Goal: Task Accomplishment & Management: Complete application form

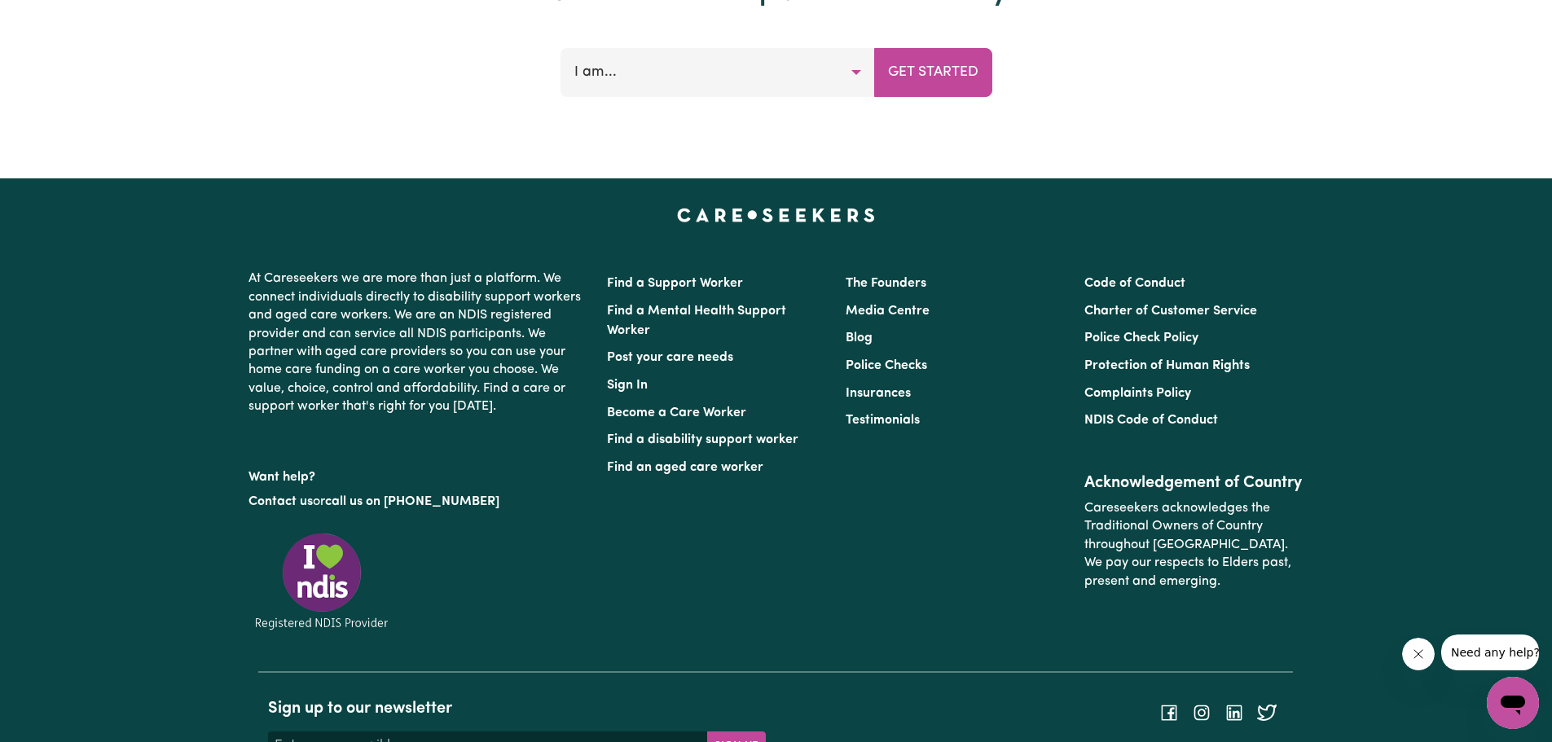
scroll to position [6924, 0]
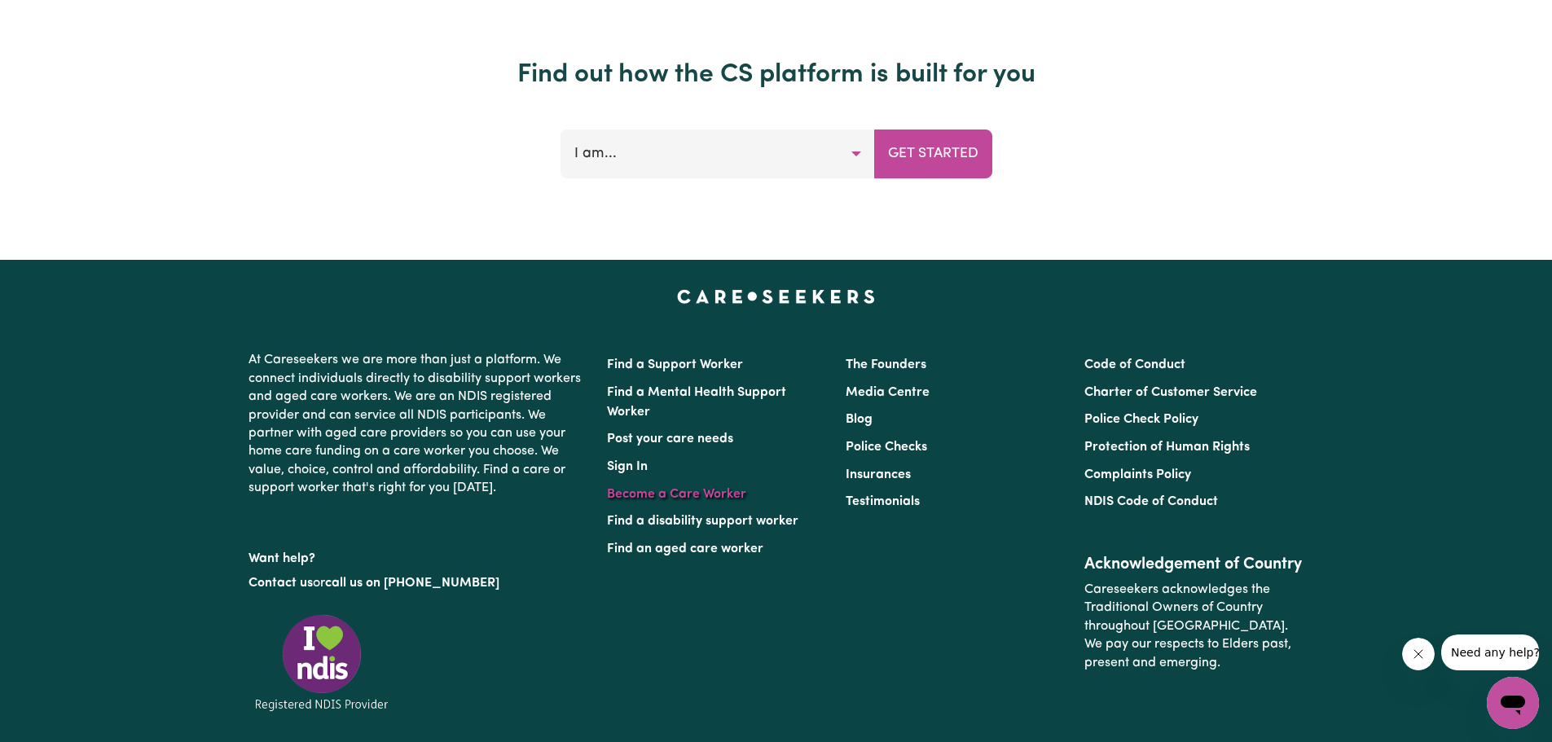
click at [696, 488] on link "Become a Care Worker" at bounding box center [676, 494] width 139 height 13
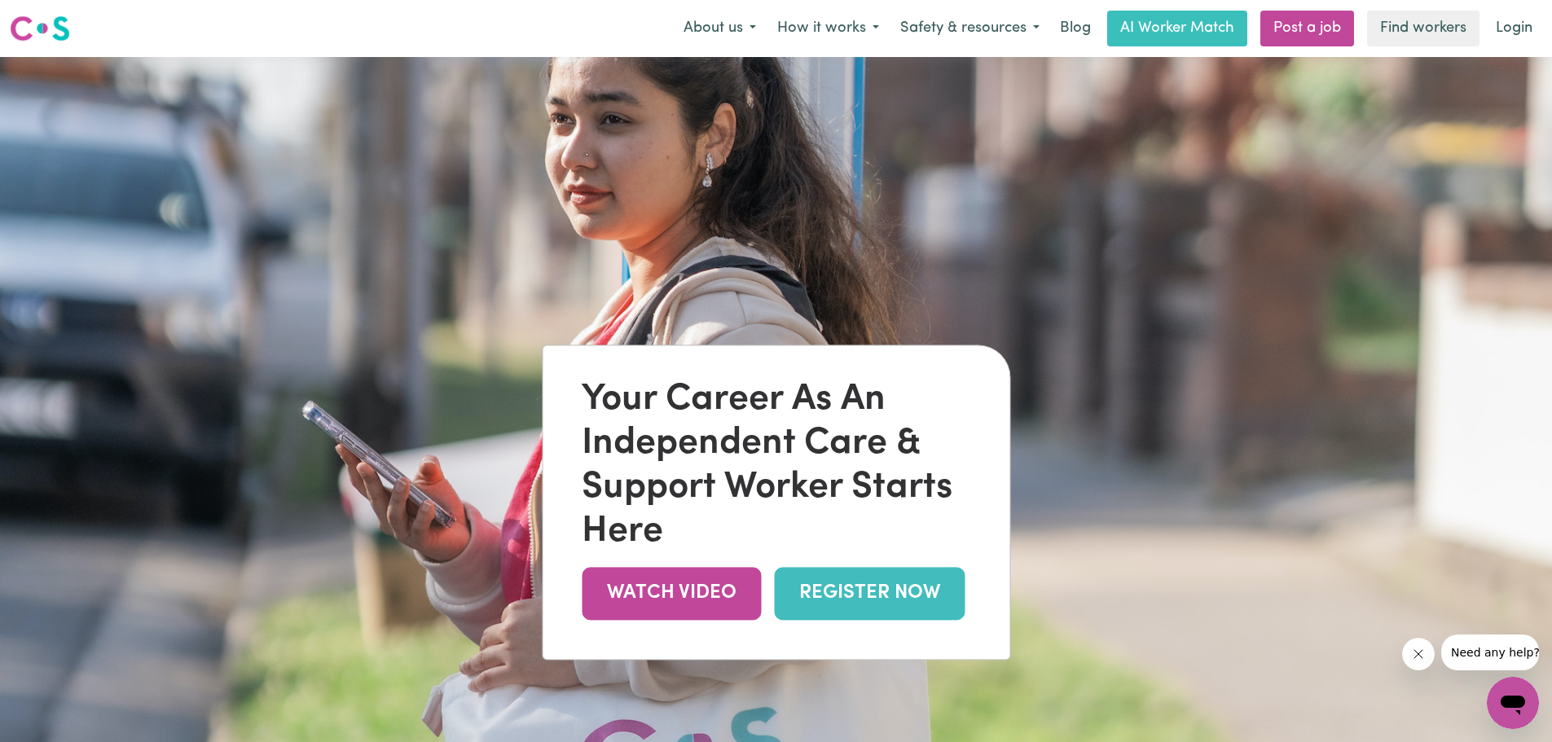
click at [863, 592] on link "REGISTER NOW" at bounding box center [869, 593] width 191 height 53
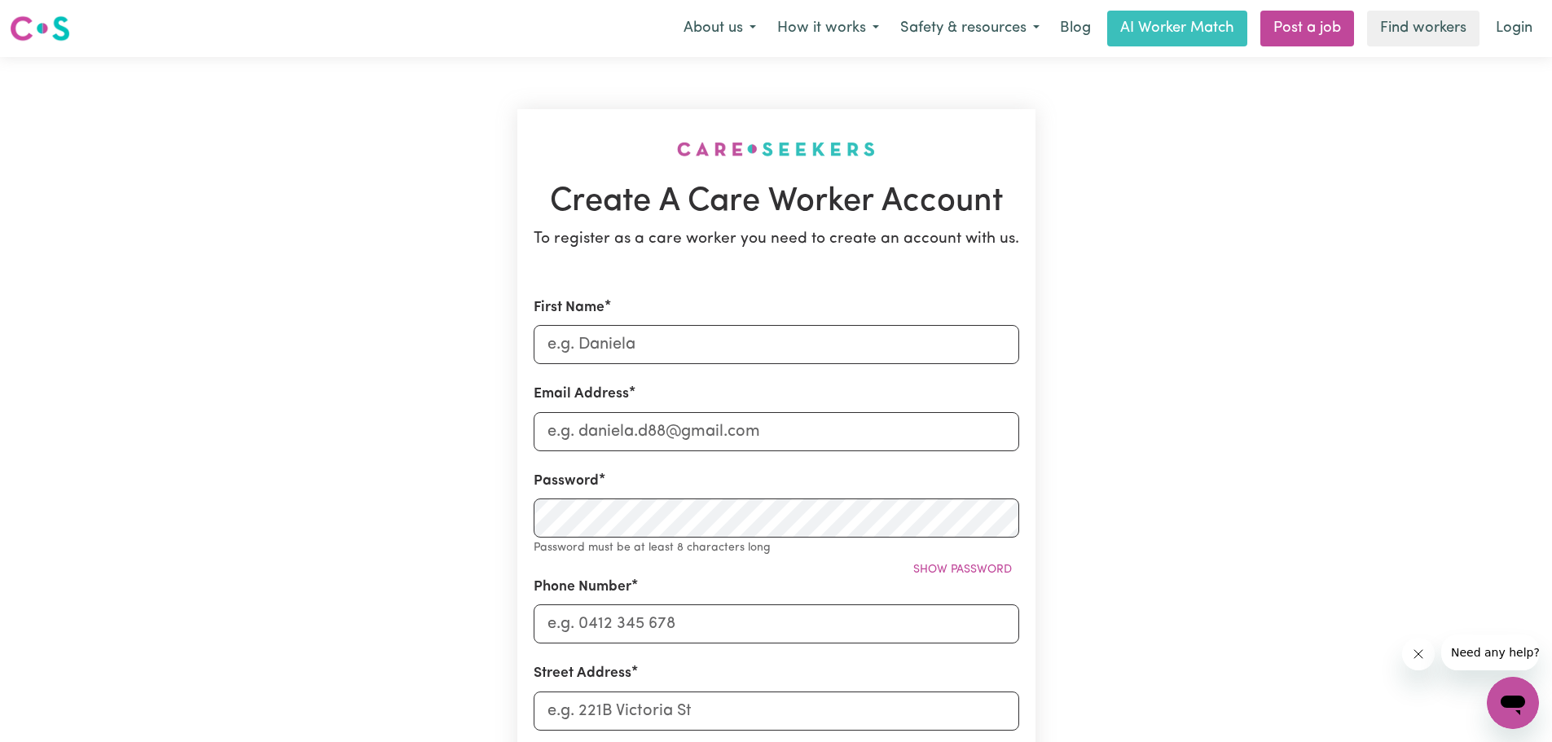
click at [1514, 695] on icon "Open messaging window" at bounding box center [1512, 702] width 29 height 29
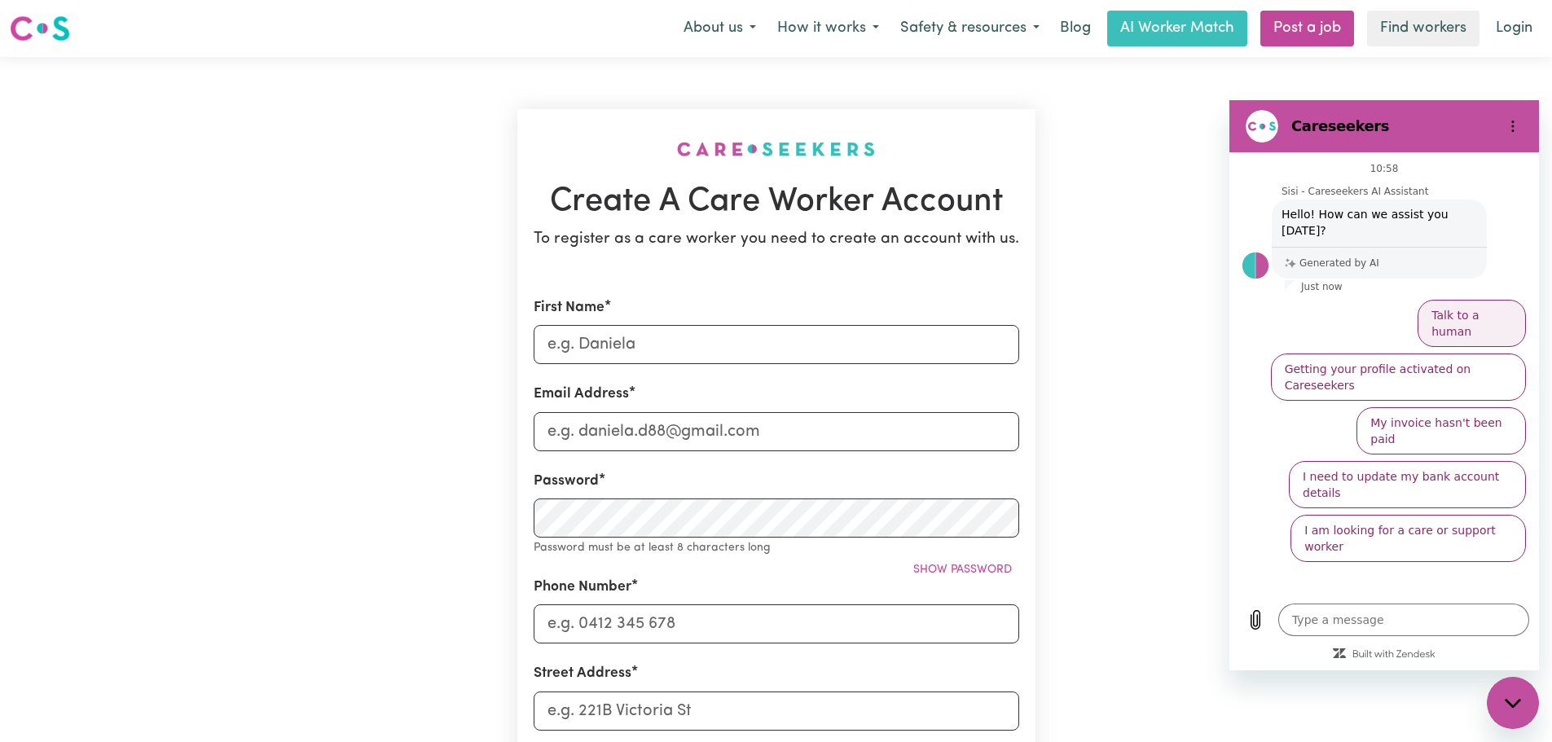
click at [1472, 300] on button "Talk to a human" at bounding box center [1471, 323] width 108 height 47
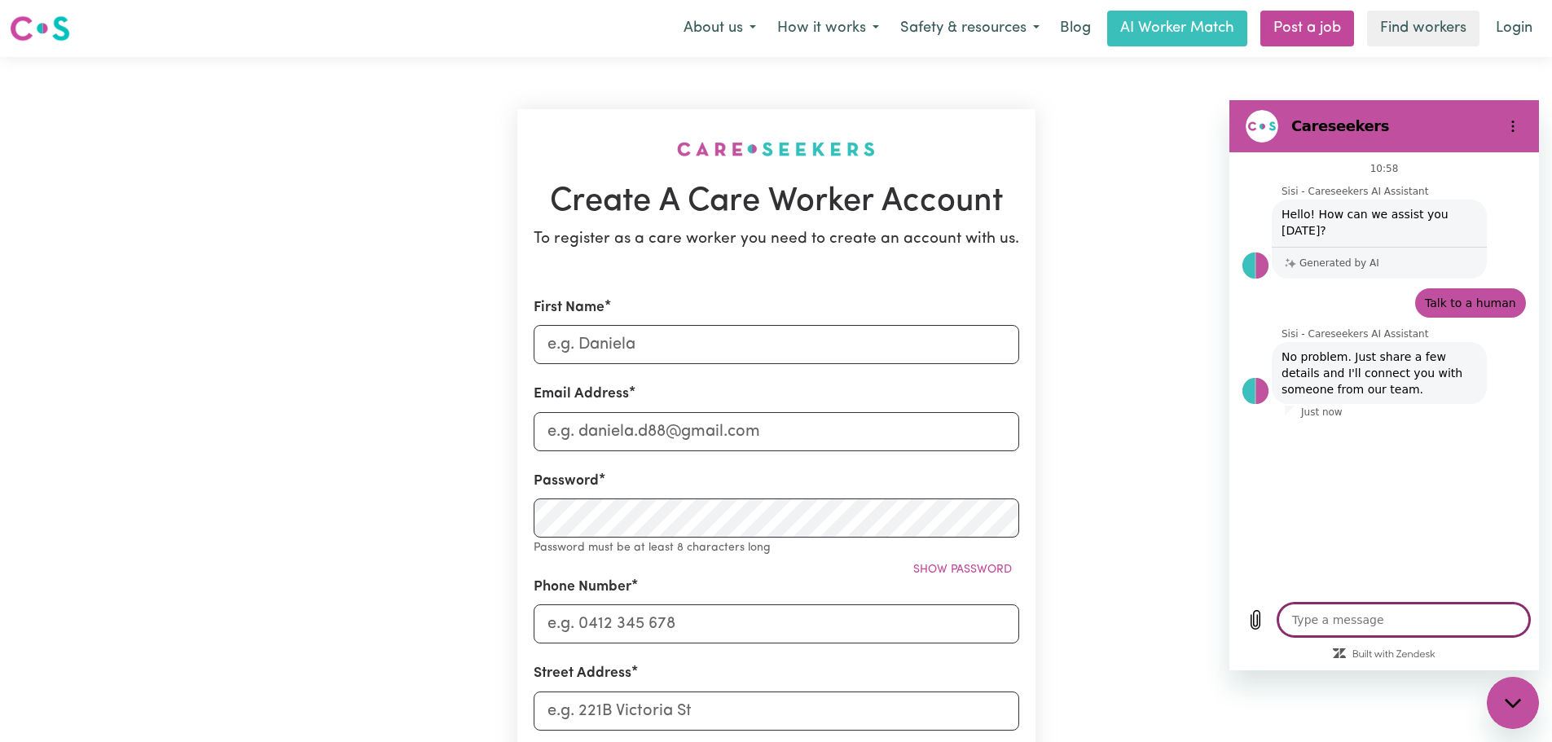
type textarea "x"
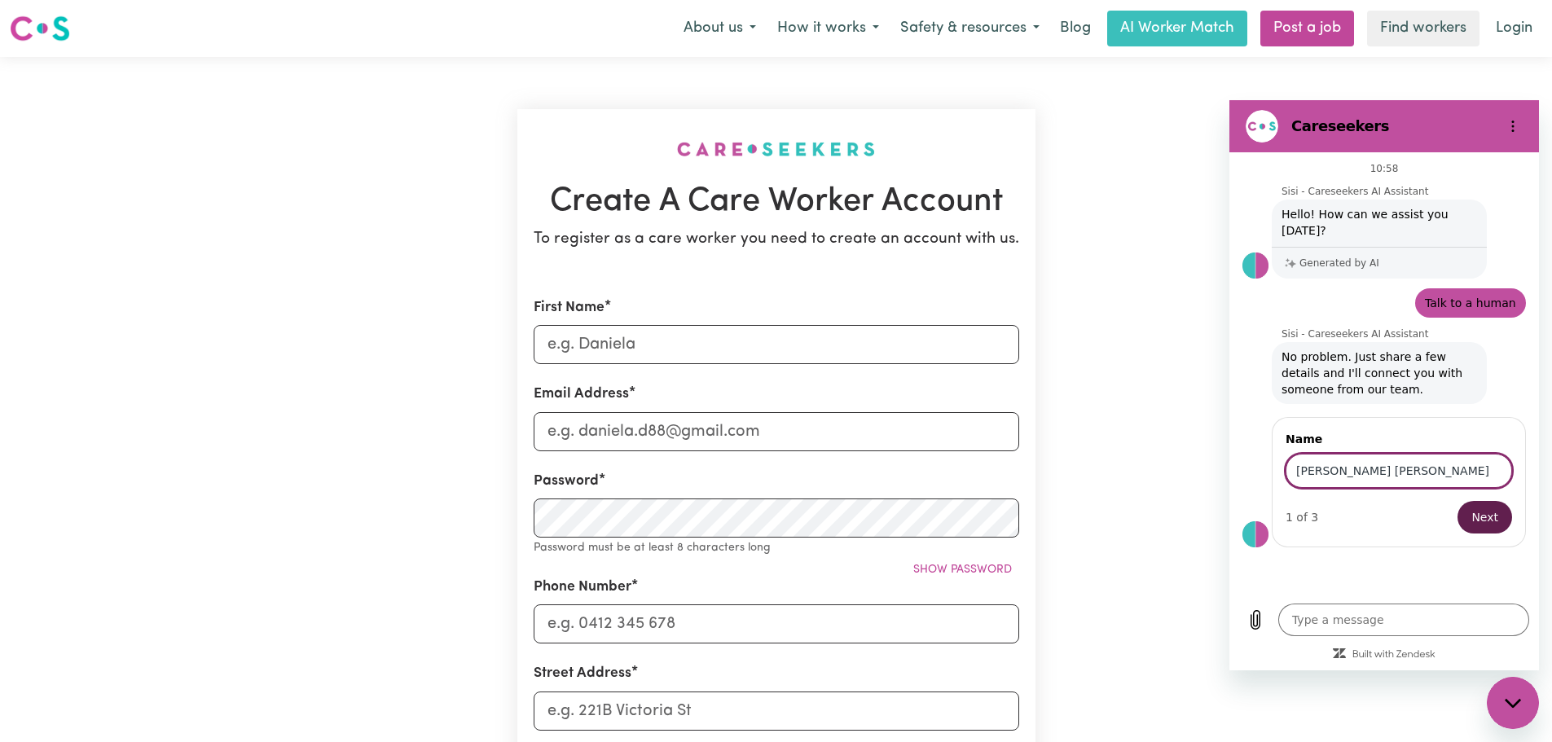
type input "[PERSON_NAME] [PERSON_NAME]"
click at [1492, 508] on span "Next" at bounding box center [1484, 518] width 27 height 20
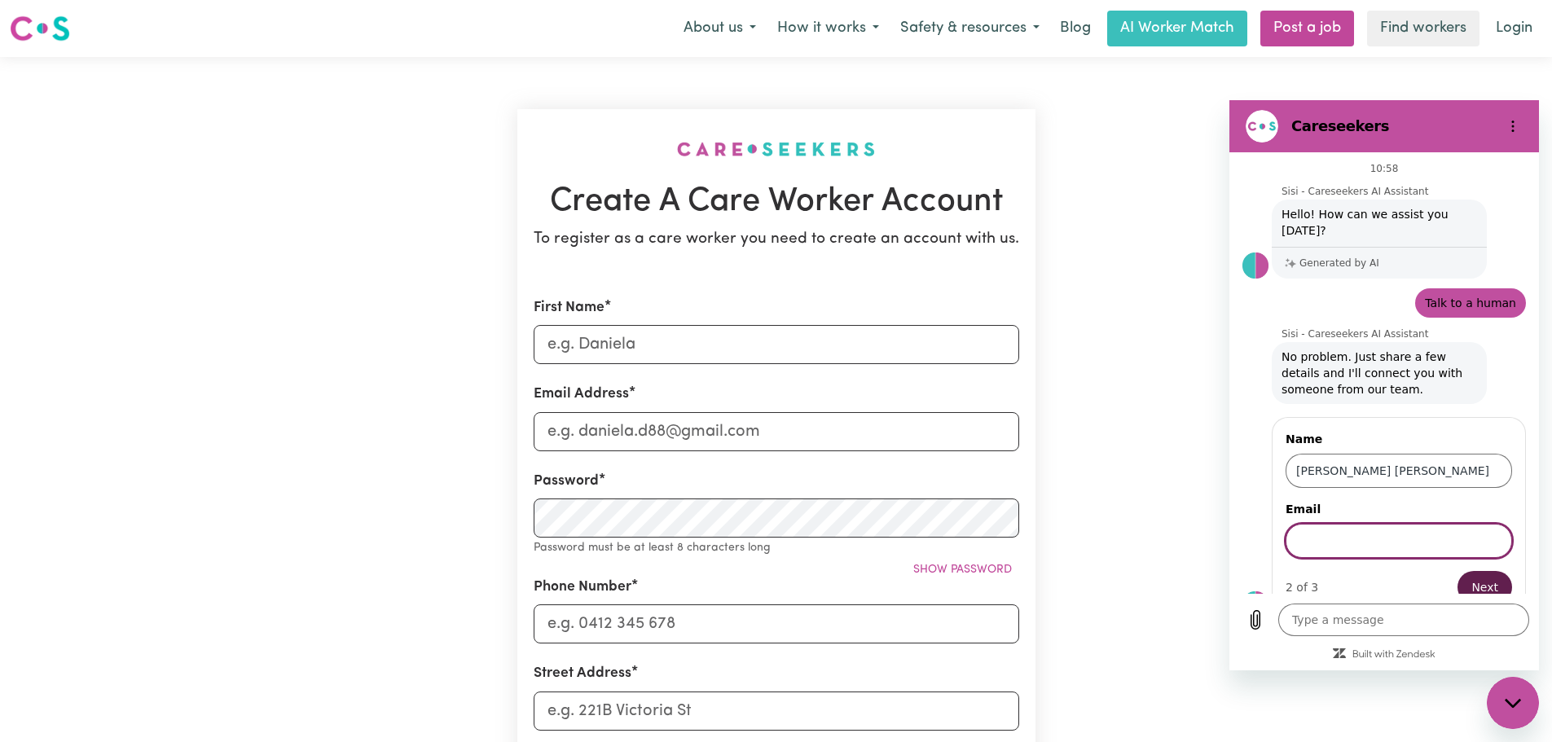
scroll to position [8, 0]
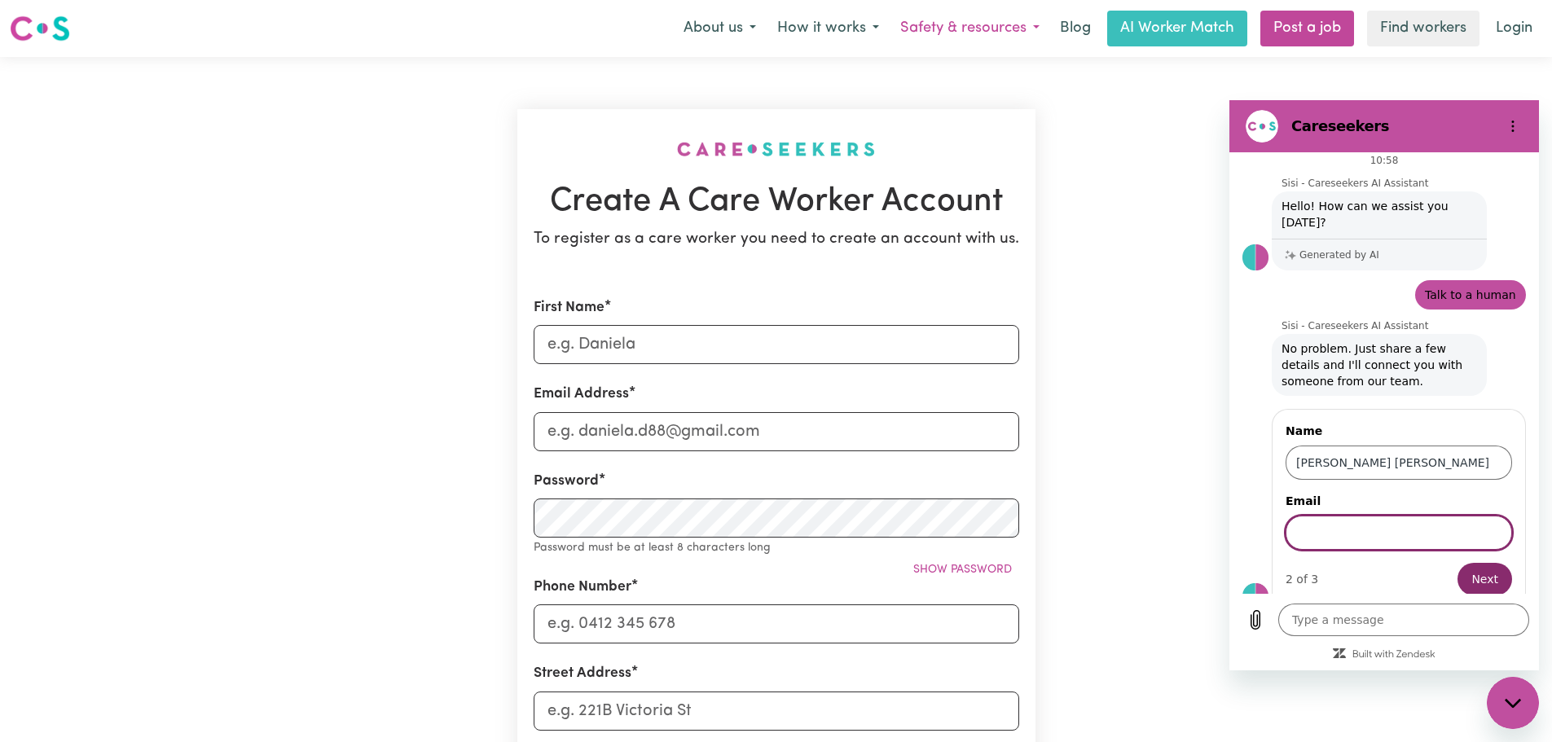
type textarea "x"
type input "[EMAIL_ADDRESS][DOMAIN_NAME]"
click at [1479, 569] on span "Next" at bounding box center [1484, 579] width 27 height 20
type textarea "x"
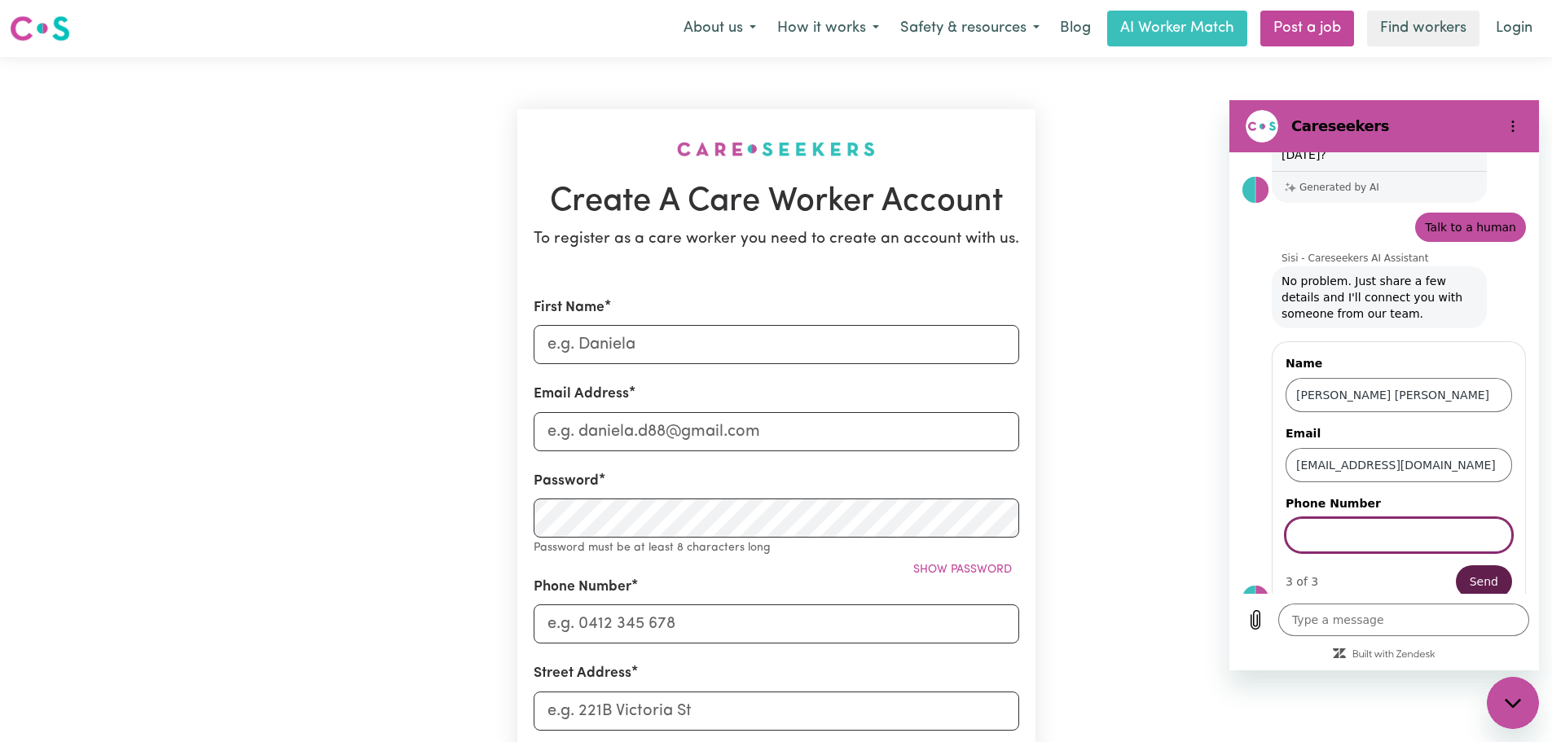
scroll to position [78, 0]
type input "0405224557"
click at [1475, 569] on span "Send" at bounding box center [1484, 579] width 29 height 20
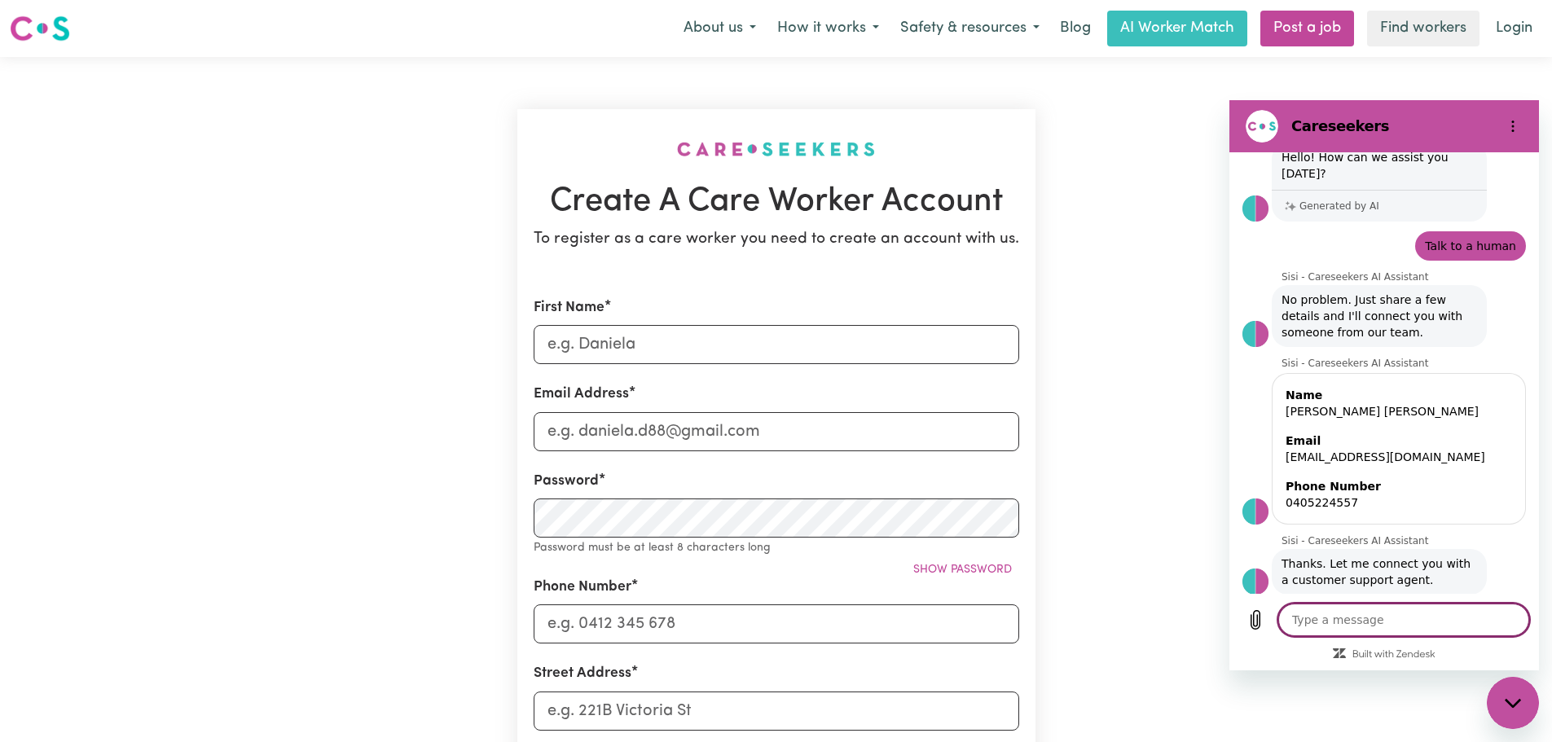
scroll to position [60, 0]
type textarea "x"
type textarea "H"
type textarea "x"
type textarea "Hi"
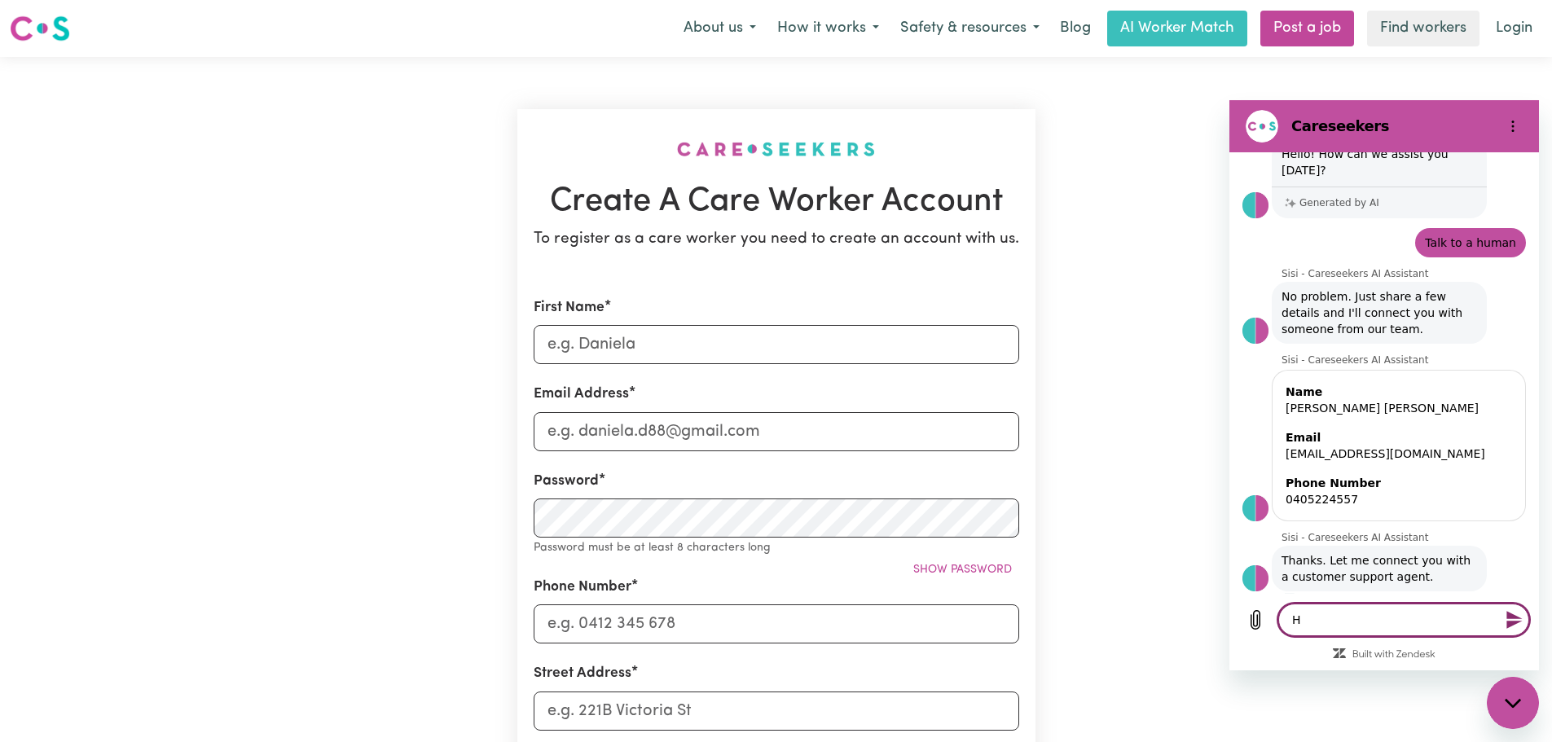
type textarea "x"
type textarea "Hi"
type textarea "x"
type textarea "Hi I"
type textarea "x"
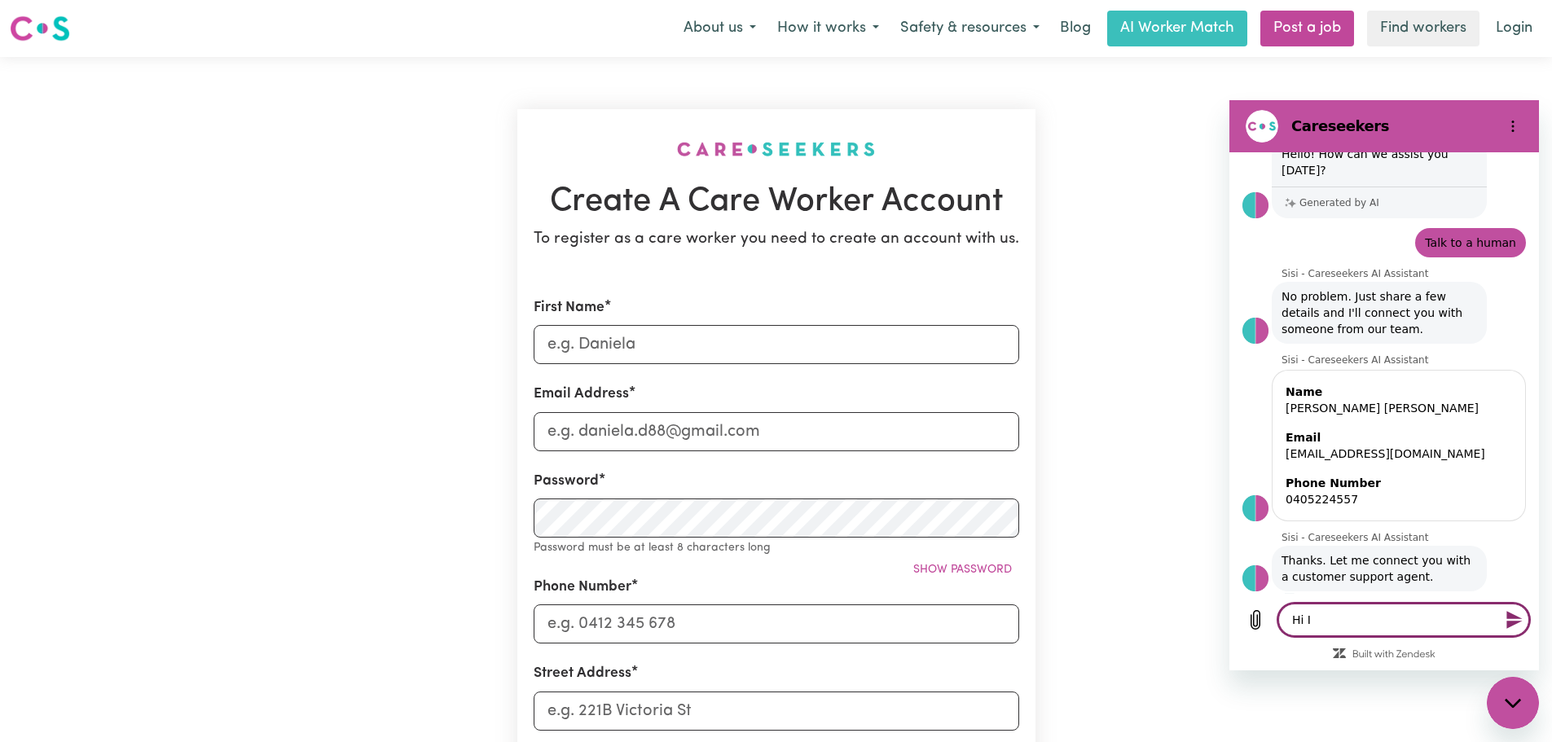
type textarea "Hi I"
type textarea "x"
type textarea "Hi I a"
type textarea "x"
type textarea "Hi I ap"
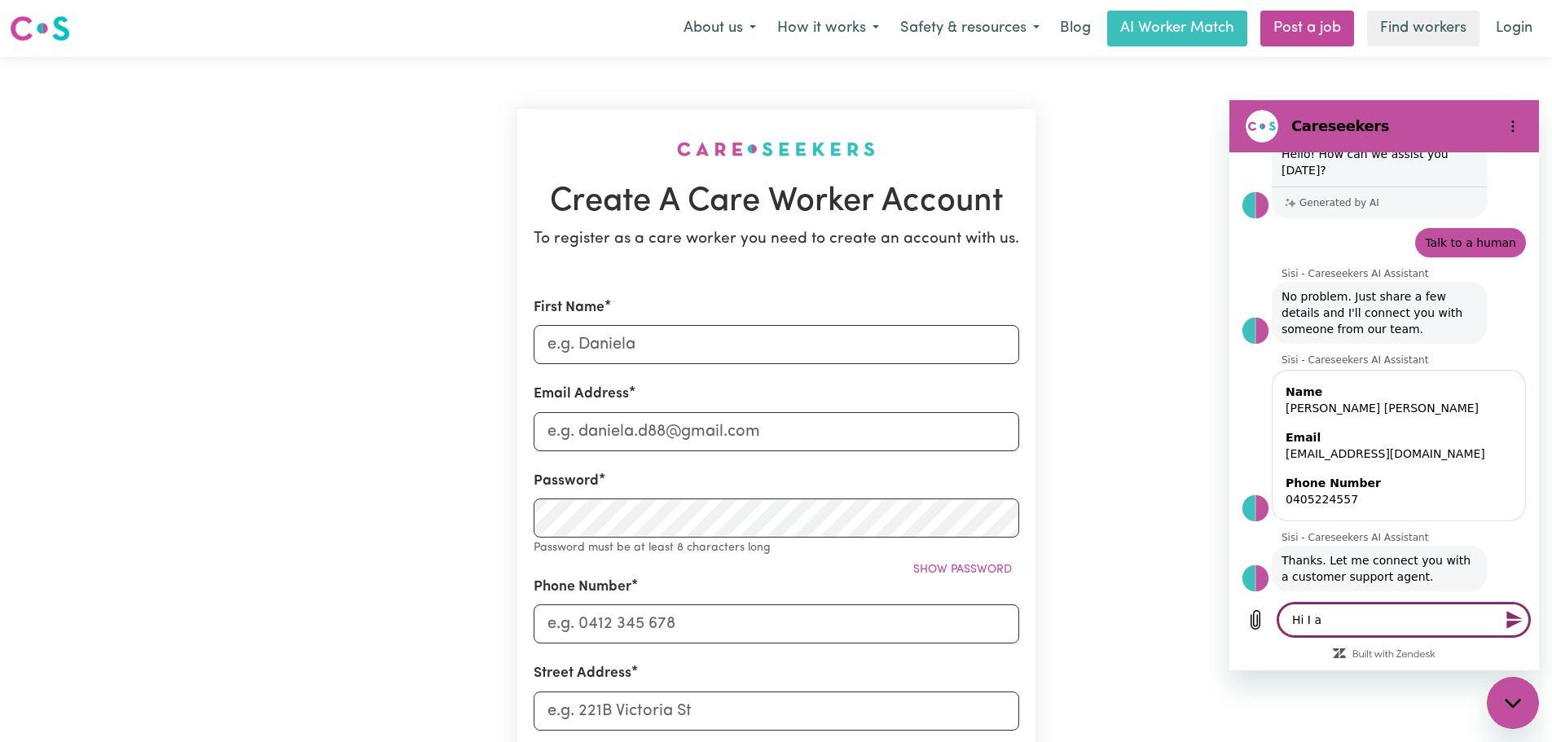
type textarea "x"
type textarea "Hi I app"
type textarea "x"
type textarea "Hi I appl"
type textarea "x"
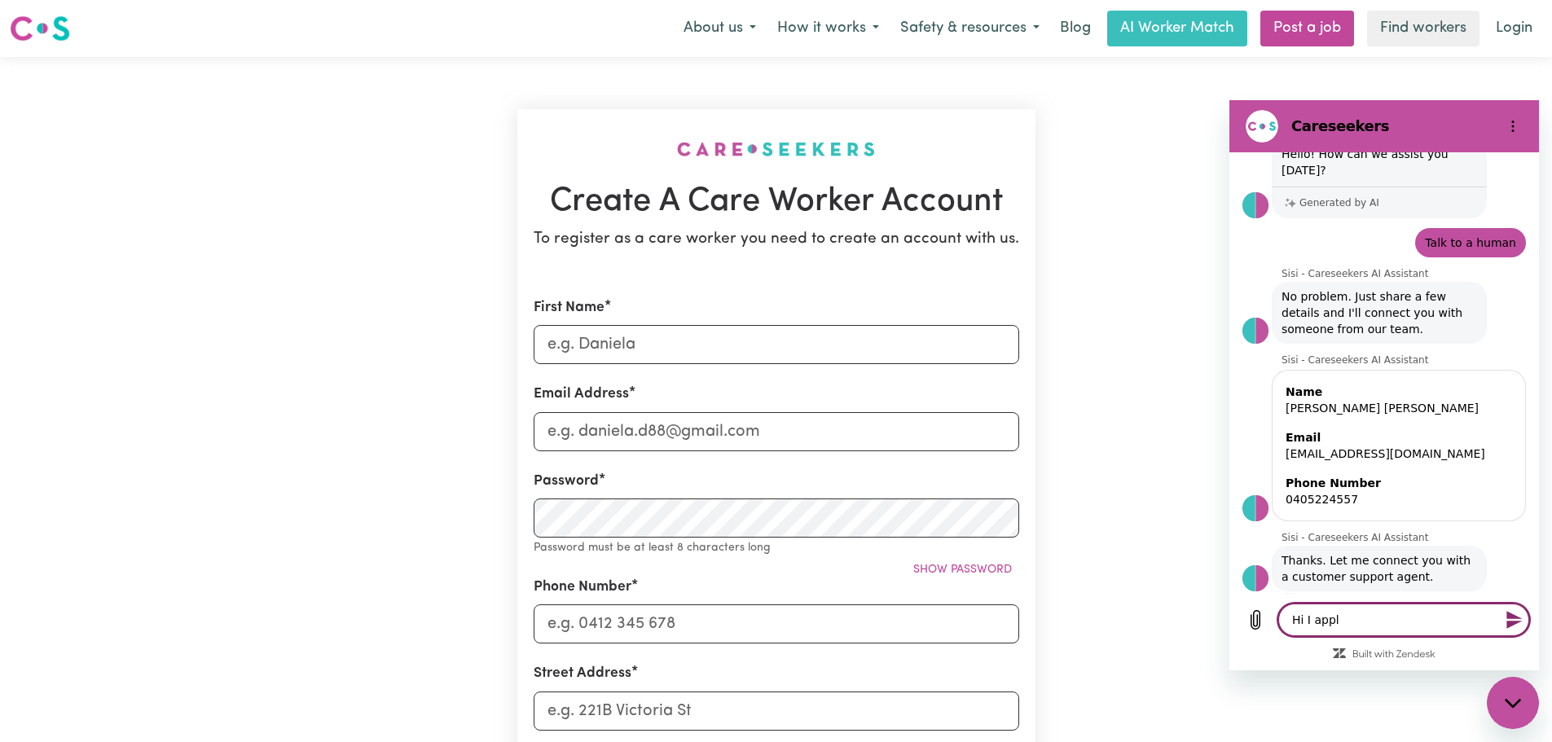
type textarea "Hi I apply"
type textarea "x"
type textarea "Hi I applyi"
type textarea "x"
type textarea "Hi I applyie"
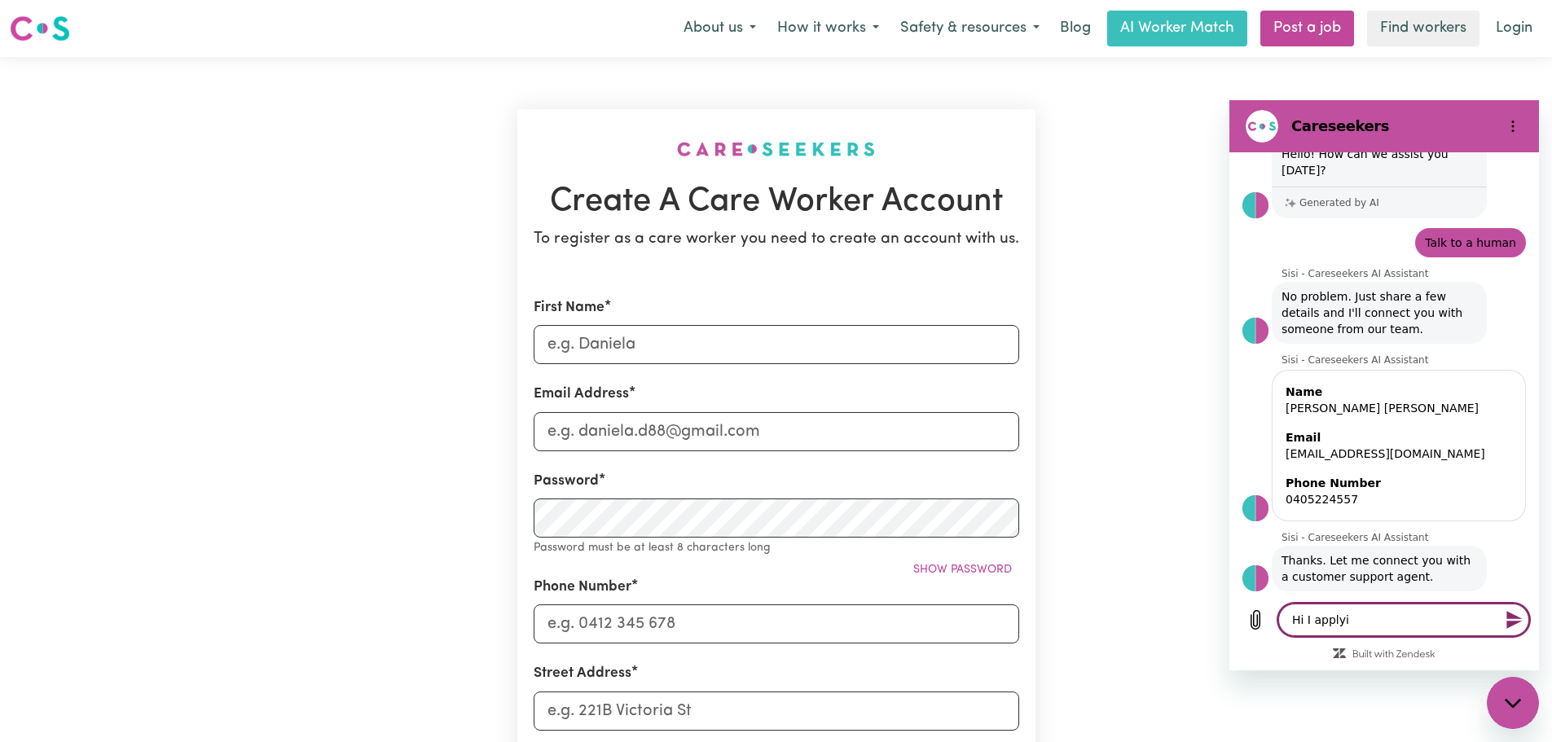
type textarea "x"
type textarea "Hi I applyied"
type textarea "x"
type textarea "Hi I applyied"
type textarea "x"
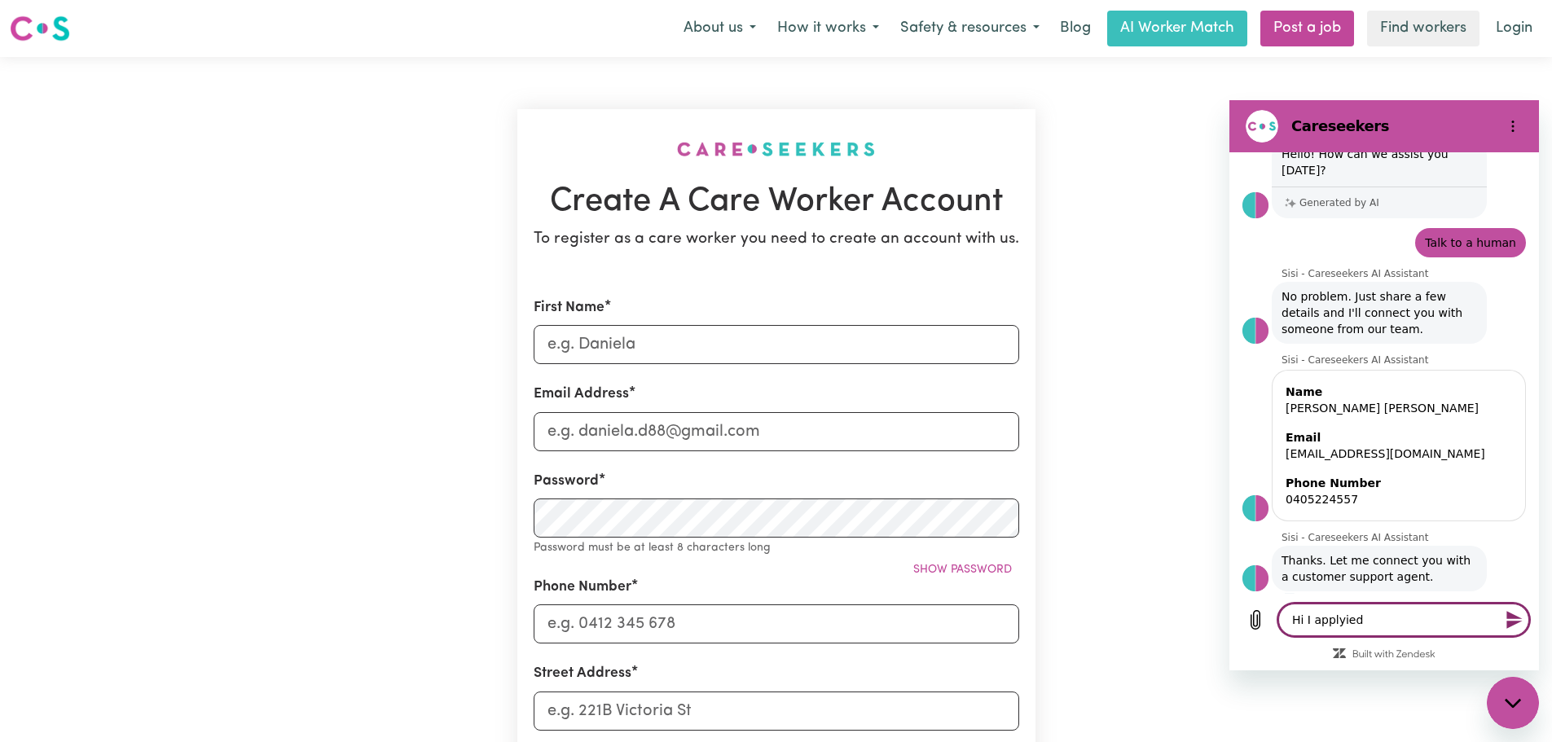
type textarea "Hi I applied"
type textarea "x"
type textarea "Hi I applied"
type textarea "x"
type textarea "Hi I applied f"
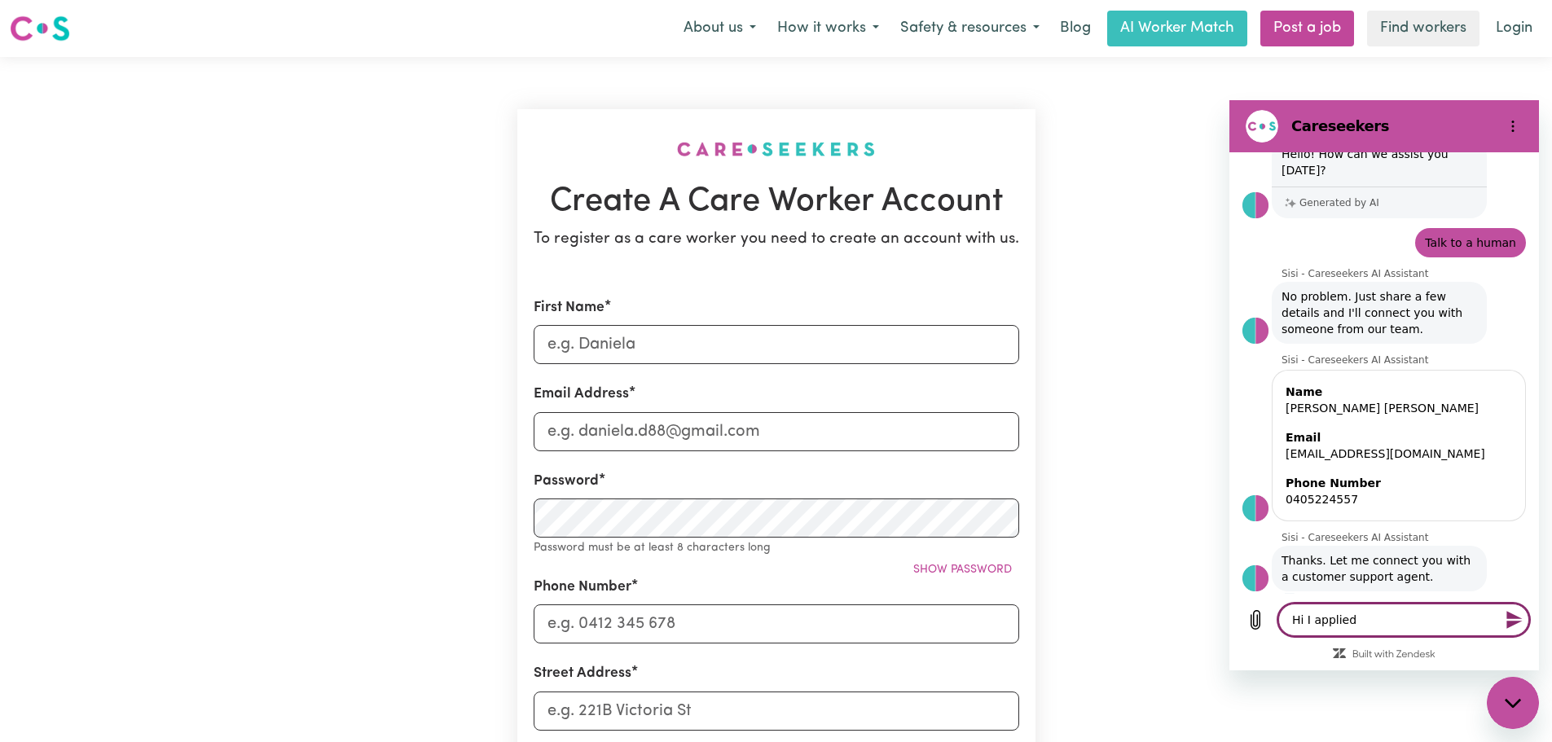
type textarea "x"
type textarea "Hi I applied fo"
type textarea "x"
type textarea "Hi I applied for"
type textarea "x"
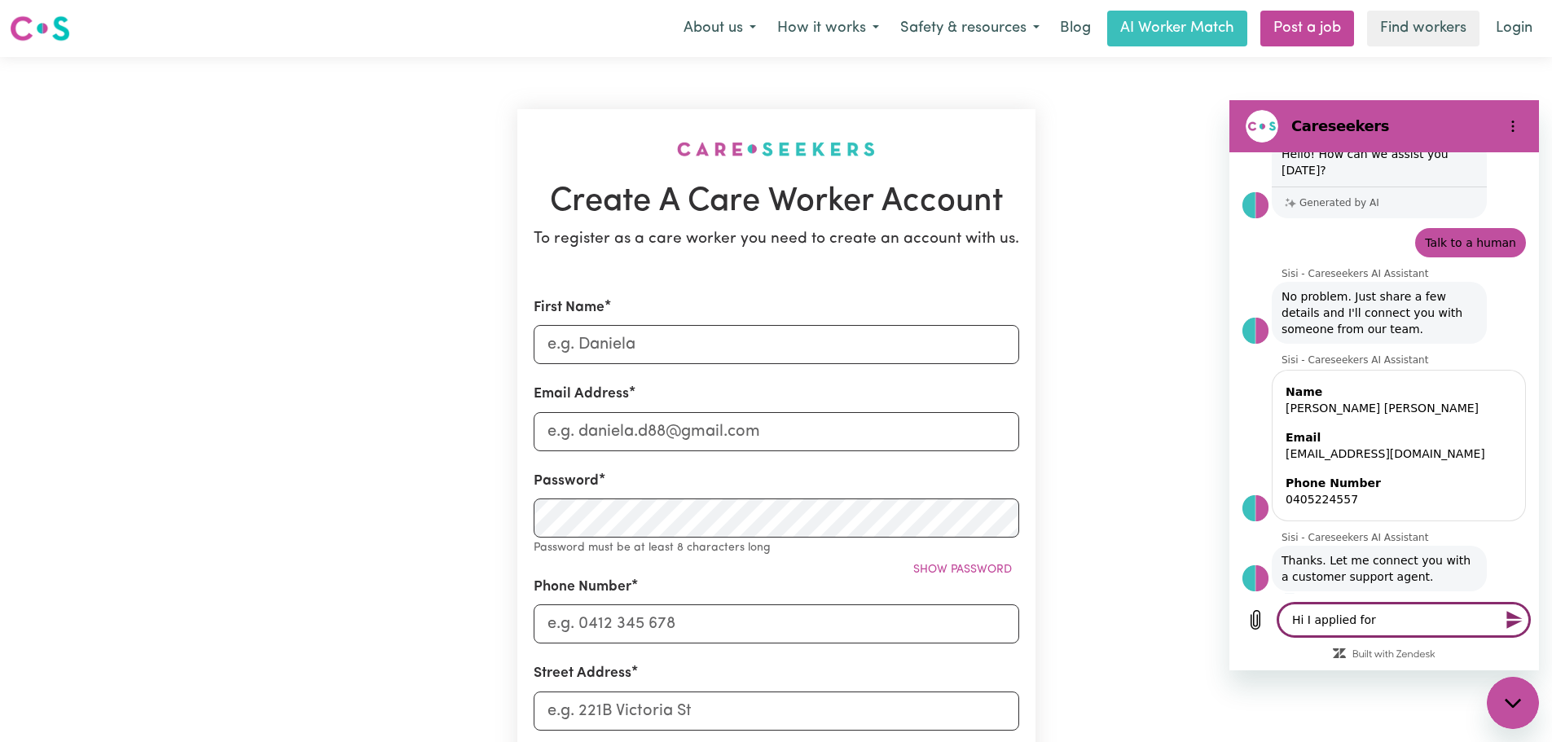
type textarea "Hi I applied for"
type textarea "x"
type textarea "Hi I applied for a"
type textarea "x"
type textarea "Hi I applied for a"
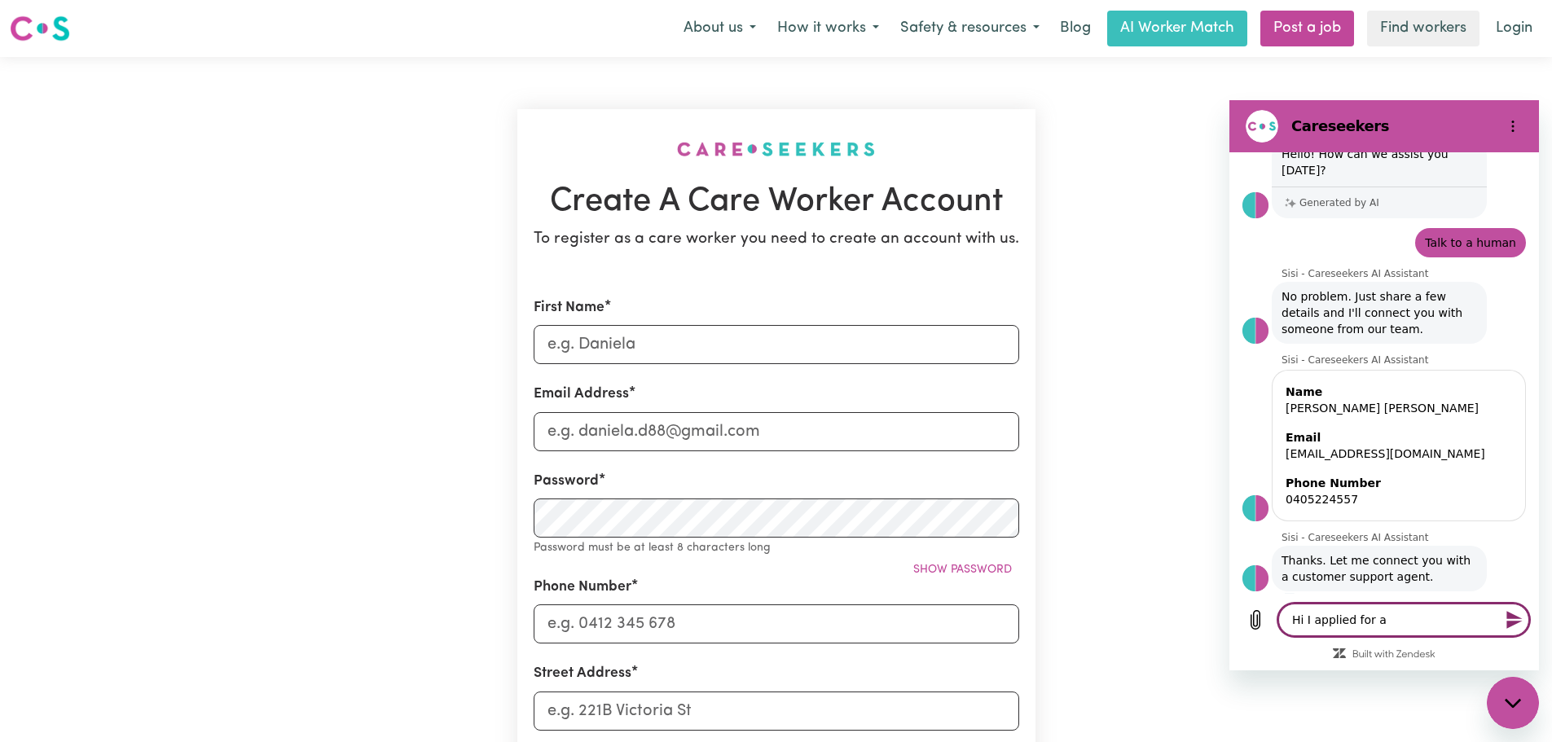
type textarea "x"
type textarea "Hi I applied for a p"
type textarea "x"
type textarea "Hi I applied for a po"
type textarea "x"
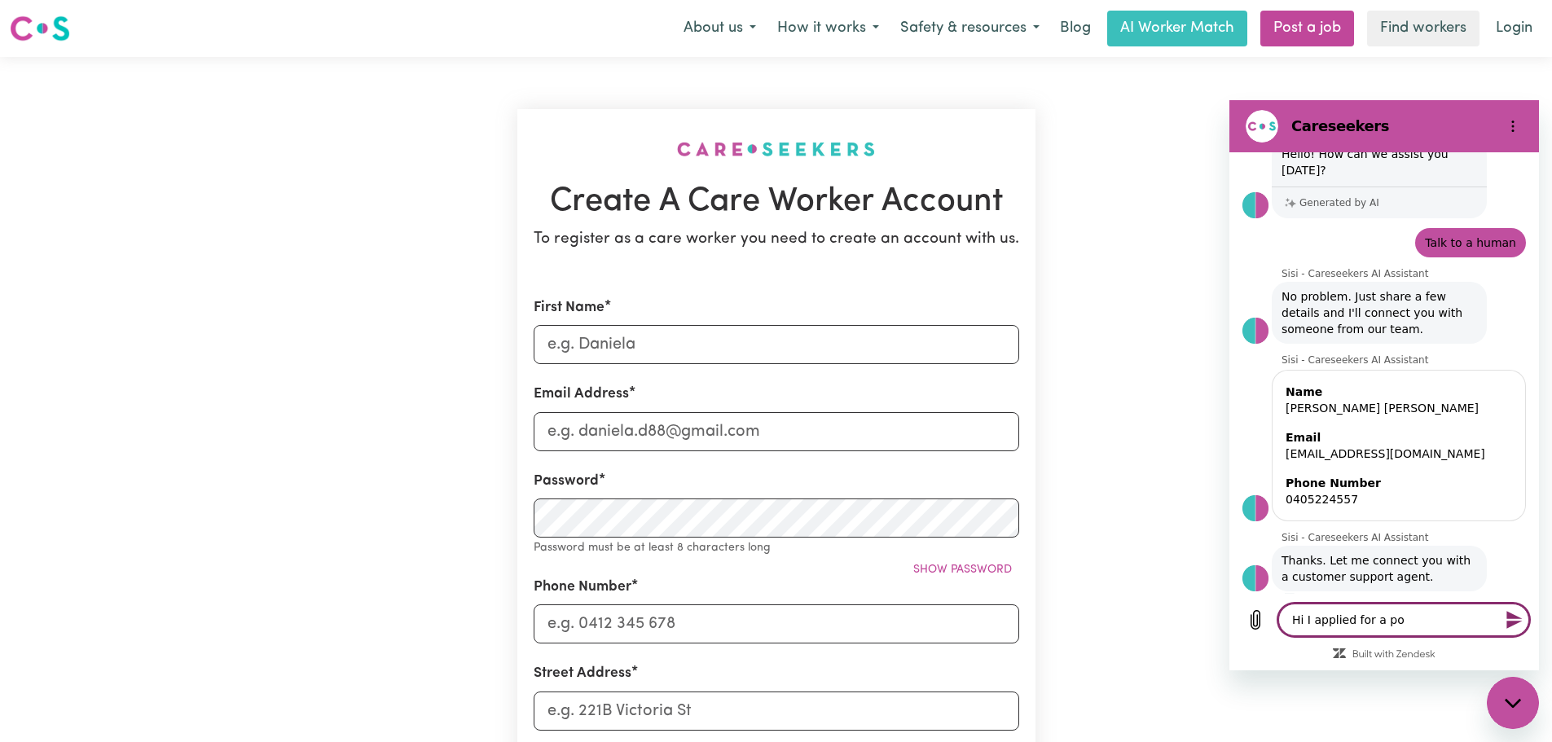
type textarea "Hi I applied for a pos"
type textarea "x"
type textarea "Hi I applied for a posi"
type textarea "x"
type textarea "Hi I applied for a posit"
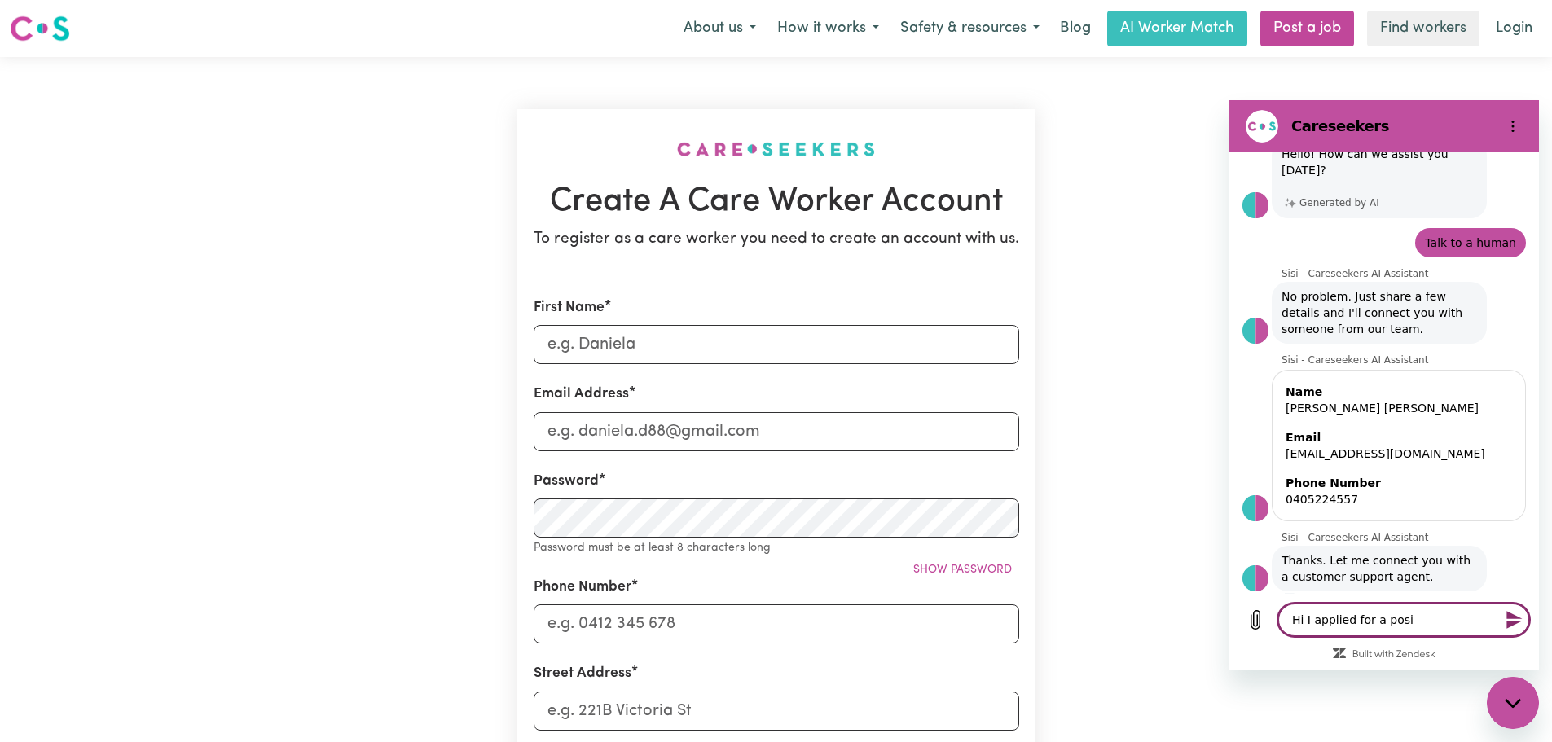
type textarea "x"
type textarea "Hi I applied for a positi"
type textarea "x"
type textarea "Hi I applied for a positio"
type textarea "x"
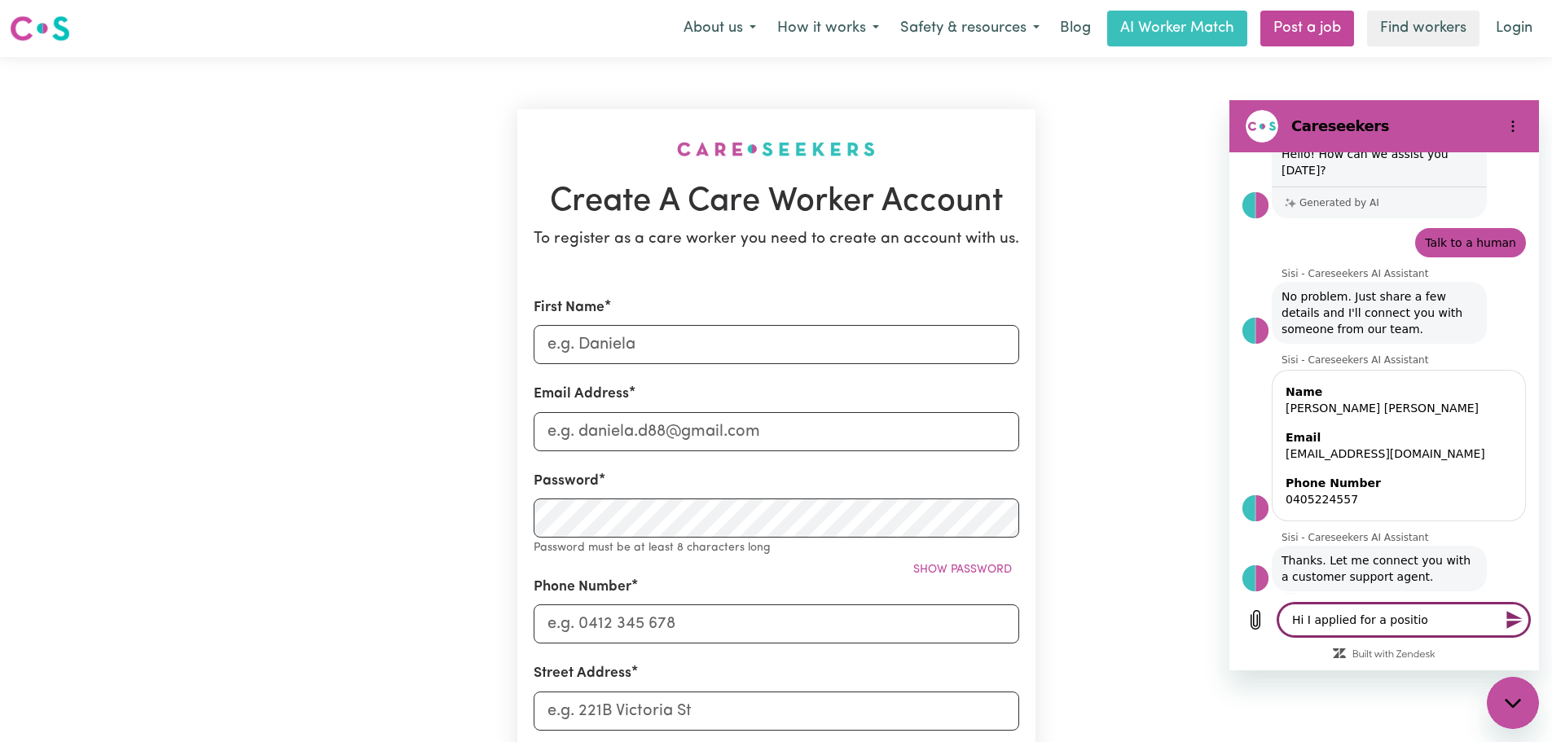
type textarea "Hi I applied for a position"
type textarea "x"
type textarea "Hi I applied for a position"
type textarea "x"
type textarea "Hi I applied for a position a"
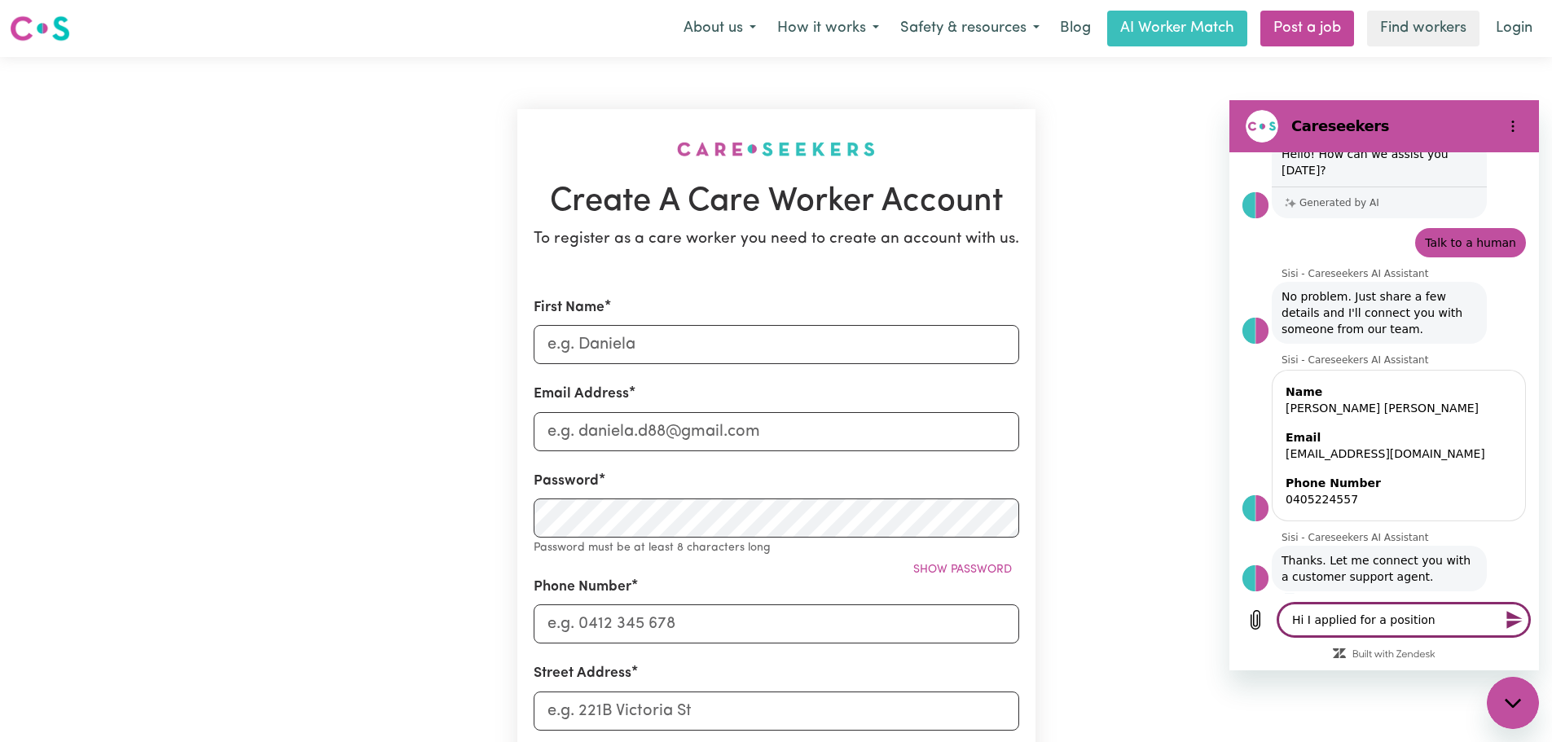
type textarea "x"
type textarea "Hi I applied for a position as"
type textarea "x"
type textarea "Hi I applied for a position as"
type textarea "x"
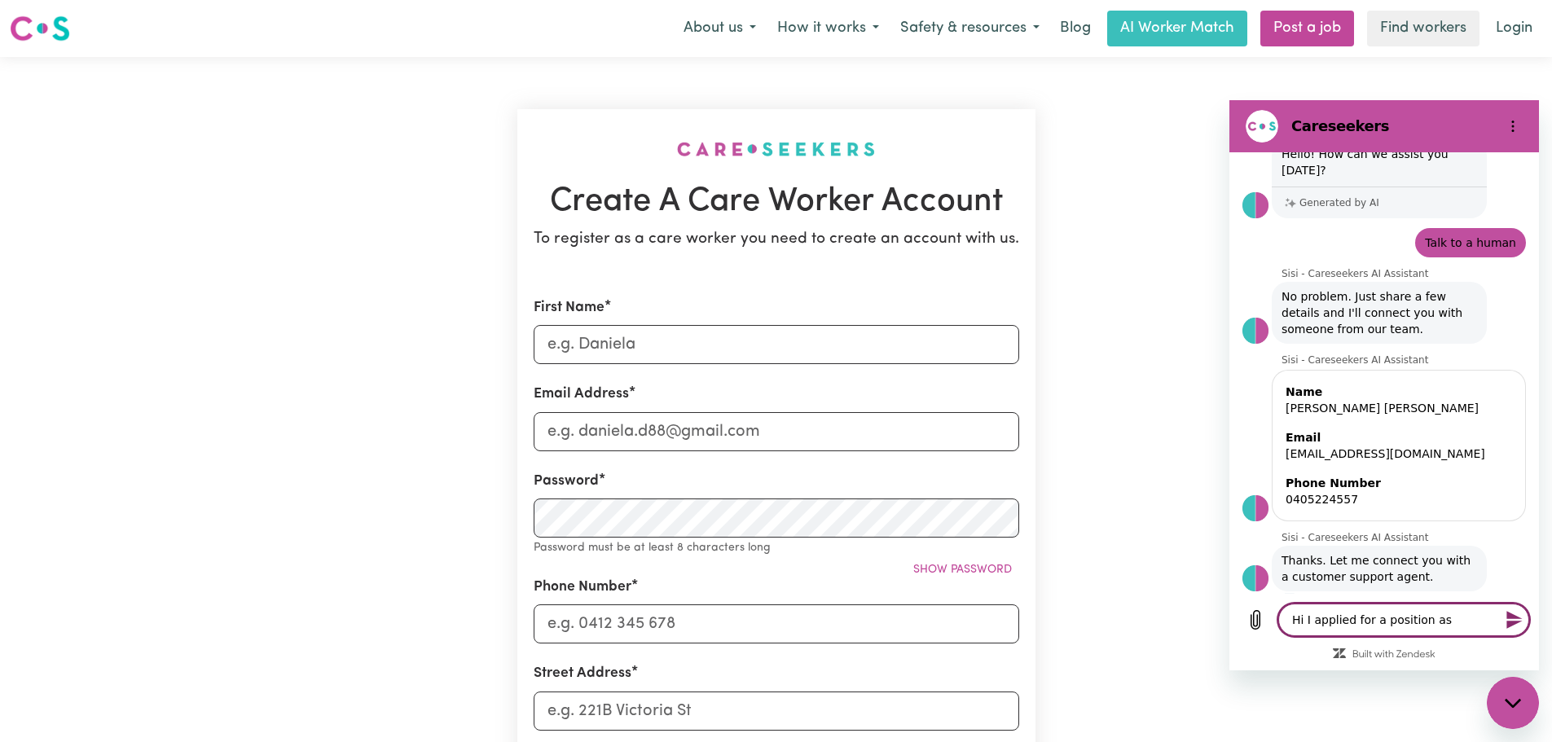
type textarea "Hi I applied for a position as a"
type textarea "x"
type textarea "Hi I applied for a position as an"
type textarea "x"
type textarea "Hi I applied for a position as an"
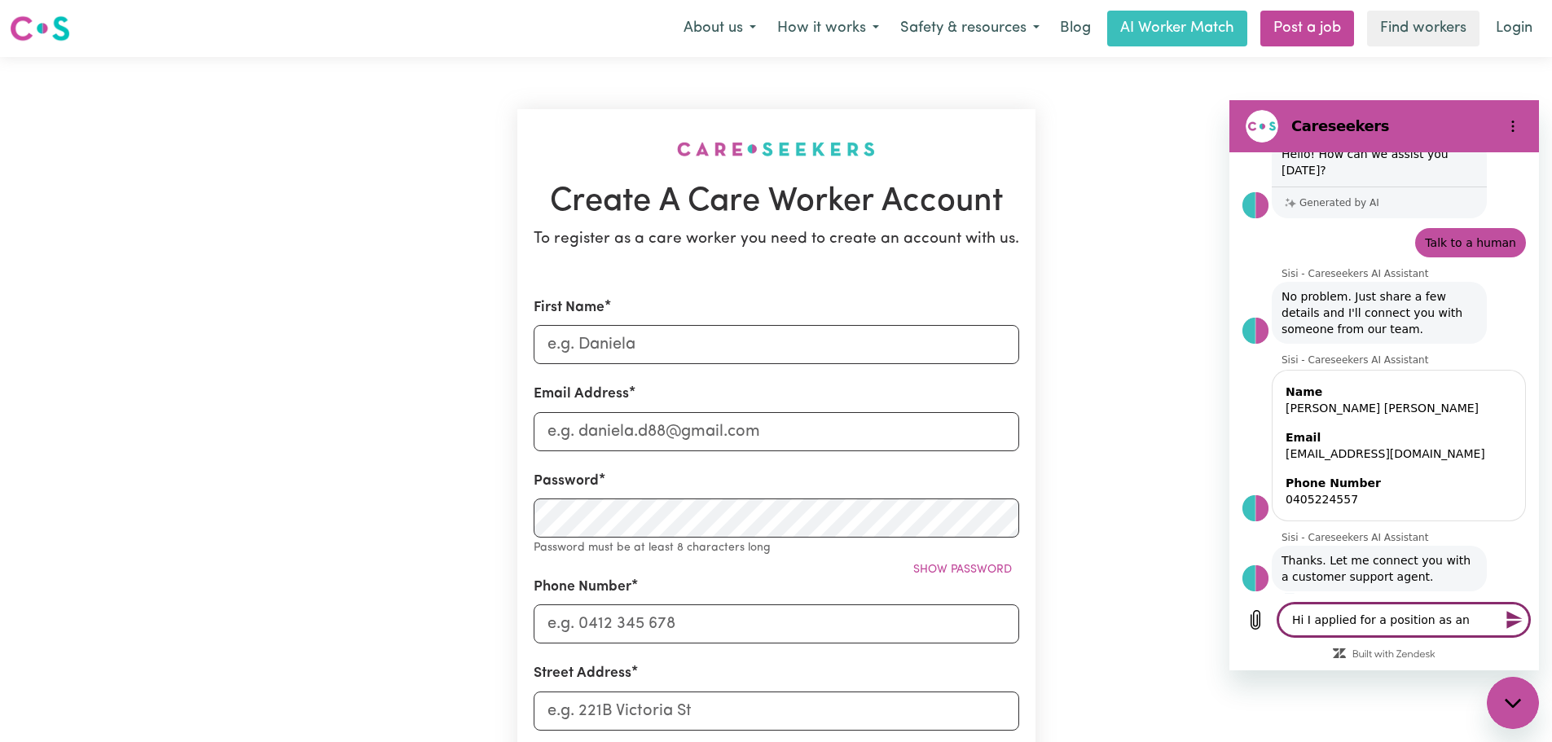
type textarea "x"
type textarea "Hi I applied for a position as an A"
type textarea "x"
type textarea "Hi I applied for a position as an Ag"
type textarea "x"
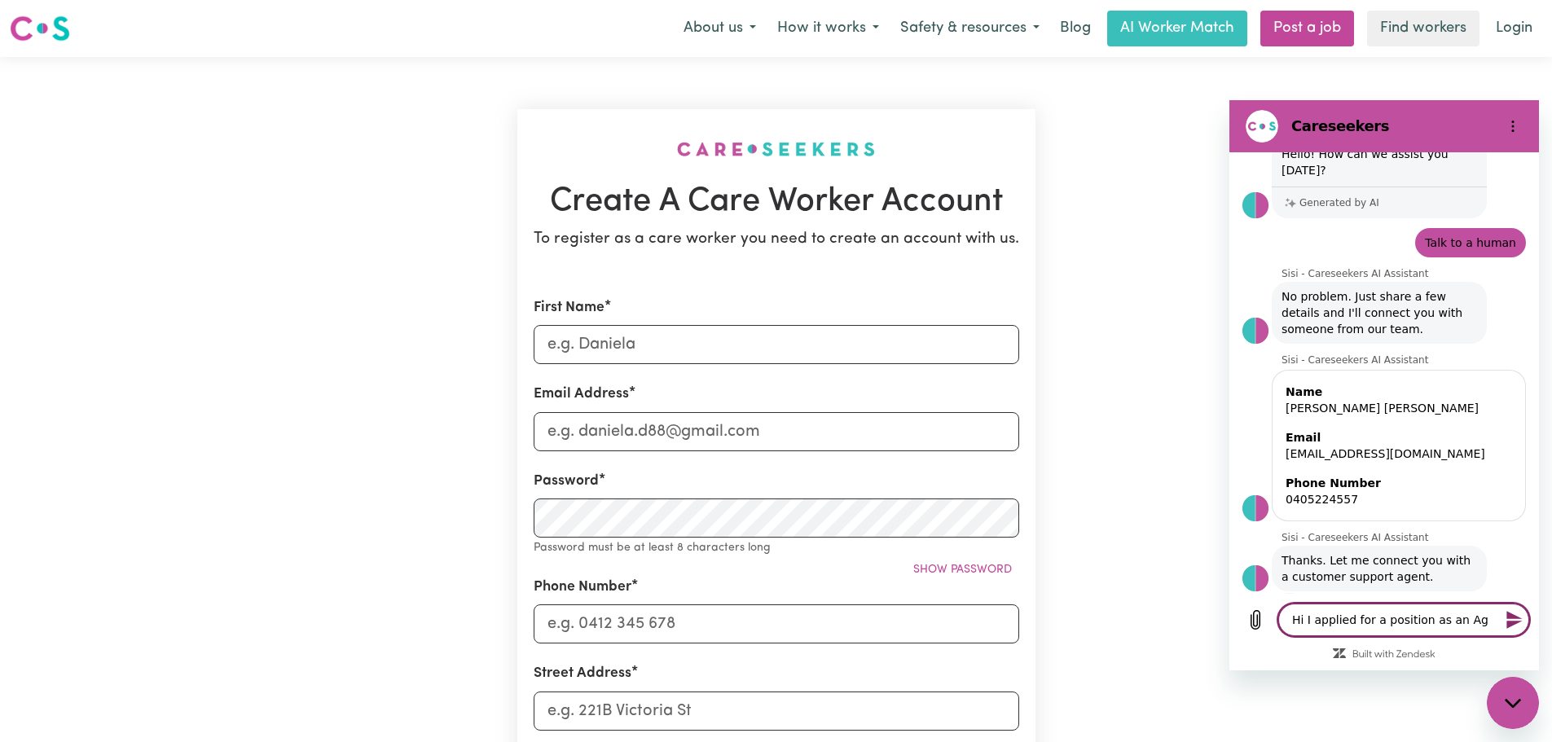
type textarea "Hi I applied for a position as an Age"
type textarea "x"
type textarea "Hi I applied for a position as an Aged"
type textarea "x"
type textarea "Hi I applied for a position as an Aged"
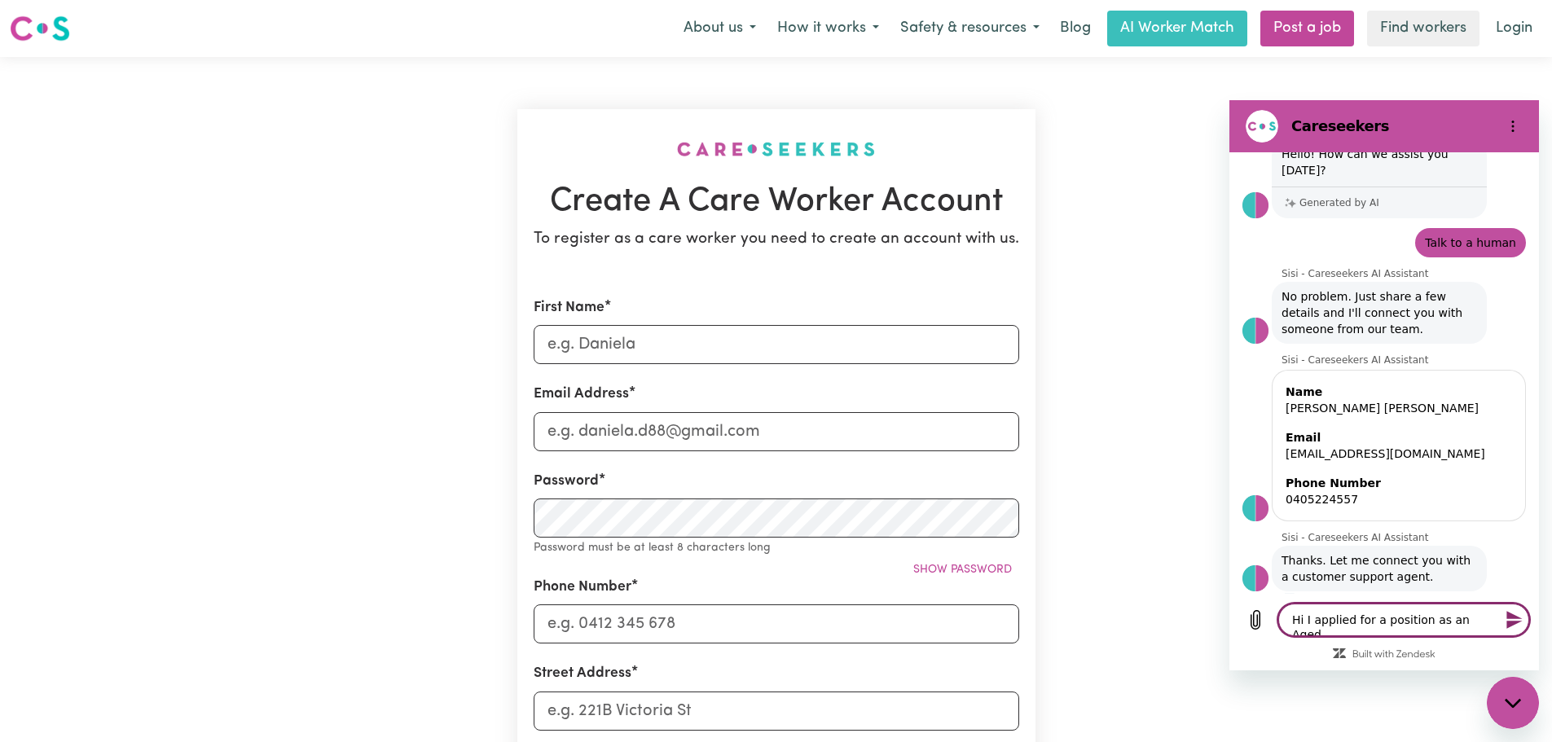
type textarea "x"
type textarea "Hi I applied for a position as an Aged C"
type textarea "x"
type textarea "Hi I applied for a position as an Aged Ca"
type textarea "x"
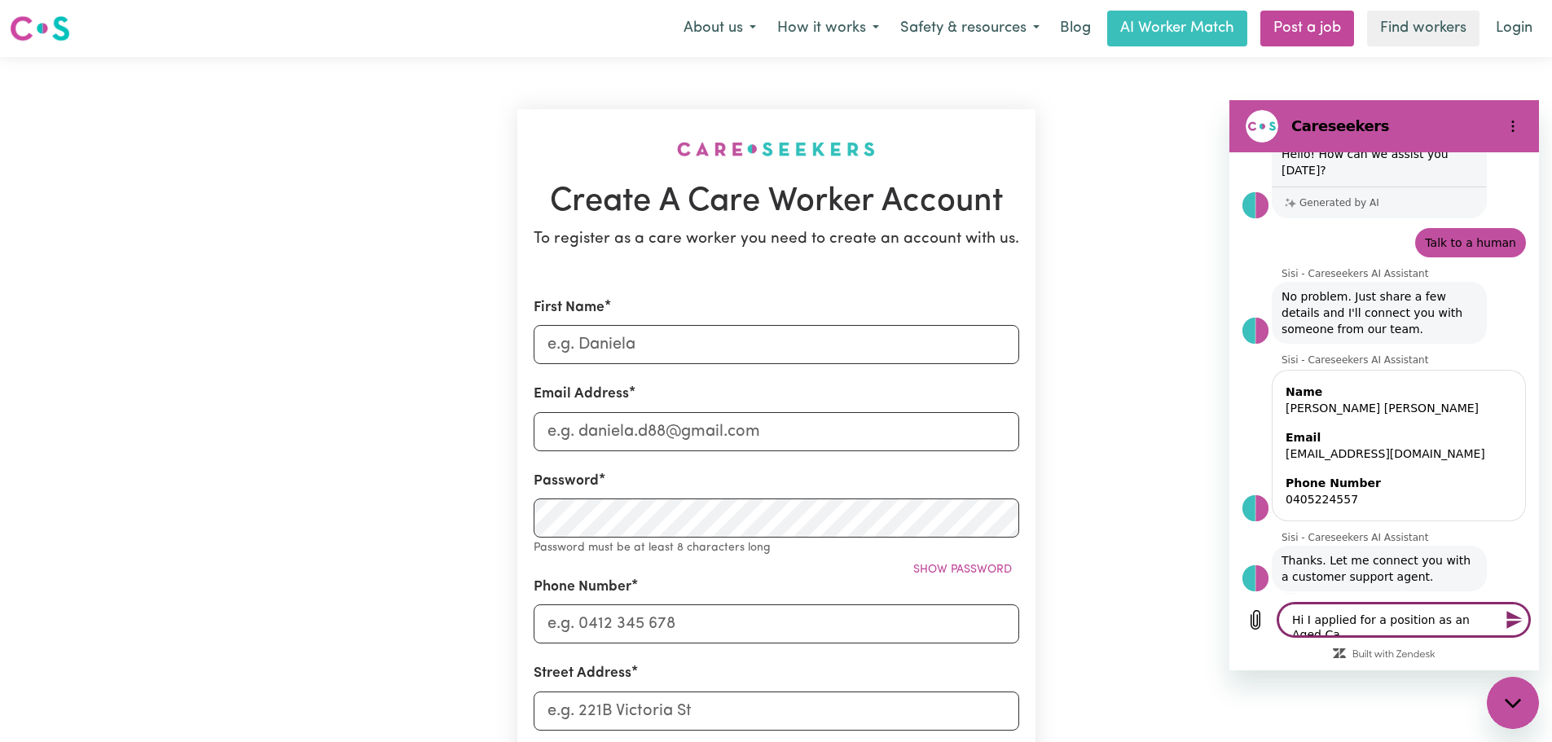
type textarea "Hi I applied for a position as an Aged Car"
type textarea "x"
type textarea "Hi I applied for a position as an Aged Care"
type textarea "x"
type textarea "Hi I applied for a position as an Aged Care"
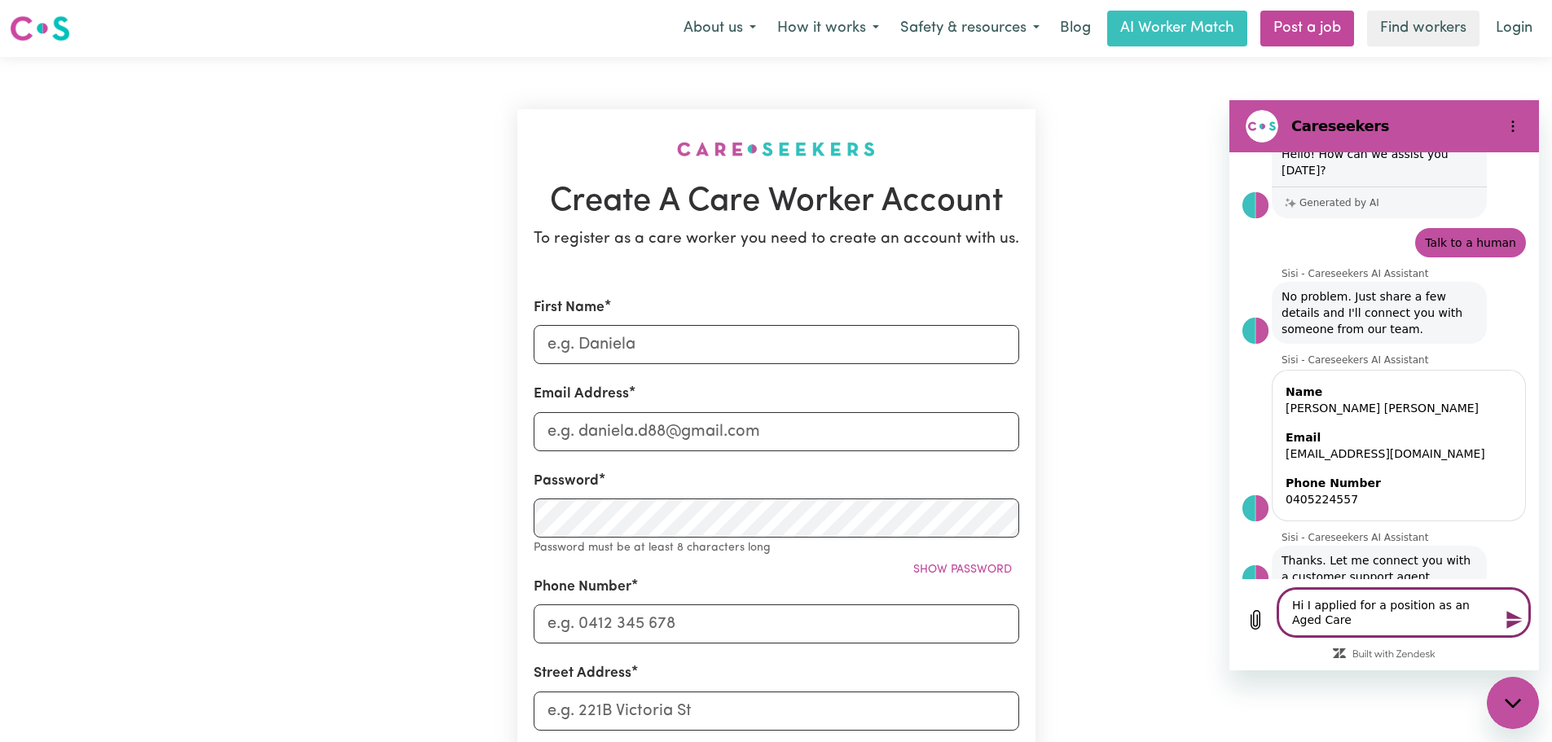
type textarea "x"
type textarea "Hi I applied for a position as an Aged Care a"
type textarea "x"
type textarea "Hi I applied for a position as an Aged Care an"
type textarea "x"
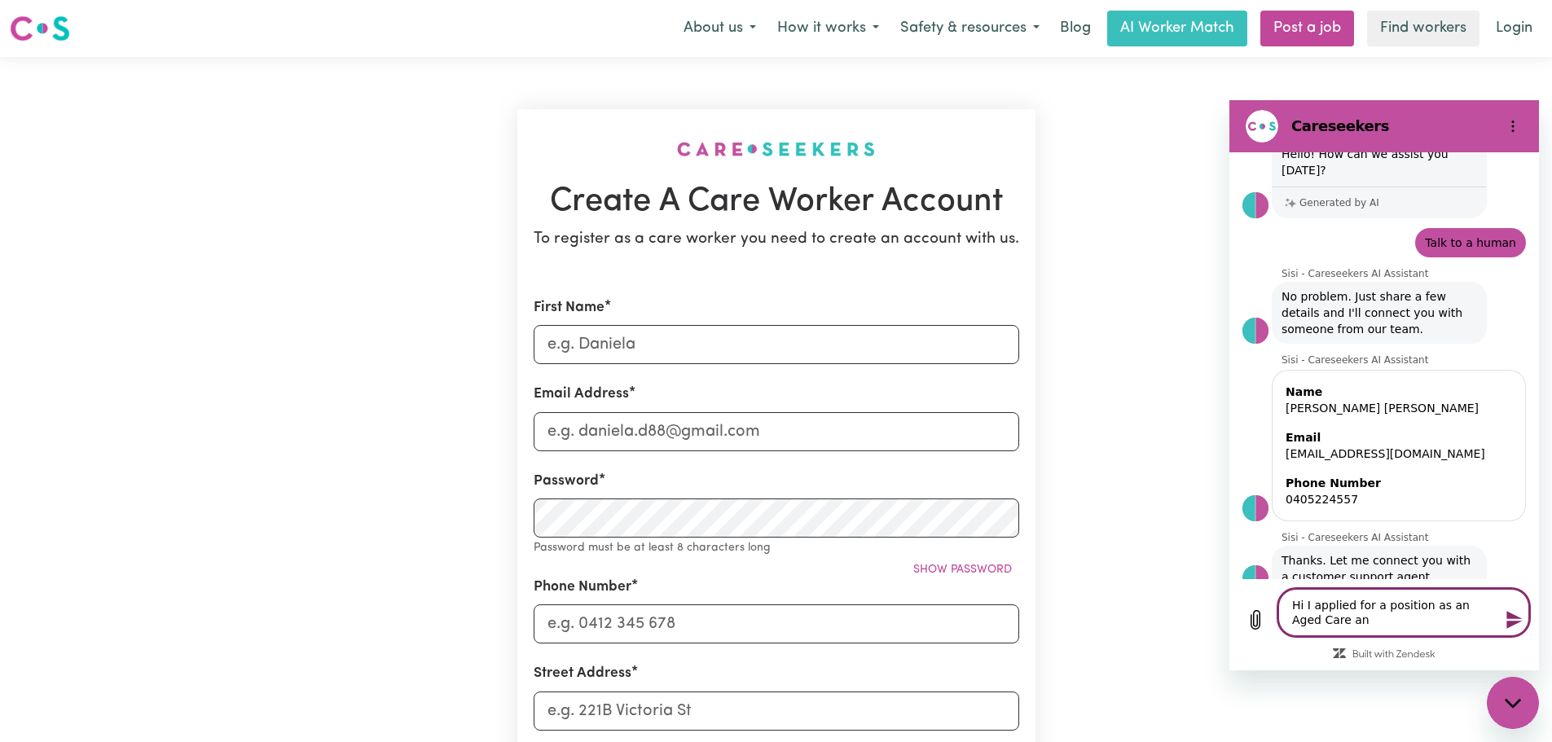
type textarea "Hi I applied for a position as an Aged Care and"
type textarea "x"
type textarea "Hi I applied for a position as an Aged Care and"
type textarea "x"
type textarea "Hi I applied for a position as an Aged Care and D"
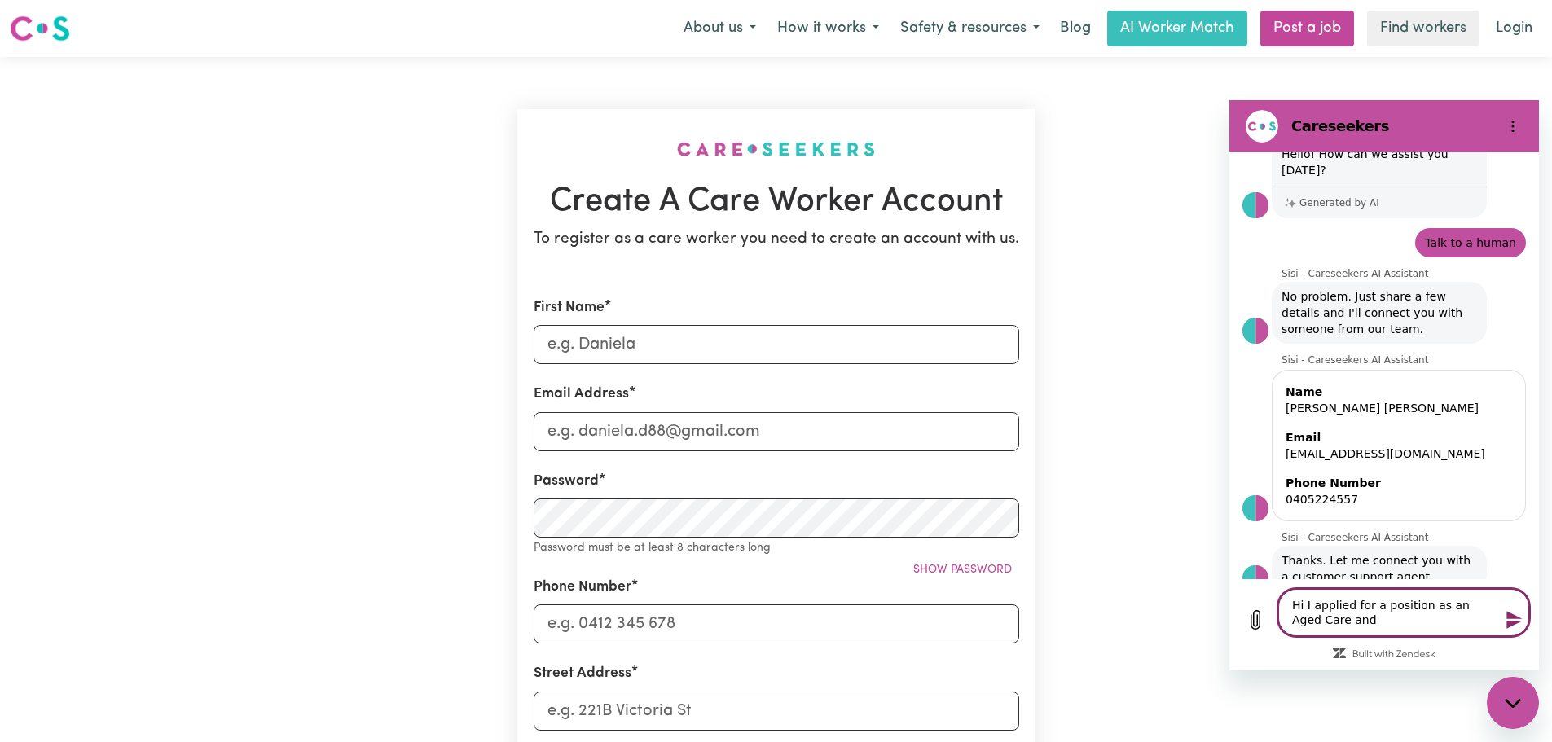
type textarea "x"
type textarea "Hi I applied for a position as an Aged Care and Di"
type textarea "x"
type textarea "Hi I applied for a position as an Aged Care and Dis"
type textarea "x"
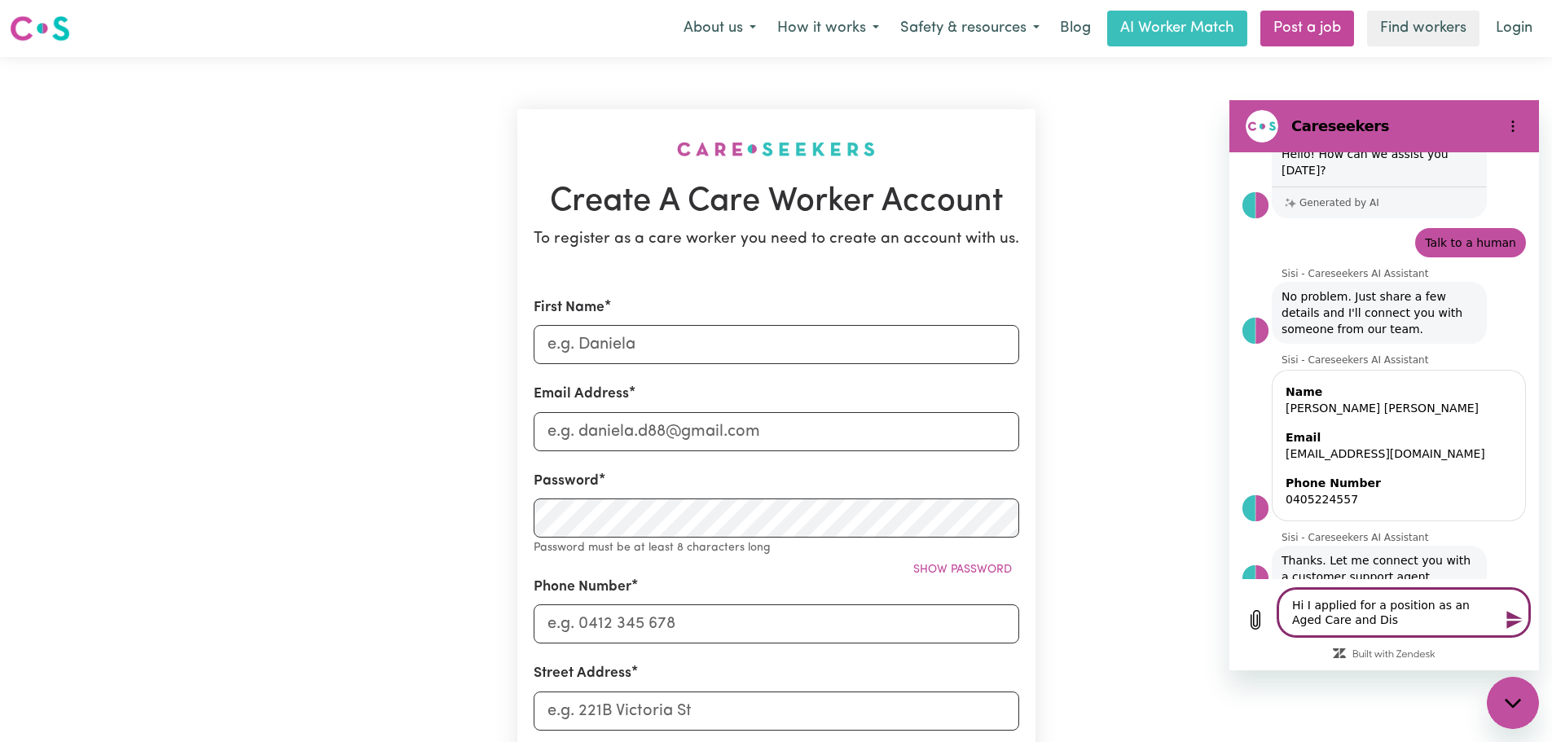
type textarea "Hi I applied for a position as an Aged Care and Disa"
type textarea "x"
type textarea "Hi I applied for a position as an Aged Care and Disab"
type textarea "x"
type textarea "Hi I applied for a position as an Aged Care and Disabi"
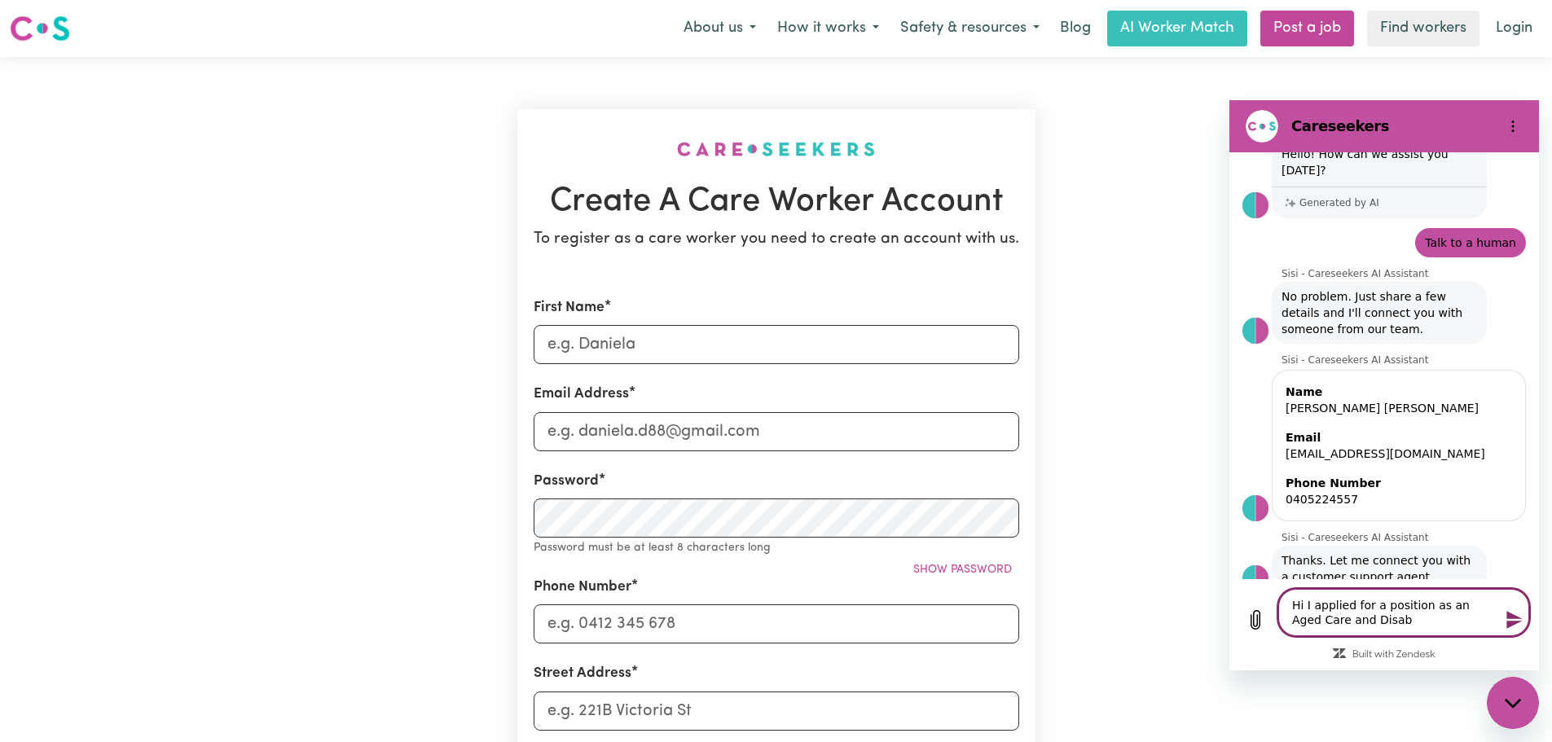
type textarea "x"
type textarea "Hi I applied for a position as an Aged Care and Disabil"
type textarea "x"
type textarea "Hi I applied for a position as an Aged Care and Disabili"
type textarea "x"
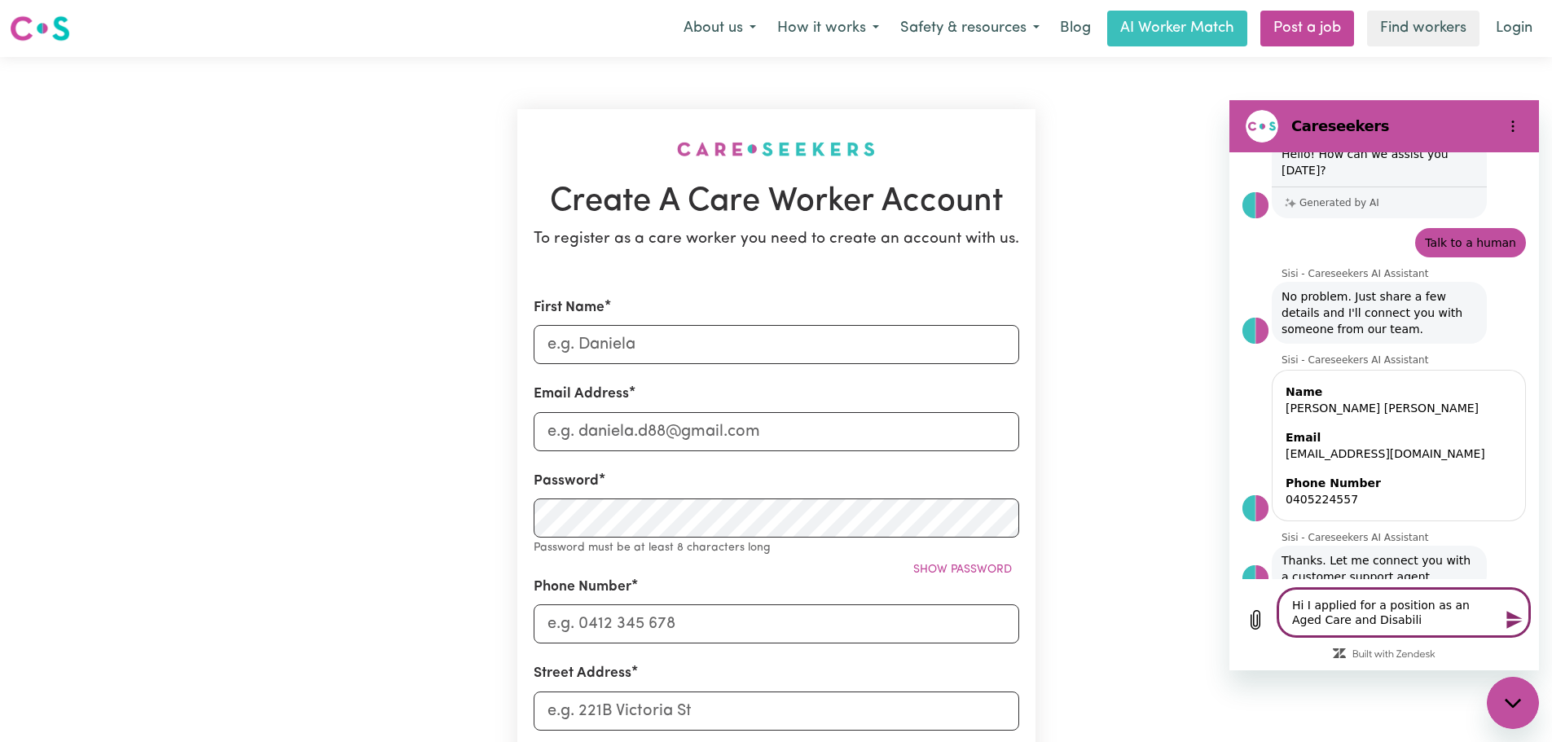
type textarea "Hi I applied for a position as an Aged Care and Disabilit"
type textarea "x"
type textarea "Hi I applied for a position as an Aged Care and Disability"
type textarea "x"
type textarea "Hi I applied for a position as an Aged Care and Disability"
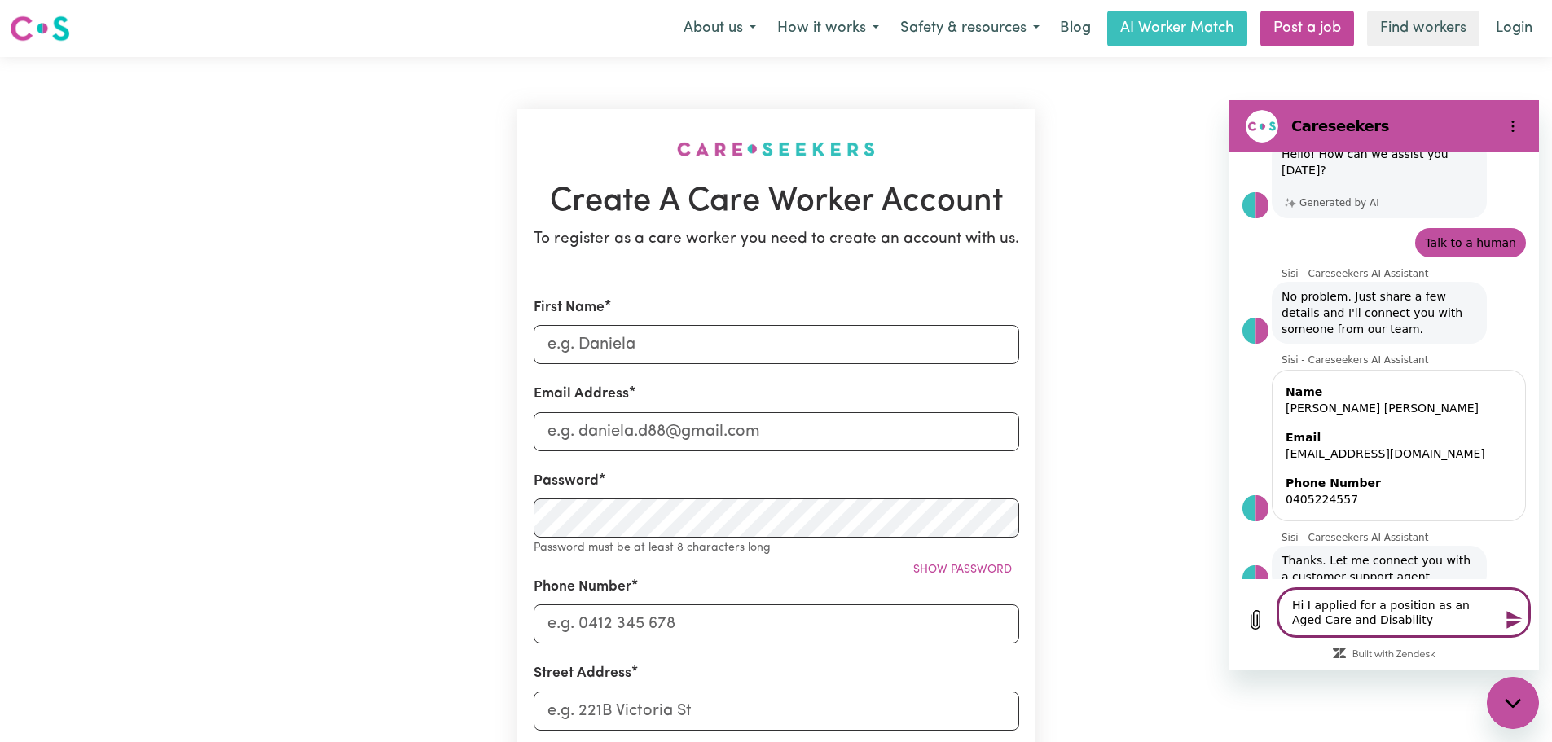
type textarea "x"
type textarea "Hi I applied for a position as an Aged Care and Disability S"
type textarea "x"
type textarea "Hi I applied for a position as an Aged Care and Disability Su"
type textarea "x"
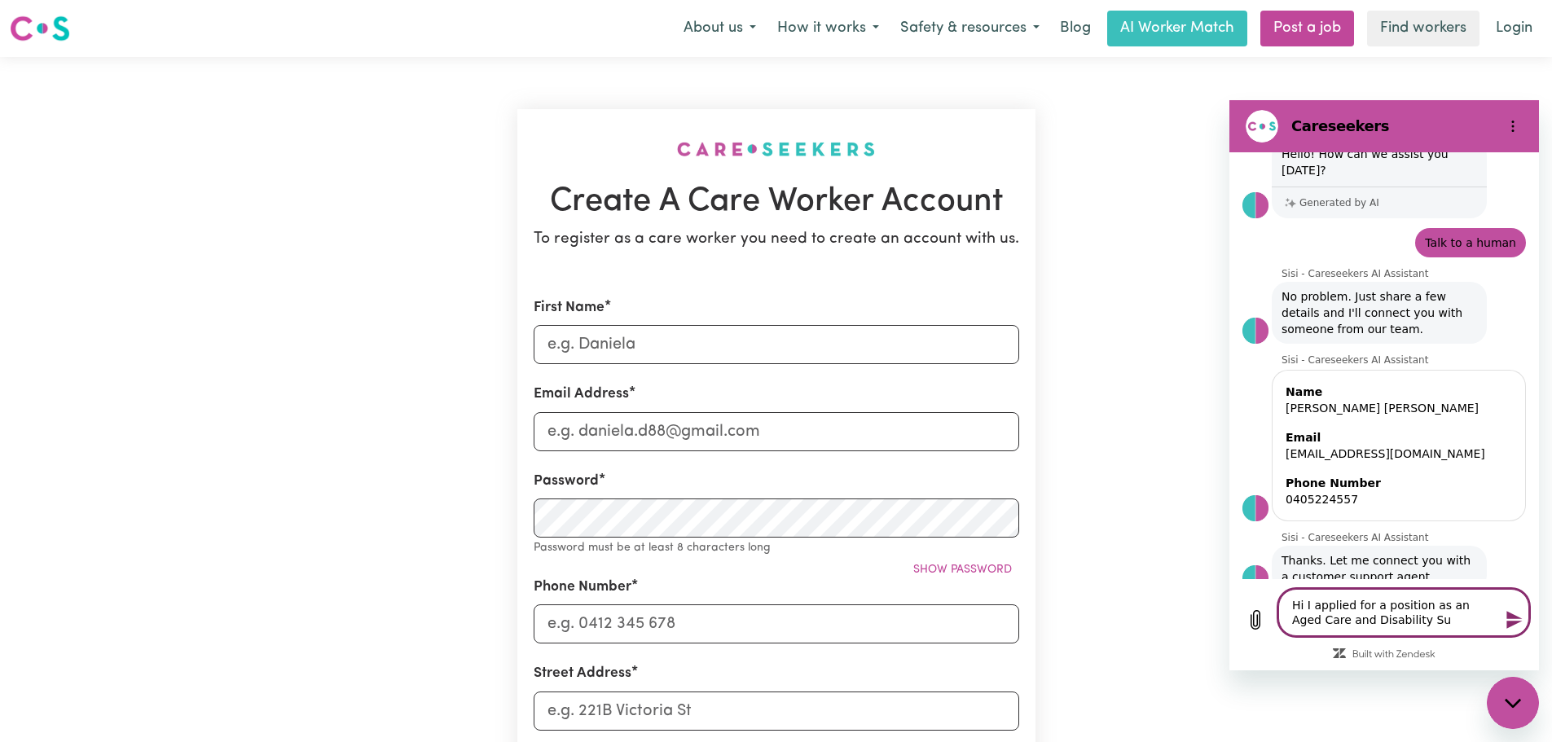
type textarea "Hi I applied for a position as an Aged Care and Disability Sup"
type textarea "x"
type textarea "Hi I applied for a position as an Aged Care and Disability Supp"
type textarea "x"
type textarea "Hi I applied for a position as an Aged Care and Disability Suppo"
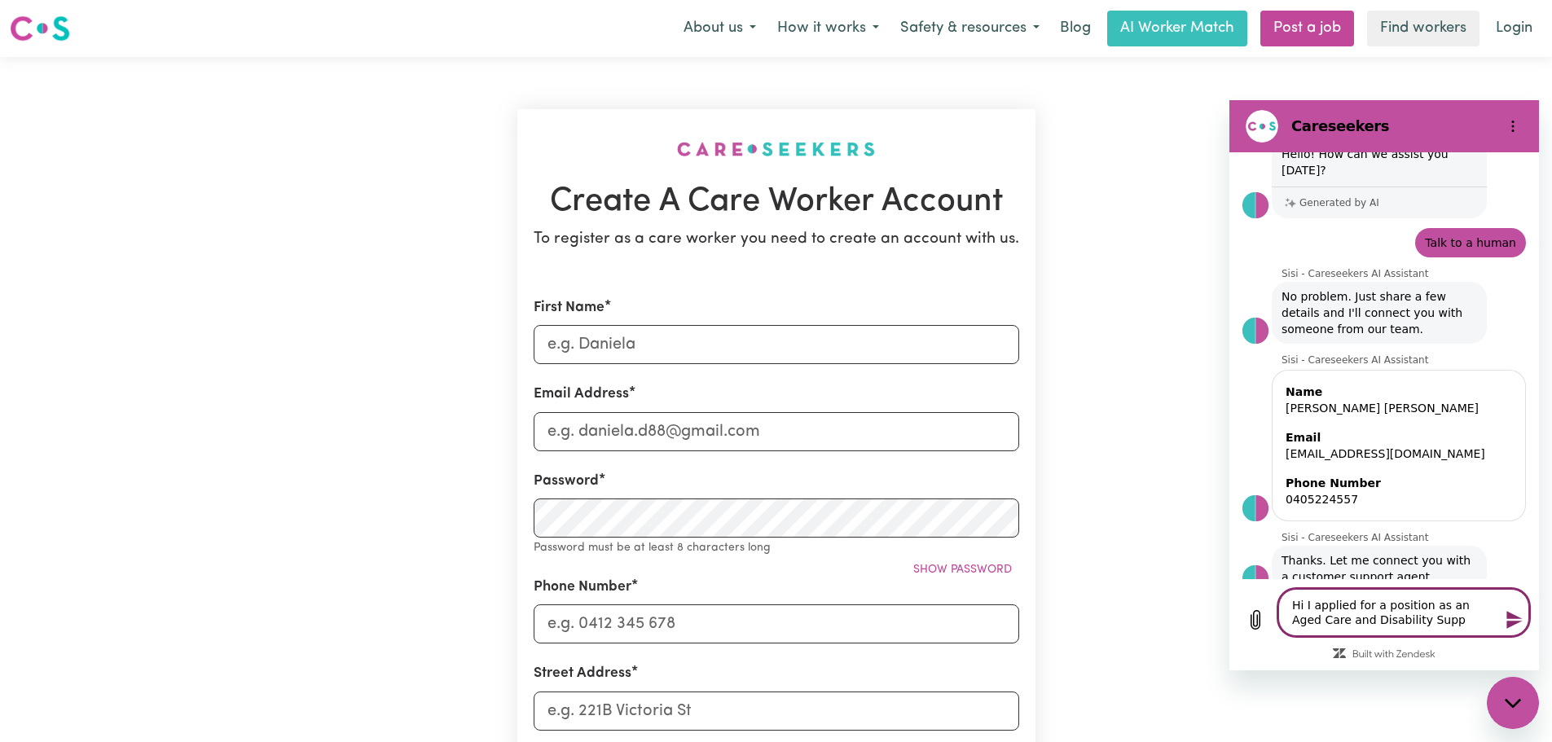
type textarea "x"
type textarea "Hi I applied for a position as an Aged Care and Disability Suppor"
type textarea "x"
type textarea "Hi I applied for a position as an Aged Care and Disability Support"
type textarea "x"
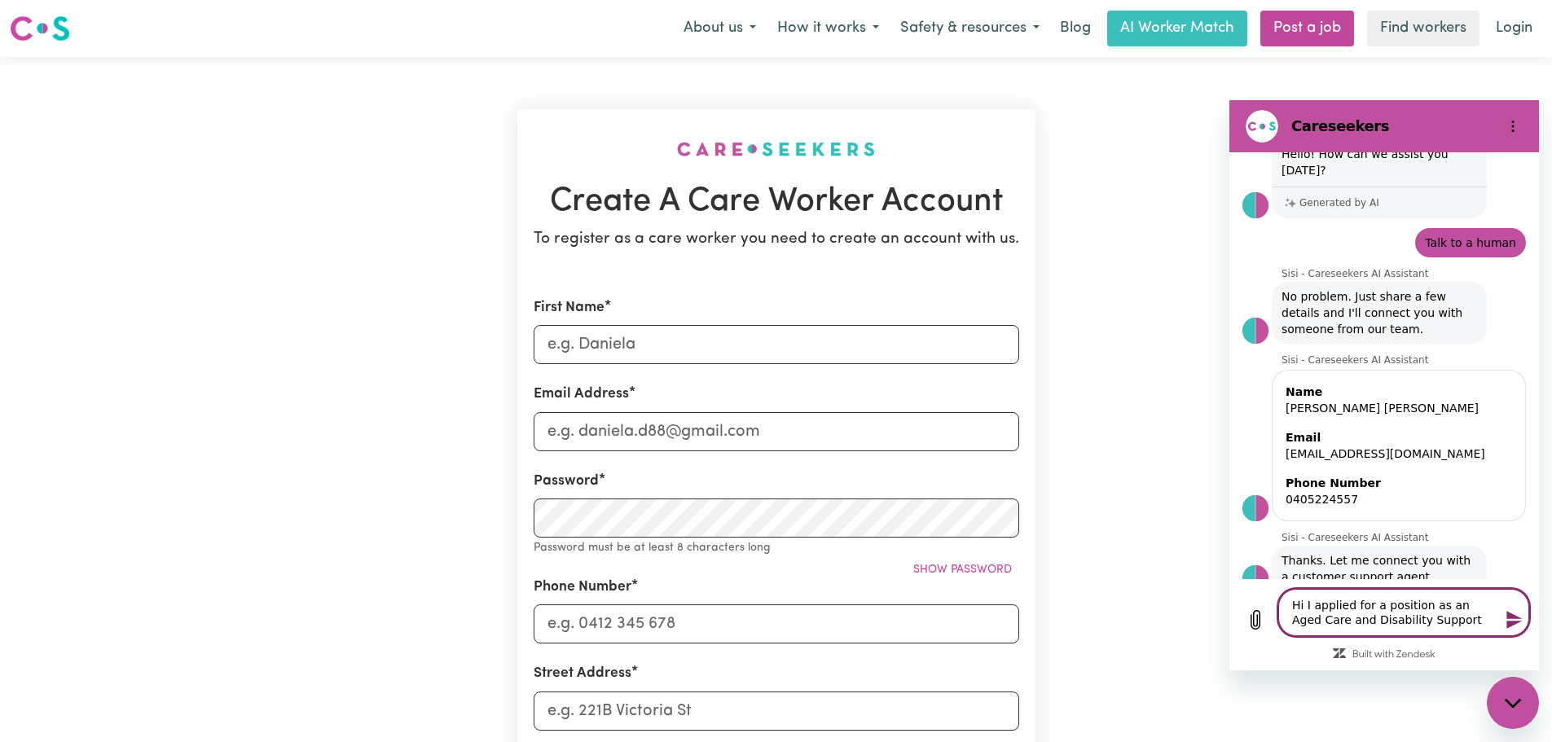
type textarea "Hi I applied for a position as an Aged Care and Disability Support"
type textarea "x"
type textarea "Hi I applied for a position as an Aged Care and Disability Support w"
type textarea "x"
type textarea "Hi I applied for a position as an Aged Care and Disability Support wo"
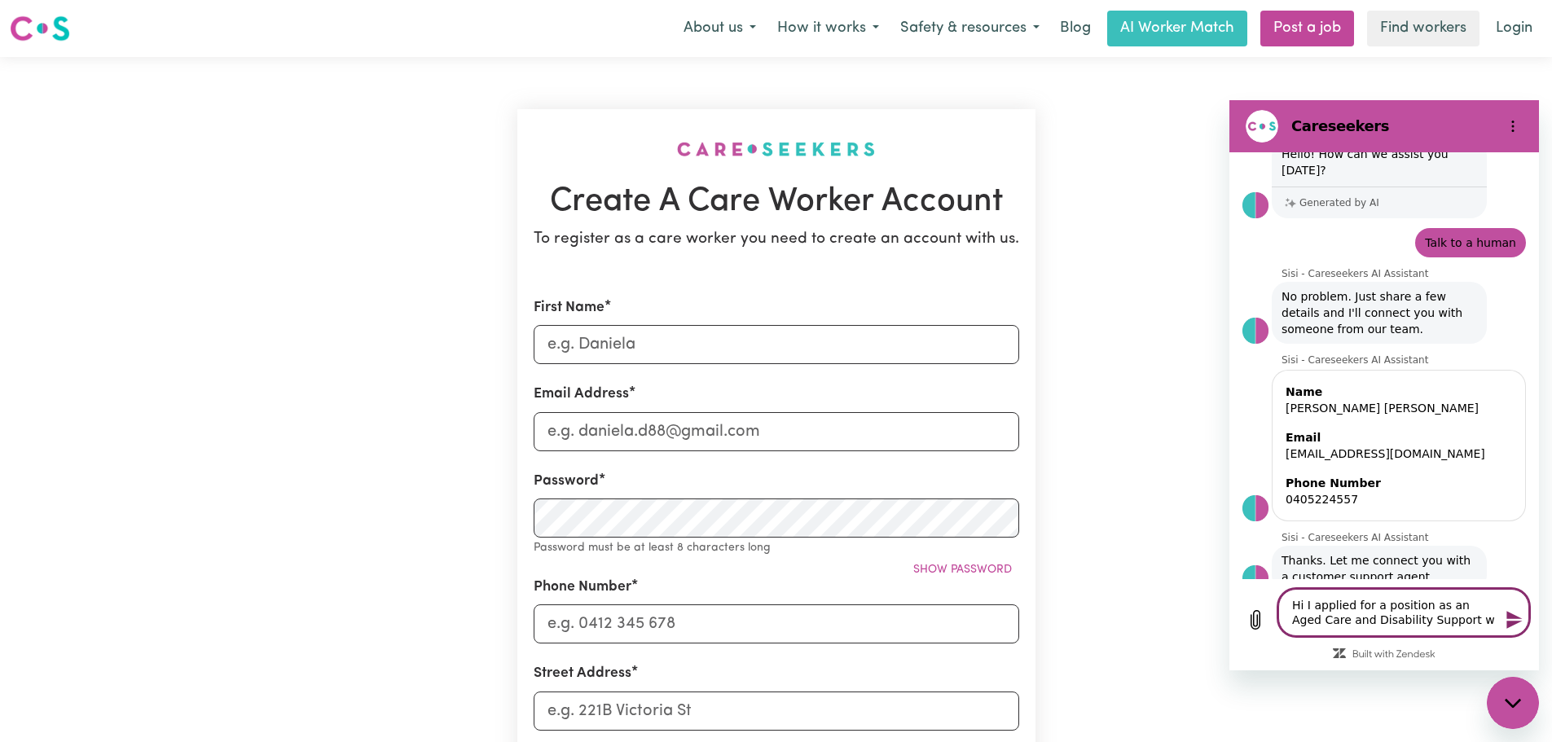
type textarea "x"
type textarea "Hi I applied for a position as an Aged Care and Disability Support wor"
type textarea "x"
type textarea "Hi I applied for a position as an Aged Care and Disability Support work"
type textarea "x"
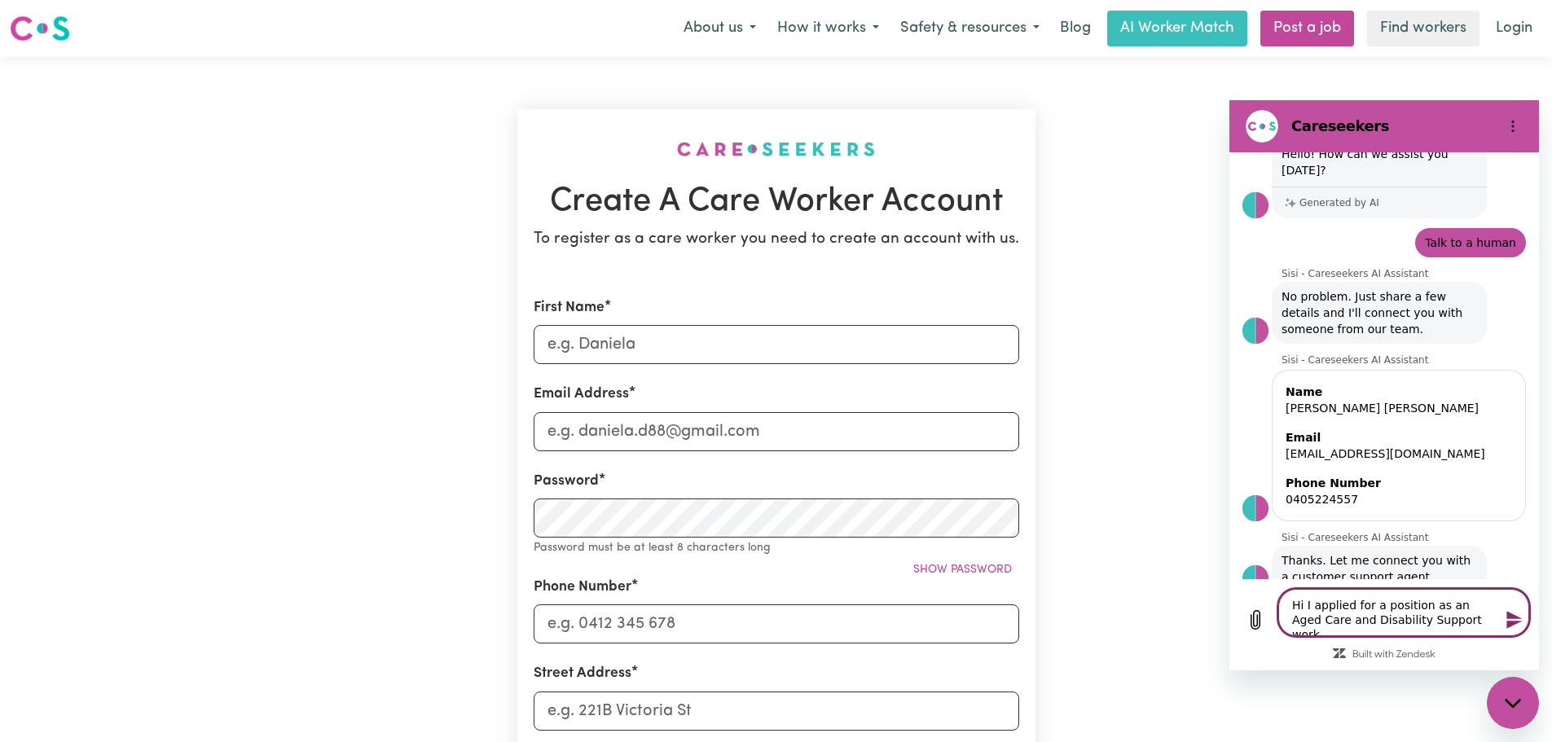
type textarea "Hi I applied for a position as an Aged Care and Disability Support worke"
type textarea "x"
type textarea "Hi I applied for a position as an Aged Care and Disability Support worker"
type textarea "x"
type textarea "Hi I applied for a position as an Aged Care and Disability Support worker"
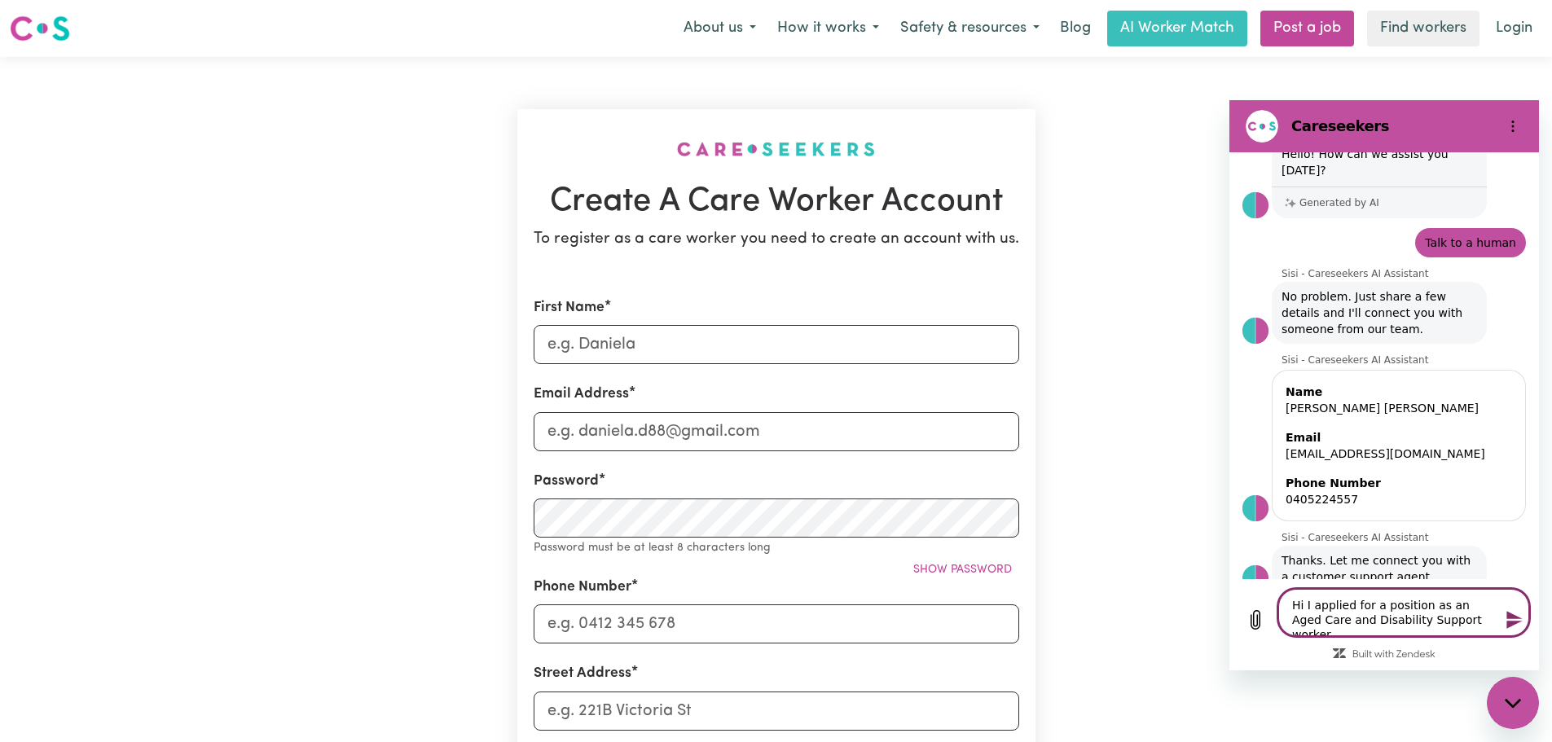
type textarea "x"
click at [1435, 617] on textarea "Hi I applied for a position as an Aged Care and Disability Support worker" at bounding box center [1403, 612] width 251 height 47
type textarea "Hi I applied for a position as an Aged Care and Disability Support orker"
type textarea "x"
type textarea "Hi I applied for a position as an Aged Care and Disability Support Worker"
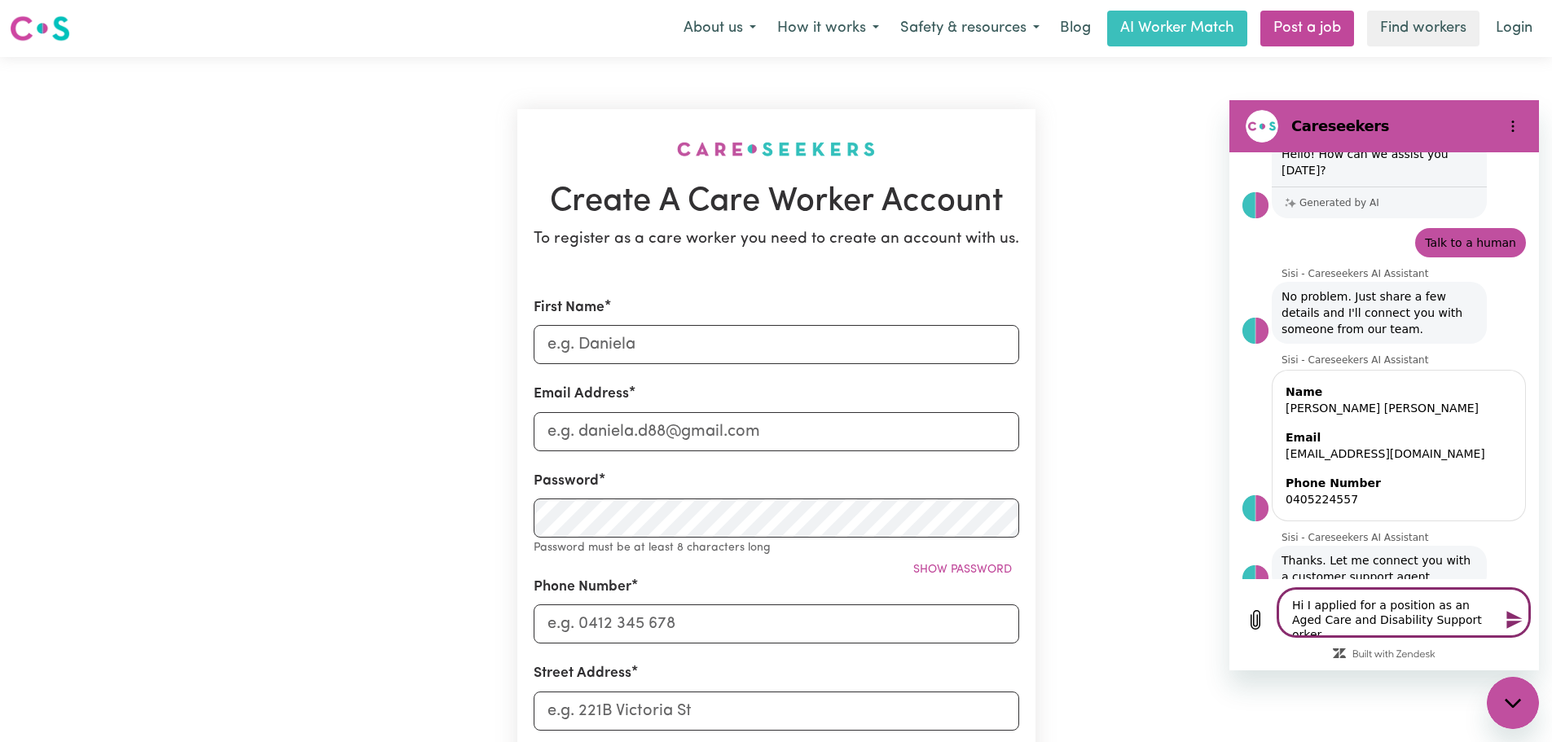
type textarea "x"
click at [1469, 617] on textarea "Hi I applied for a position as an Aged Care and Disability Support Worker" at bounding box center [1403, 612] width 251 height 47
type textarea "Hi I applied for a position as an Aged Care and Disability Support Worker"
type textarea "x"
type textarea "Hi I applied for a position as an Aged Care and Disability Support Worker e"
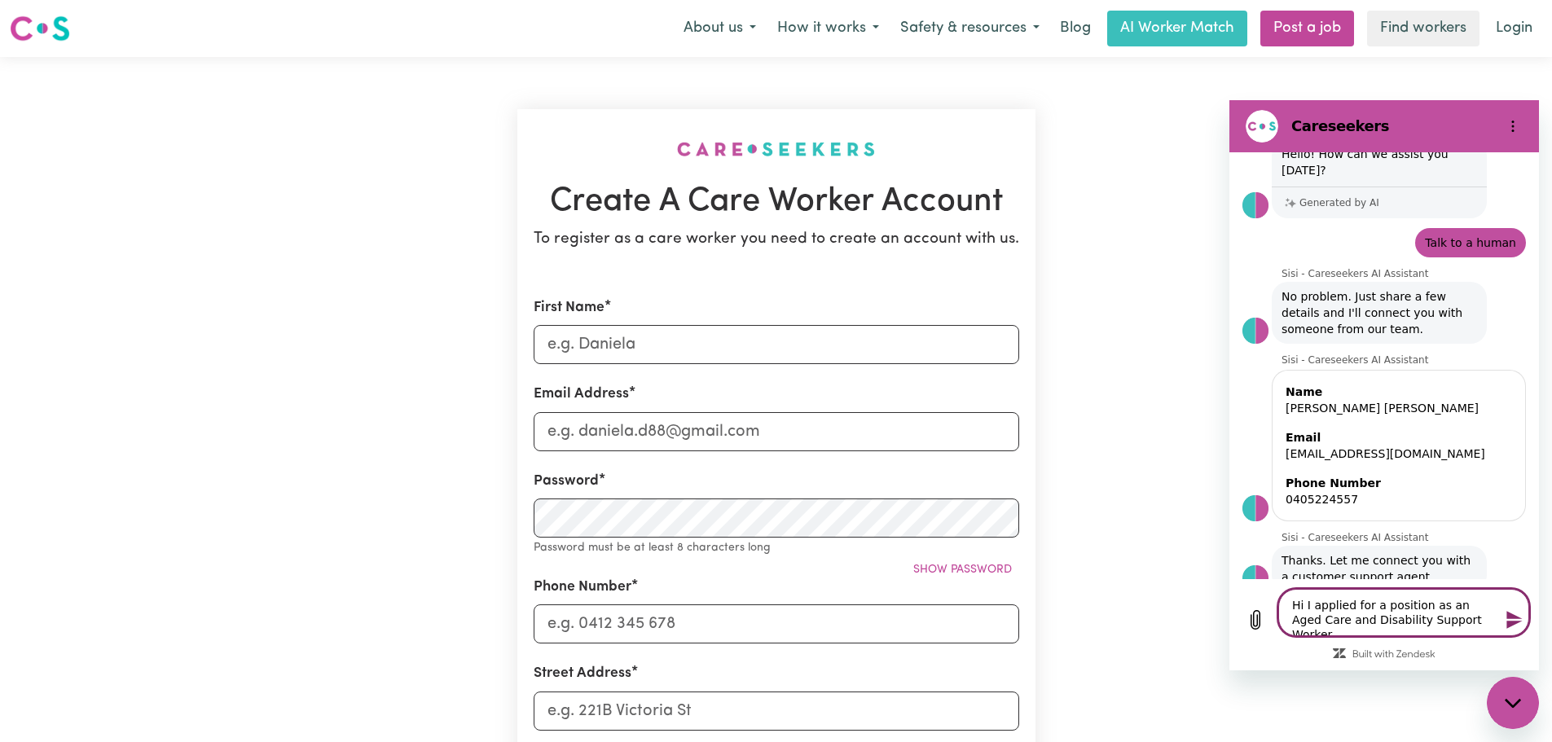
type textarea "x"
type textarea "Hi I applied for a position as an Aged Care and Disability Support Worker er"
type textarea "x"
type textarea "Hi I applied for a position as an Aged Care and Disability Support Worker e"
type textarea "x"
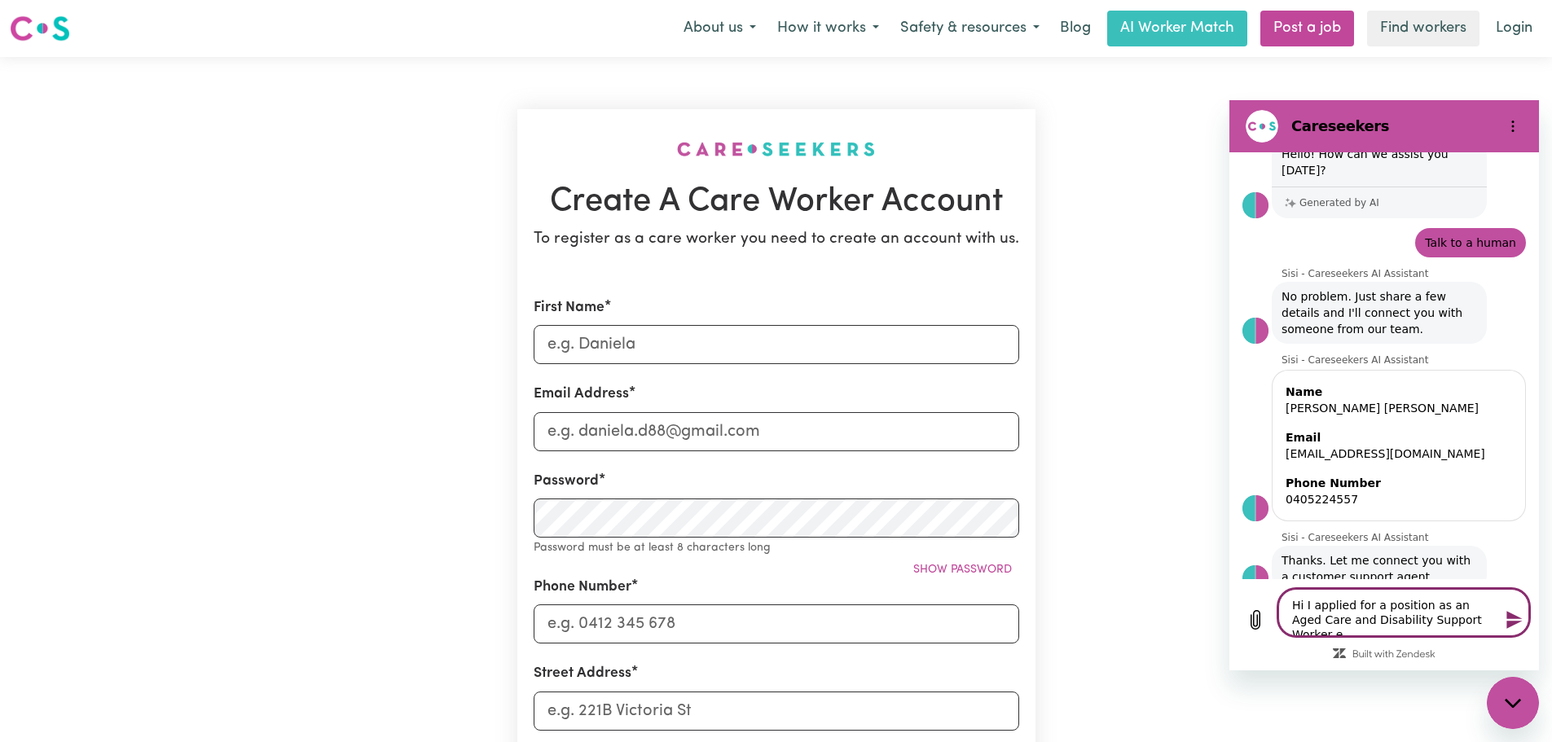
type textarea "Hi I applied for a position as an Aged Care and Disability Support Worker ea"
type textarea "x"
type textarea "Hi I applied for a position as an Aged Care and Disability Support Worker ear"
type textarea "x"
type textarea "Hi I applied for a position as an Aged Care and Disability Support Worker [PERS…"
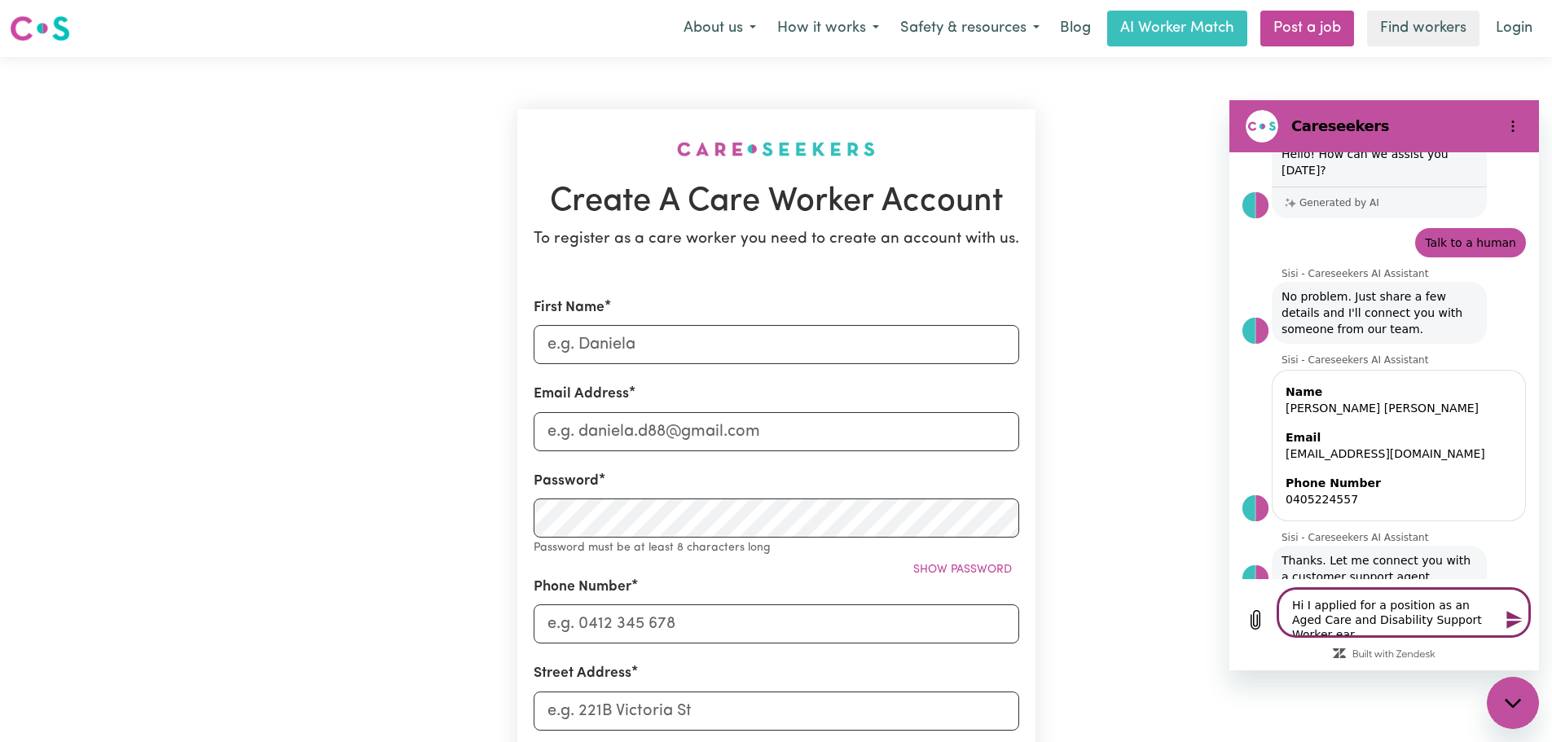
type textarea "x"
type textarea "Hi I applied for a position as an Aged Care and Disability Support Worker earli"
type textarea "x"
type textarea "Hi I applied for a position as an Aged Care and Disability Support Worker [PERS…"
type textarea "x"
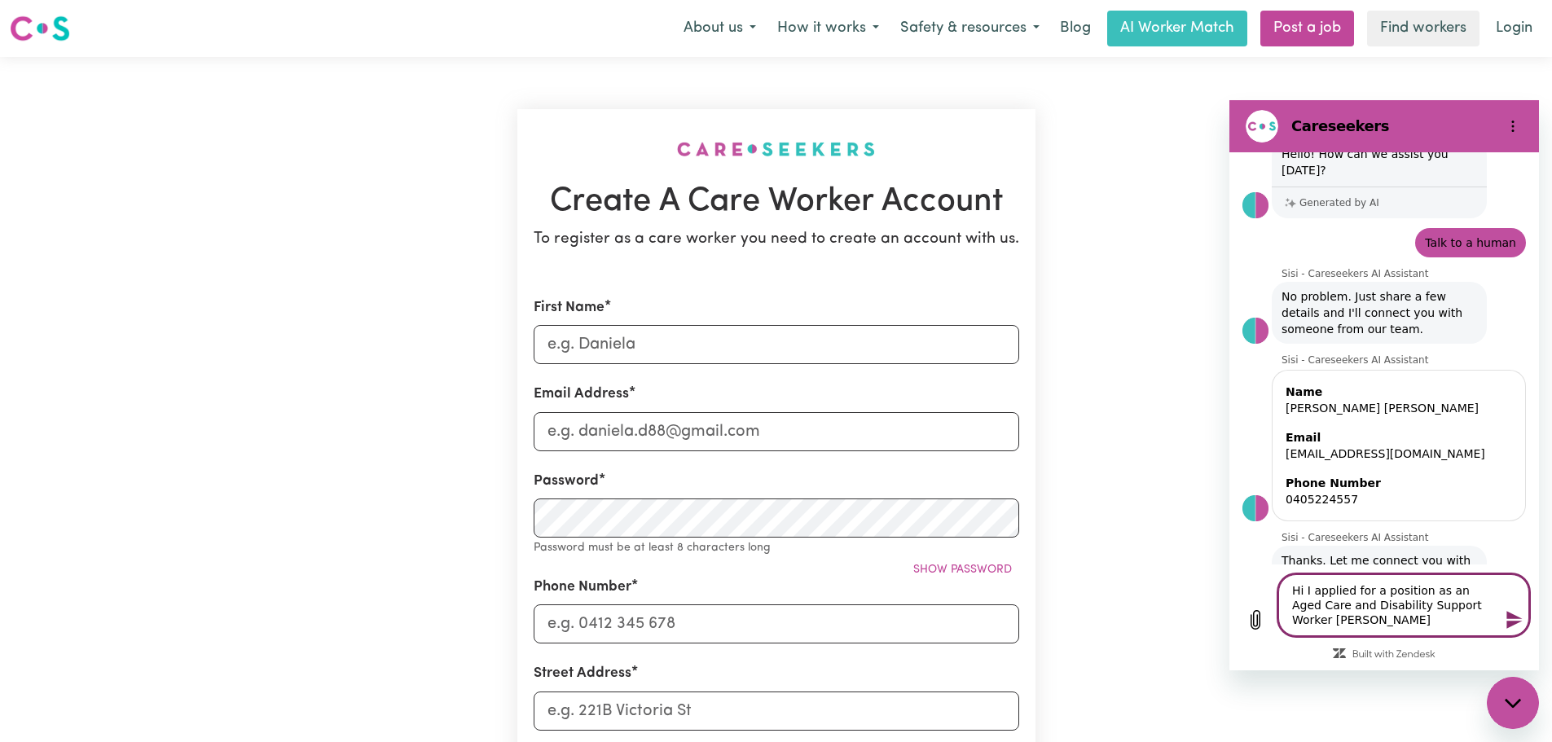
type textarea "Hi I applied for a position as an Aged Care and Disability Support Worker earli…"
type textarea "x"
type textarea "Hi I applied for a position as an Aged Care and Disability Support Worker earli…"
type textarea "x"
type textarea "Hi I applied for a position as an Aged Care and Disability Support Worker earli…"
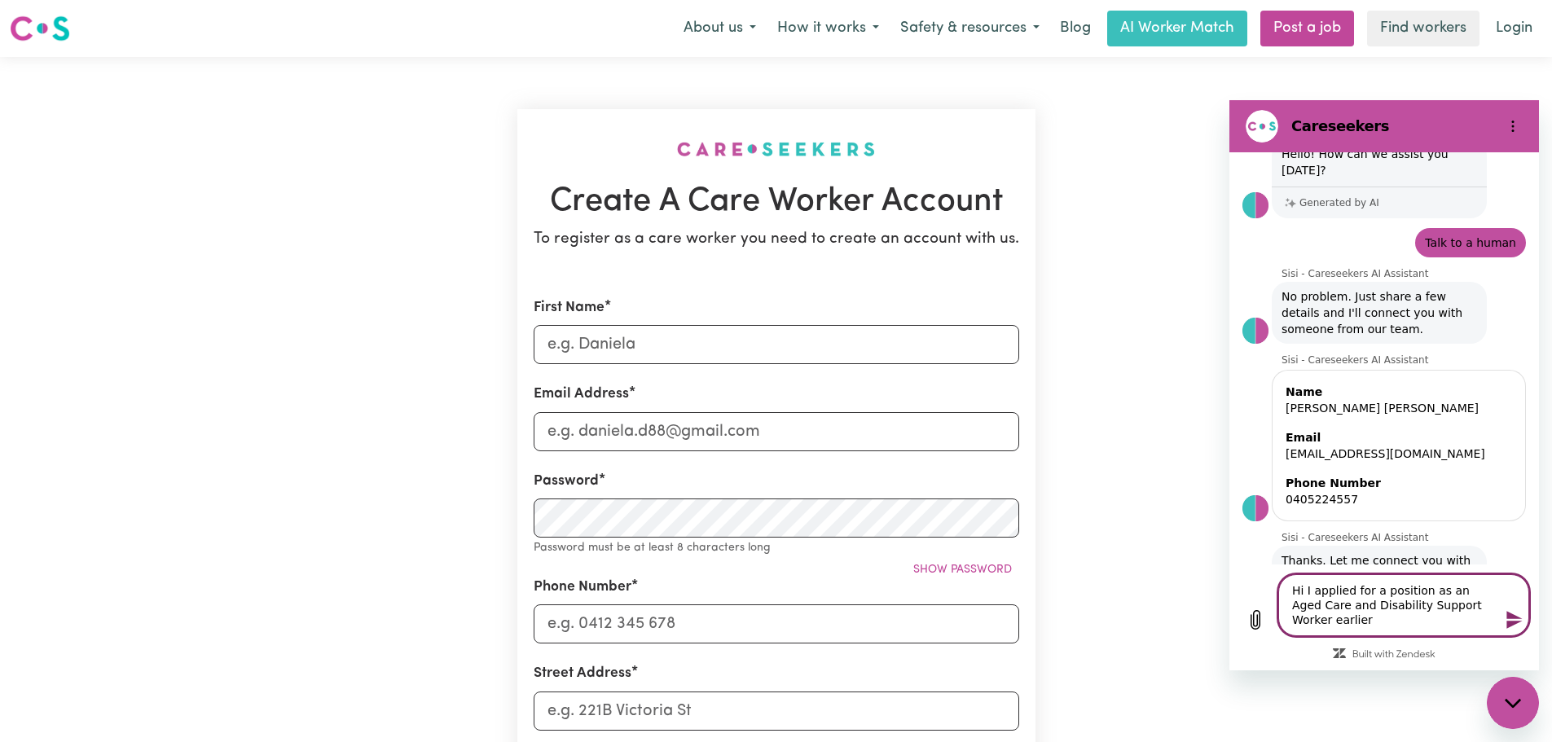
type textarea "x"
type textarea "Hi I applied for a position as an Aged Care and Disability Support Worker earli…"
type textarea "x"
type textarea "Hi I applied for a position as an Aged Care and Disability Support Worker earli…"
type textarea "x"
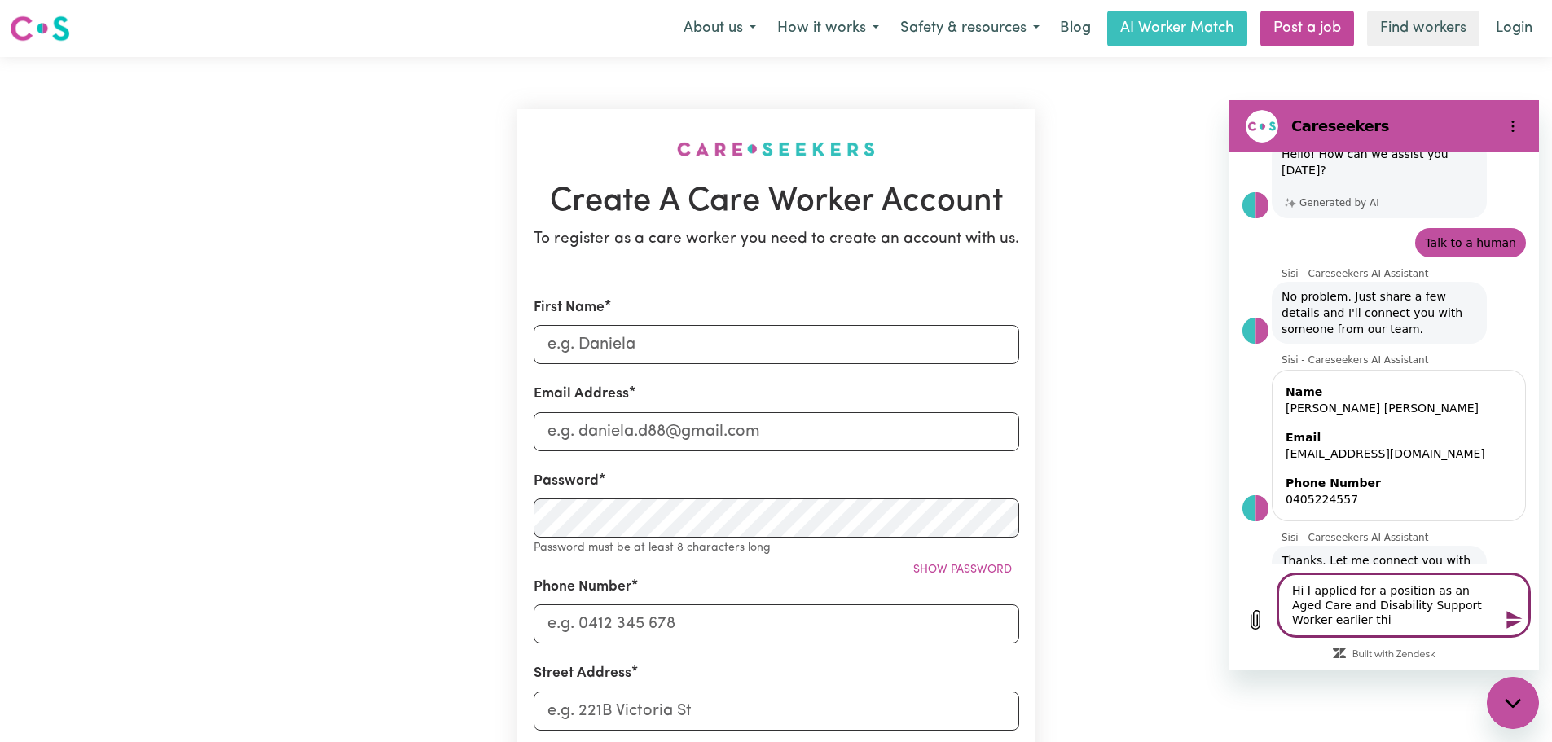
type textarea "Hi I applied for a position as an Aged Care and Disability Support Worker earli…"
type textarea "x"
type textarea "Hi I applied for a position as an Aged Care and Disability Support Worker earli…"
type textarea "x"
type textarea "Hi I applied for a position as an Aged Care and Disability Support Worker earli…"
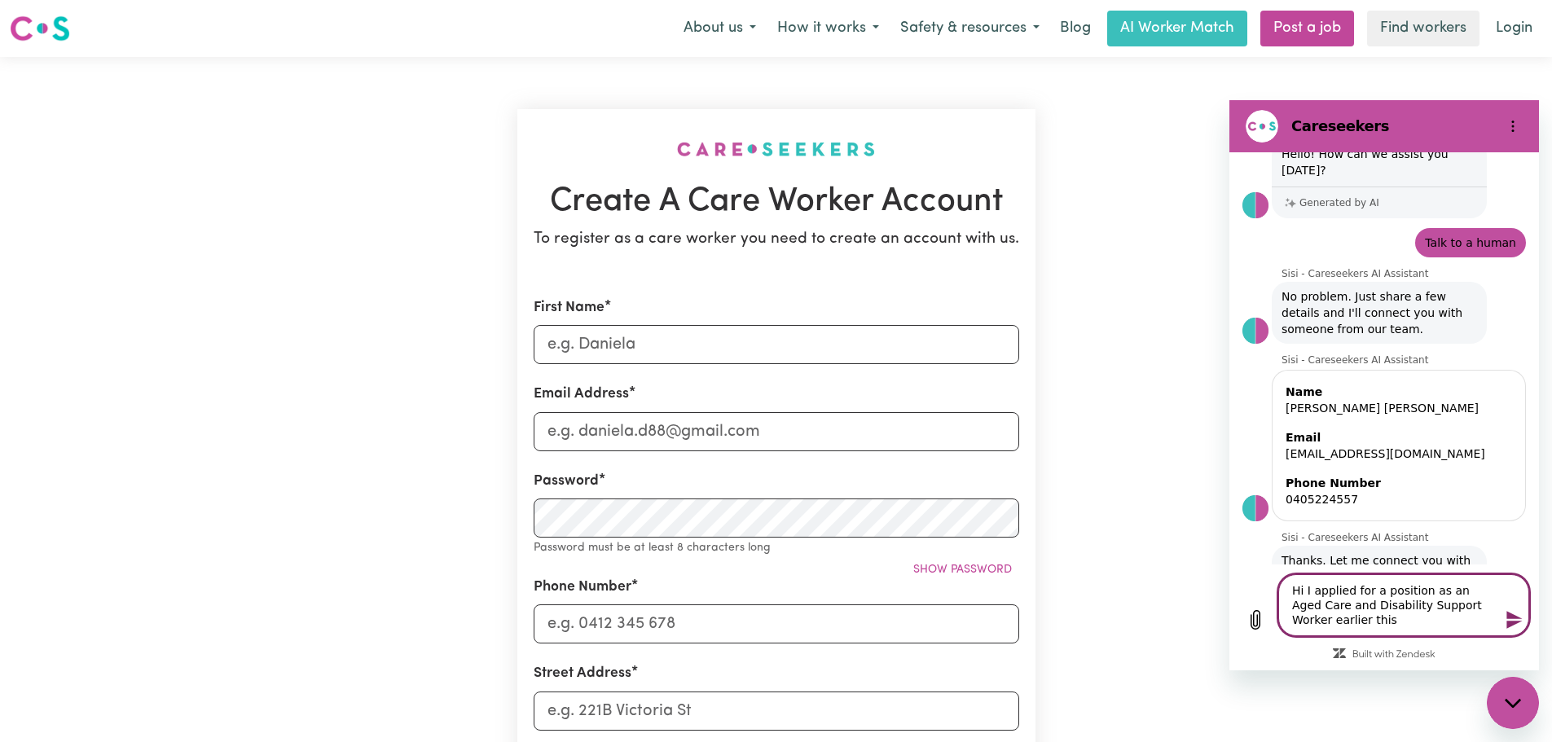
type textarea "x"
type textarea "Hi I applied for a position as an Aged Care and Disability Support Worker earli…"
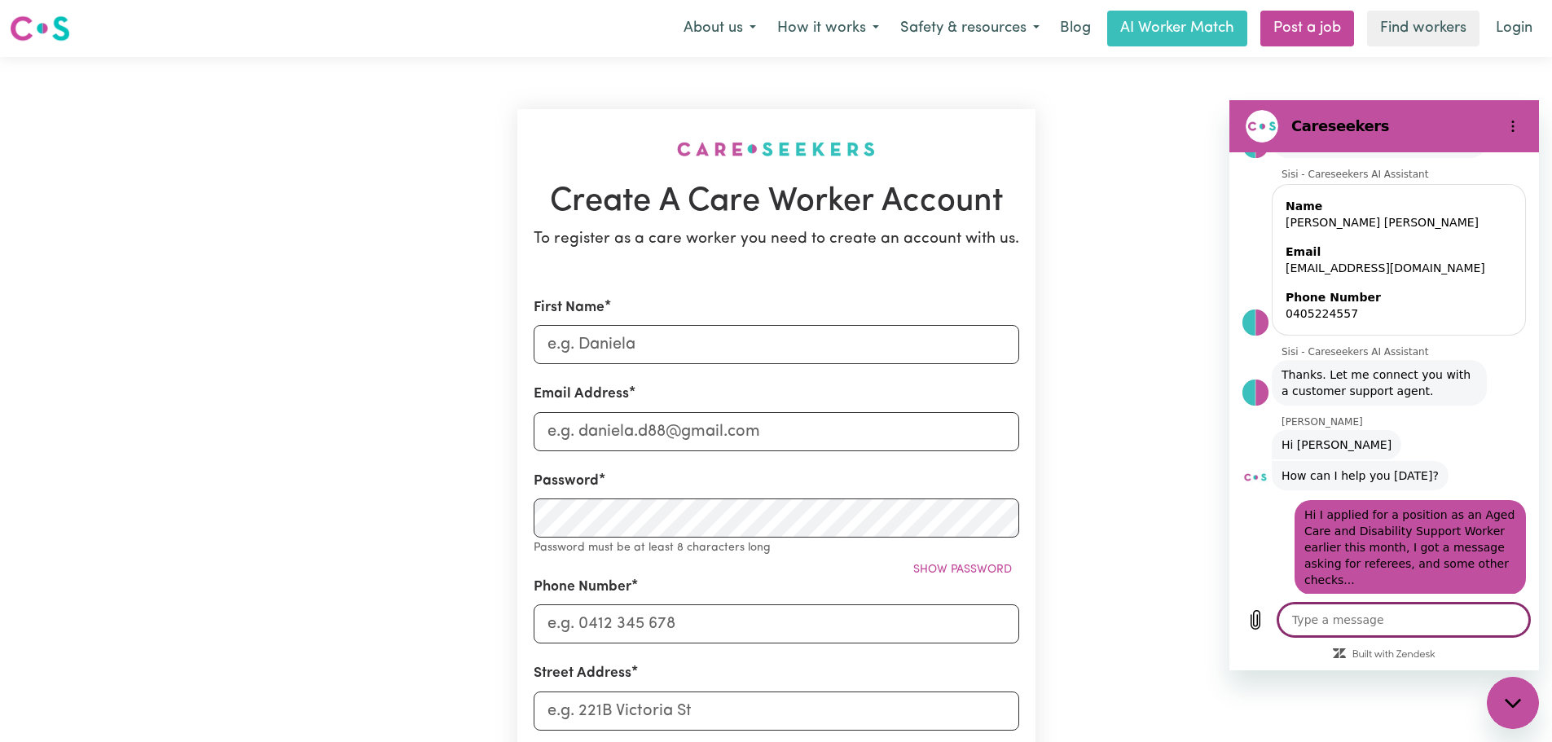
scroll to position [249, 0]
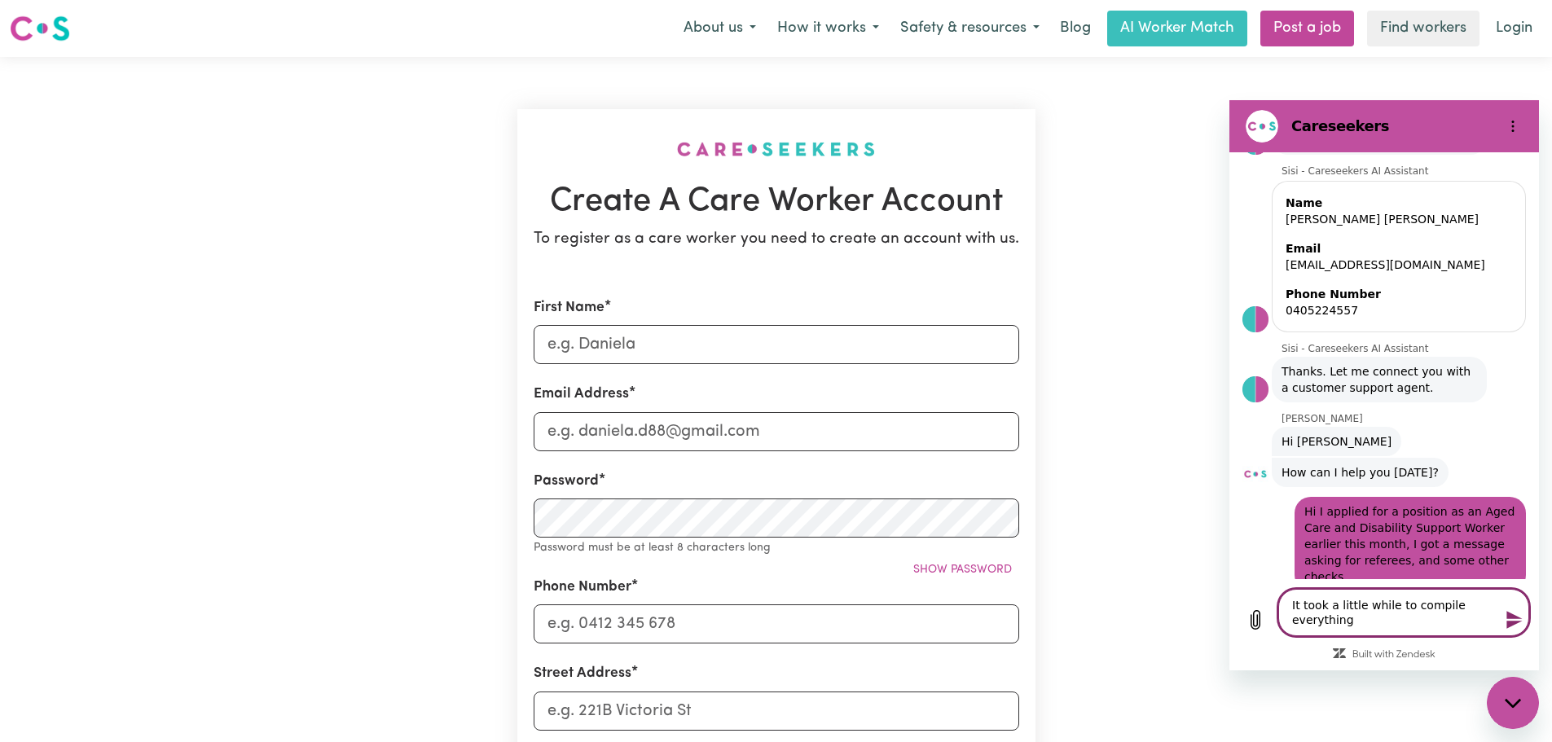
click at [1376, 623] on textarea "It took a little while to compile everything" at bounding box center [1403, 612] width 251 height 47
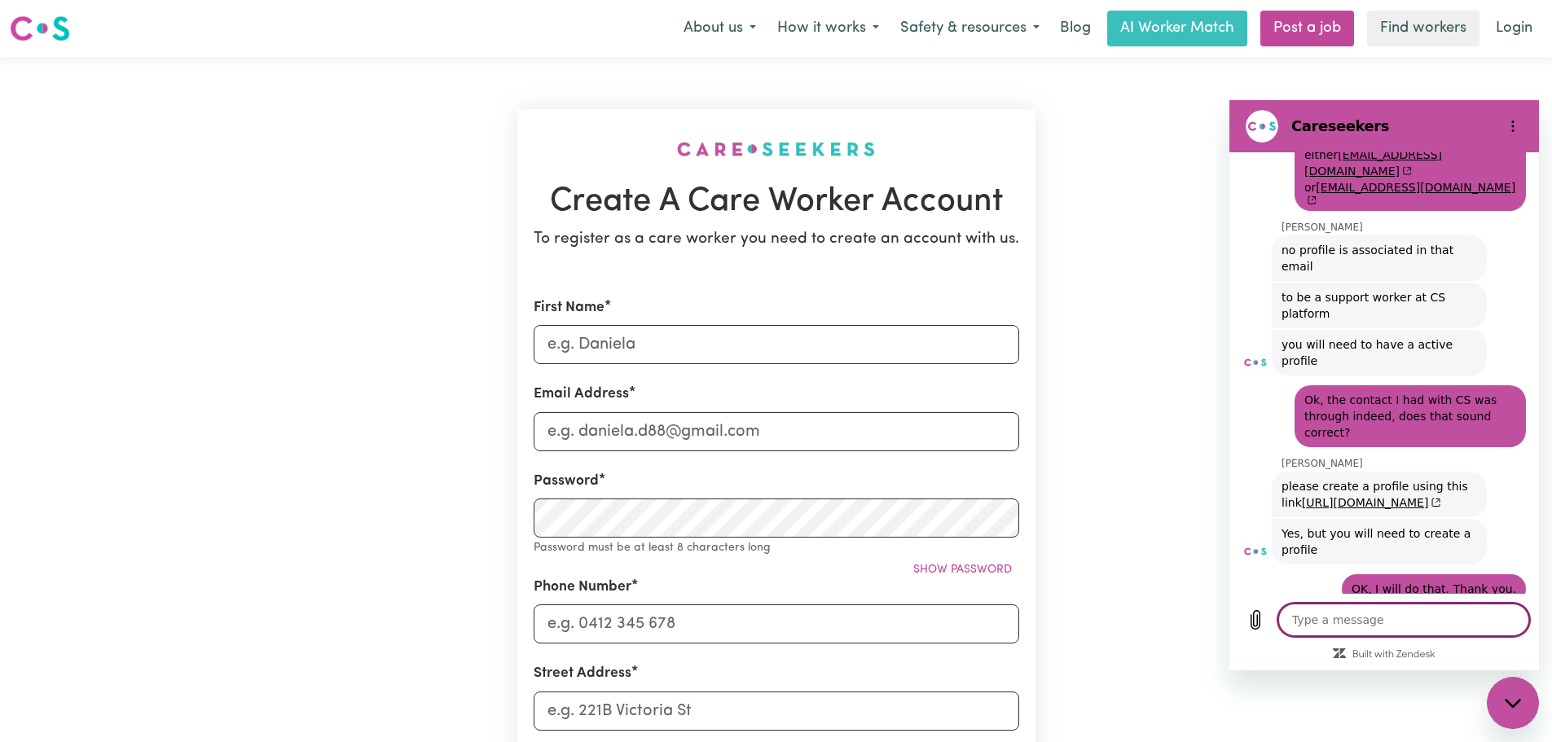
scroll to position [878, 0]
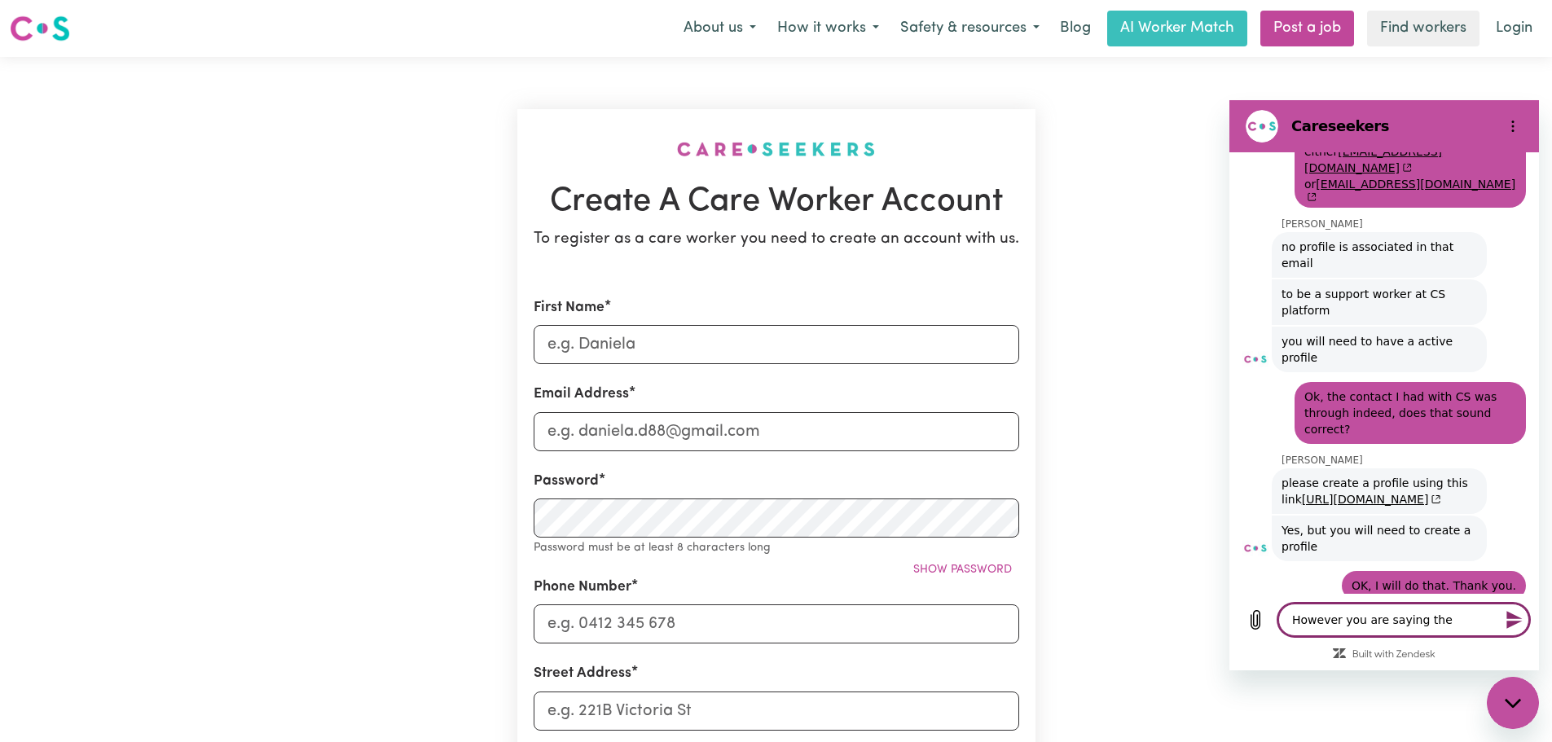
paste textarea "Aged Care and Disability Support Workers"
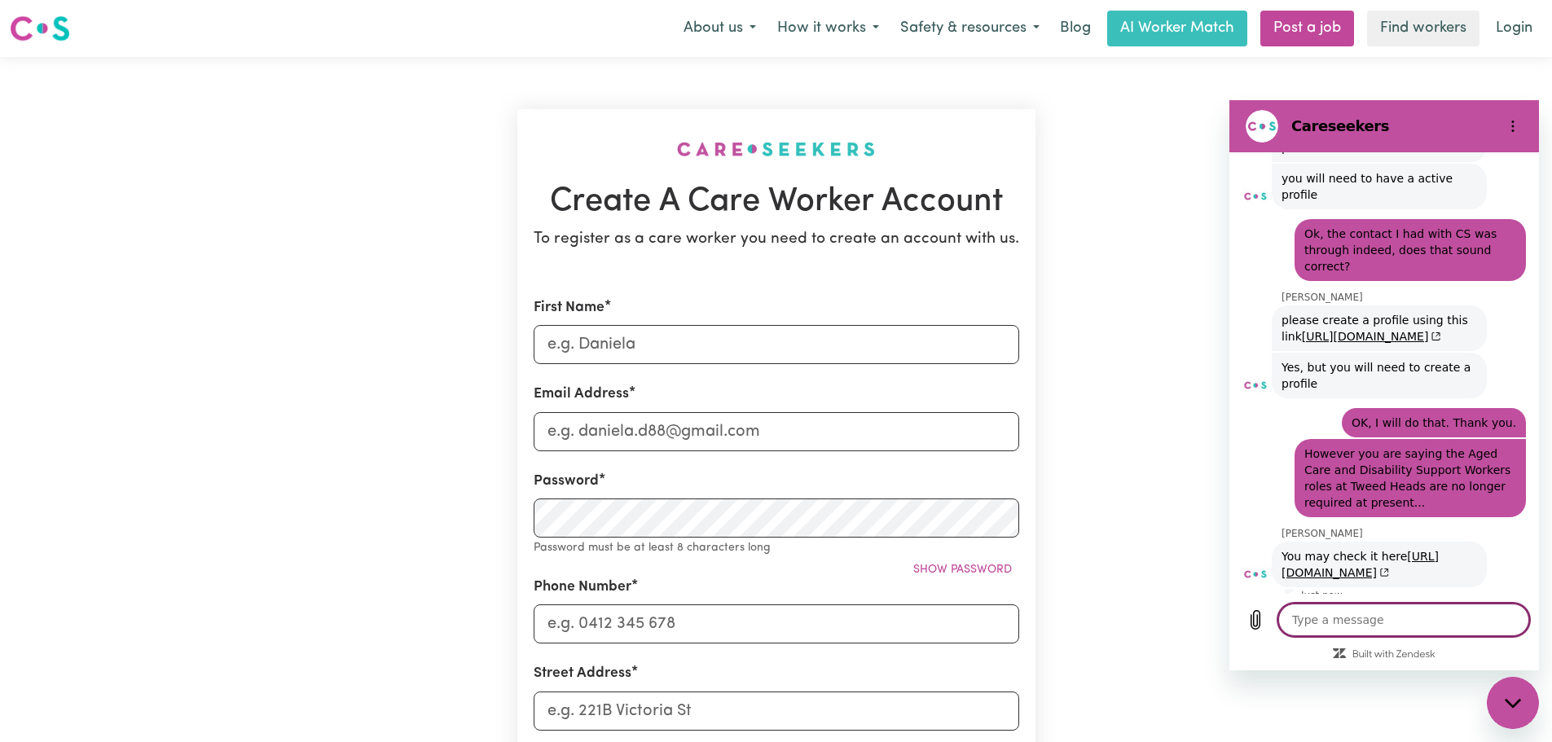
scroll to position [1044, 0]
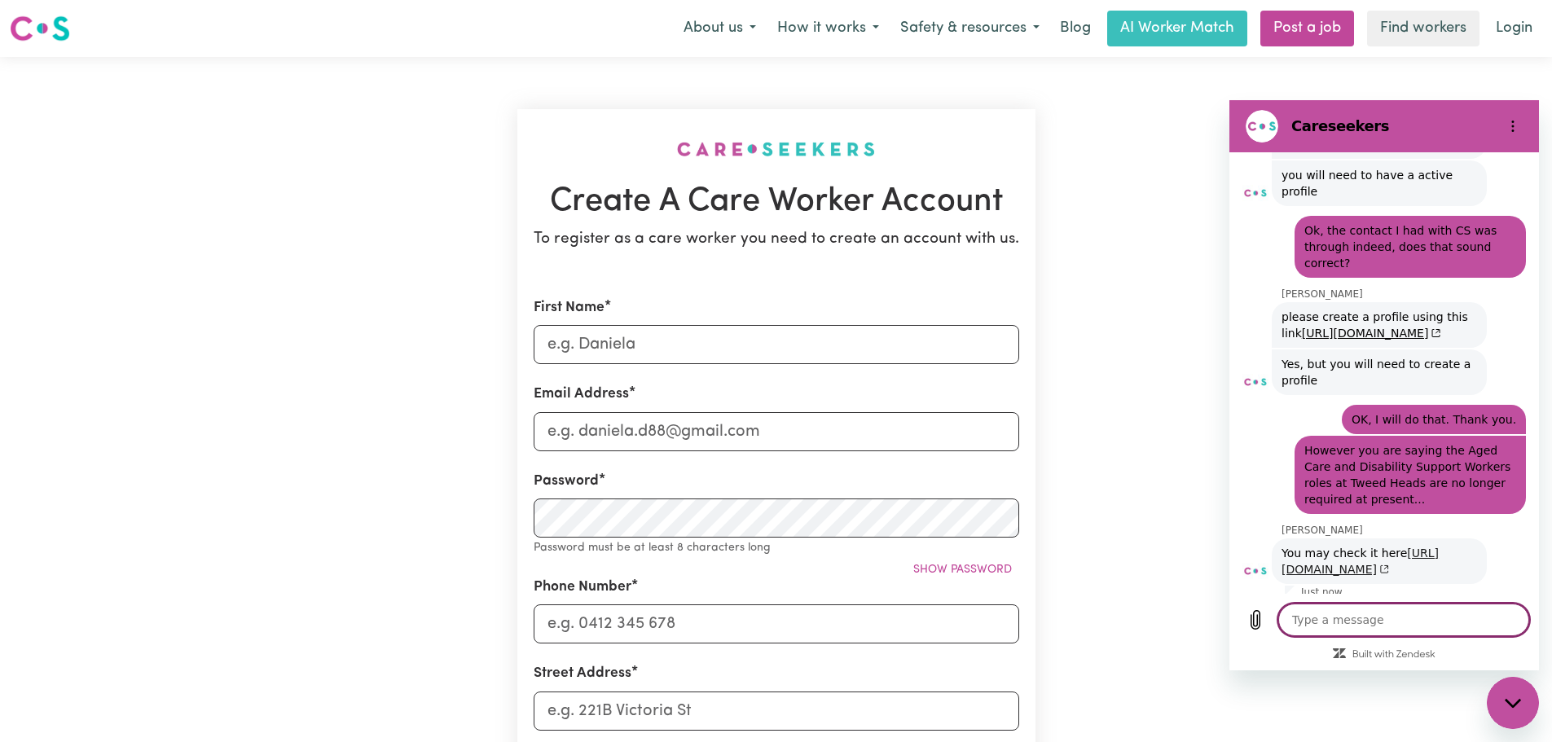
click at [1338, 547] on link "[URL][DOMAIN_NAME]" at bounding box center [1359, 561] width 157 height 29
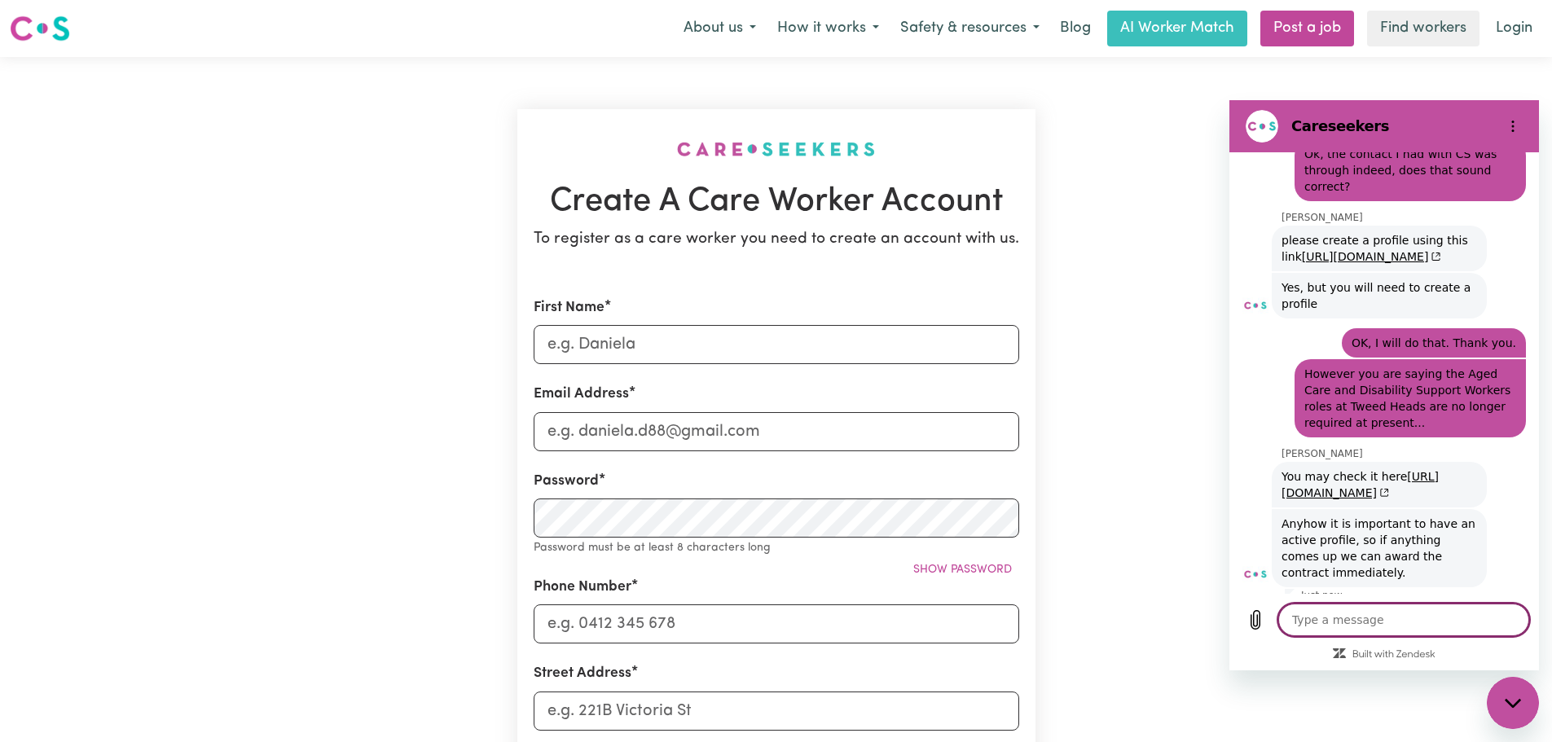
scroll to position [1124, 0]
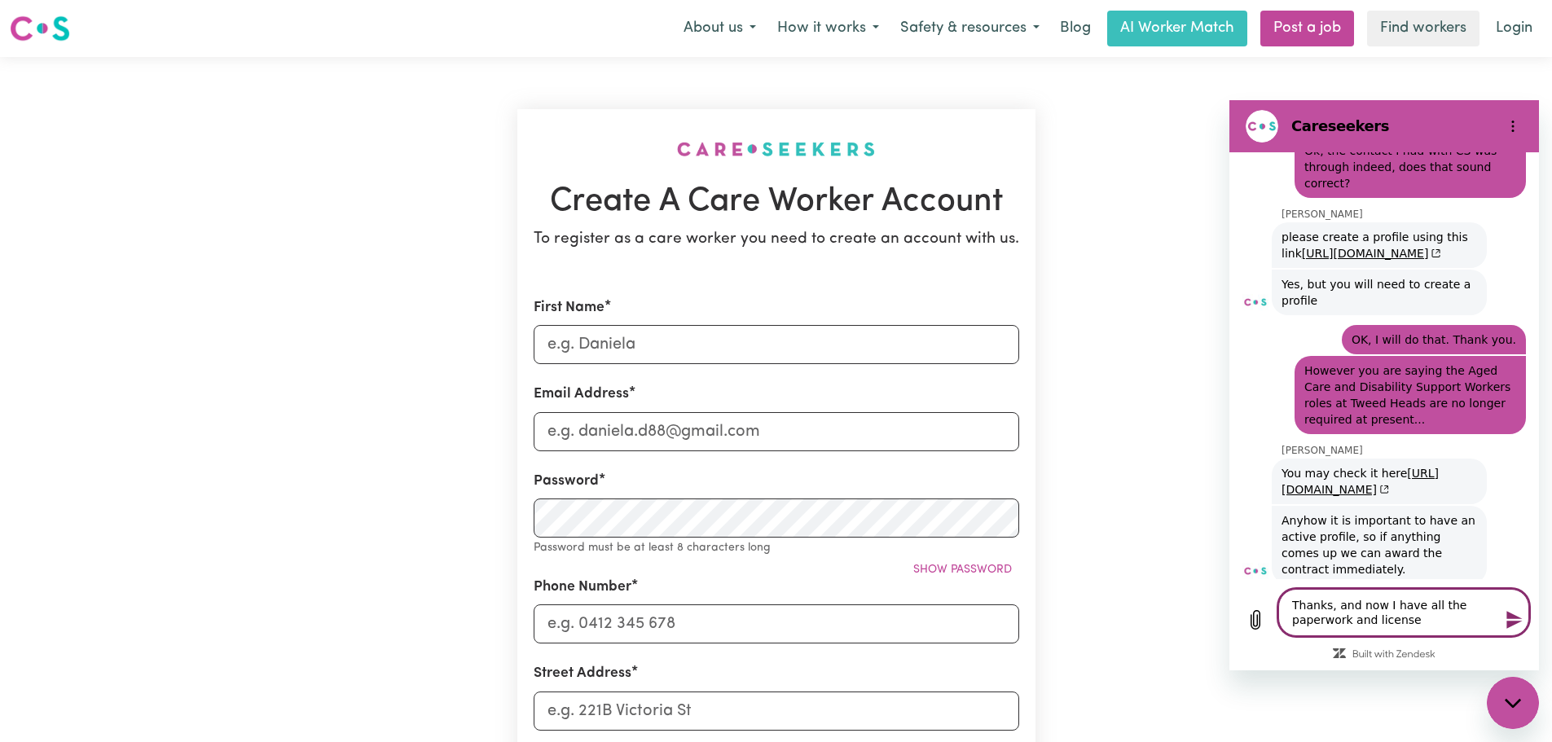
drag, startPoint x: 1404, startPoint y: 622, endPoint x: 1368, endPoint y: 623, distance: 36.7
click at [1368, 623] on textarea "Thanks, and now I have all the paperwork and license" at bounding box center [1403, 612] width 251 height 47
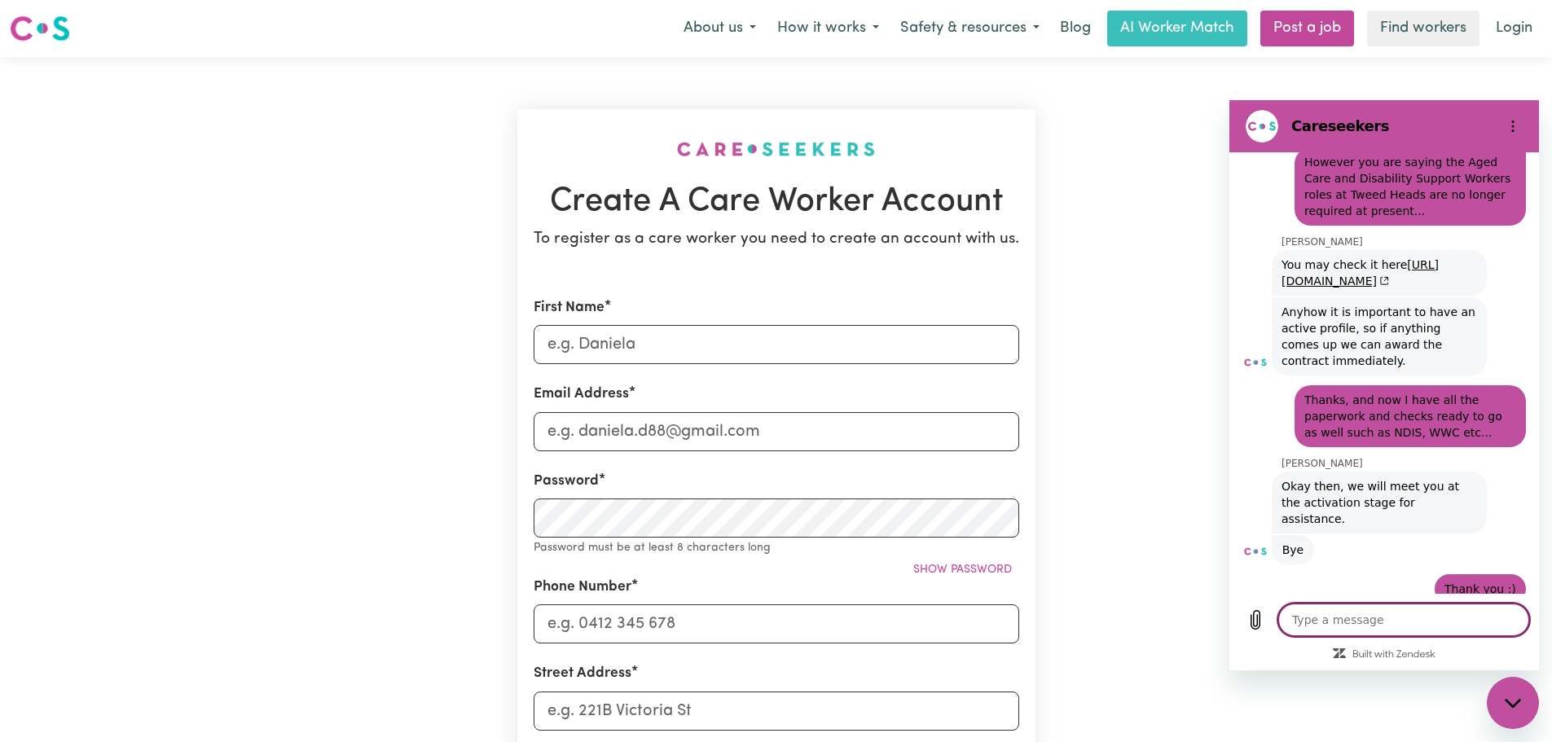
scroll to position [1336, 0]
